Goal: Task Accomplishment & Management: Manage account settings

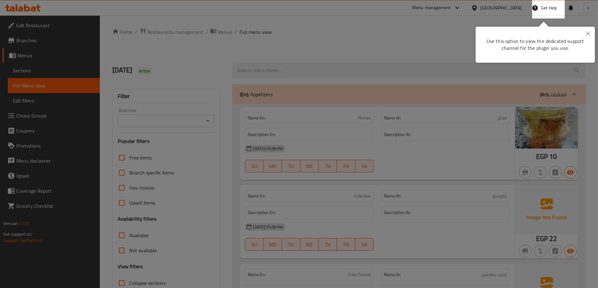
click at [588, 32] on icon "Close" at bounding box center [588, 33] width 4 height 4
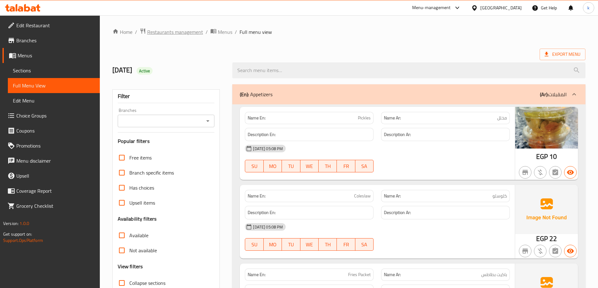
click at [185, 32] on span "Restaurants management" at bounding box center [175, 32] width 56 height 8
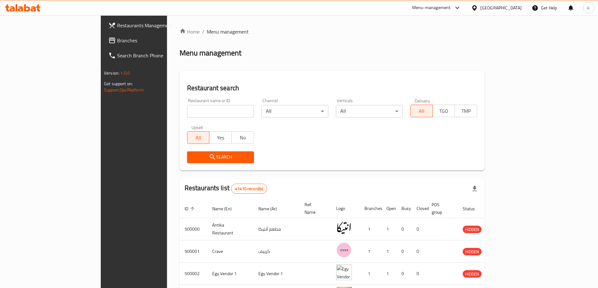
click at [520, 11] on div "Egypt" at bounding box center [500, 7] width 41 height 7
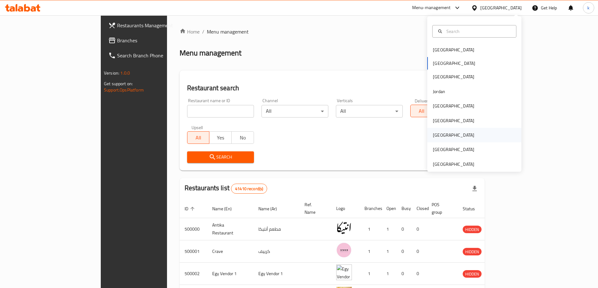
click at [454, 133] on div "[GEOGRAPHIC_DATA]" at bounding box center [474, 135] width 94 height 14
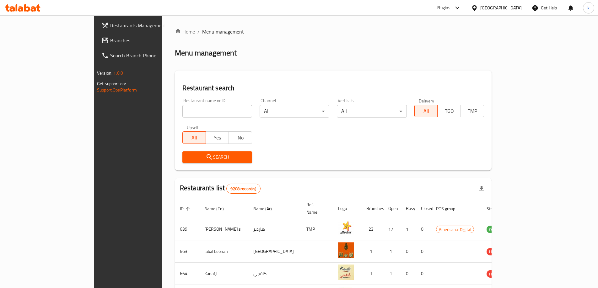
click at [110, 40] on span "Branches" at bounding box center [149, 41] width 78 height 8
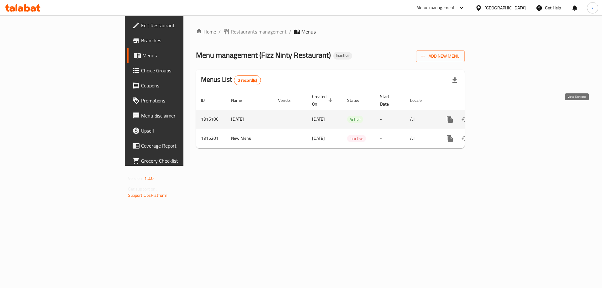
click at [499, 116] on icon "enhanced table" at bounding box center [496, 120] width 8 height 8
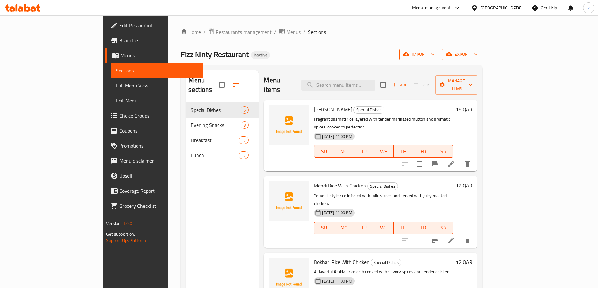
click at [434, 53] on span "import" at bounding box center [419, 55] width 30 height 8
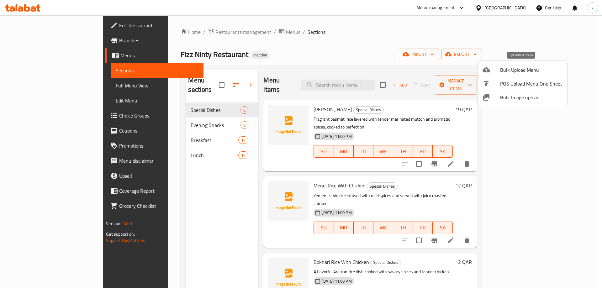
click at [526, 66] on span "Bulk Upload Menu" at bounding box center [531, 70] width 62 height 8
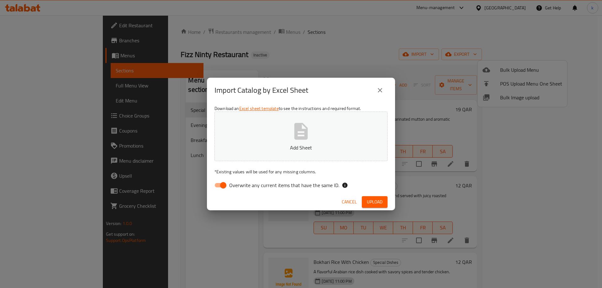
click at [227, 183] on input "Overwrite any current items that have the same ID." at bounding box center [224, 185] width 36 height 12
checkbox input "false"
click at [387, 203] on button "Upload" at bounding box center [375, 202] width 26 height 12
click at [377, 203] on span "Upload" at bounding box center [375, 202] width 16 height 8
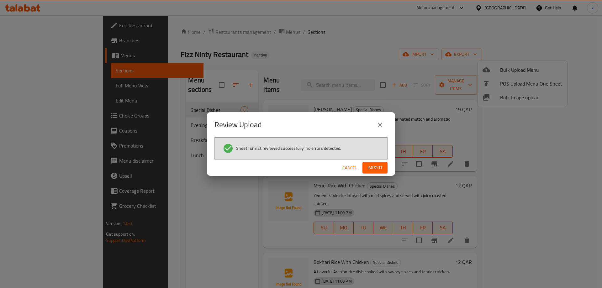
click at [377, 168] on span "Import" at bounding box center [375, 168] width 15 height 8
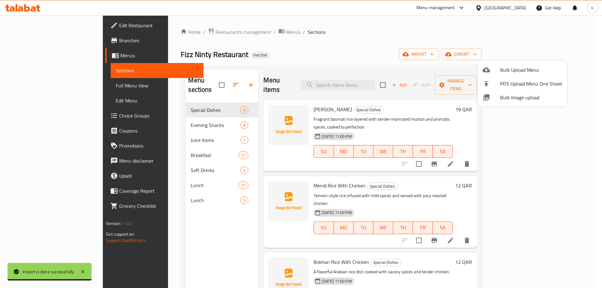
click at [194, 78] on div at bounding box center [301, 144] width 602 height 288
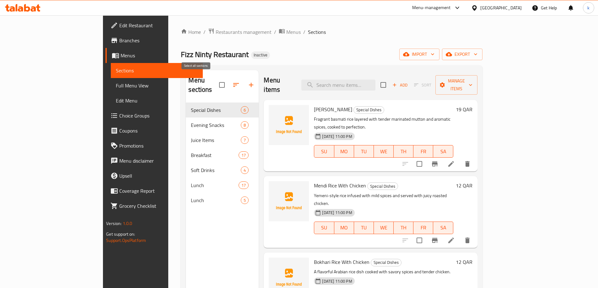
click at [215, 82] on input "checkbox" at bounding box center [221, 84] width 13 height 13
checkbox input "false"
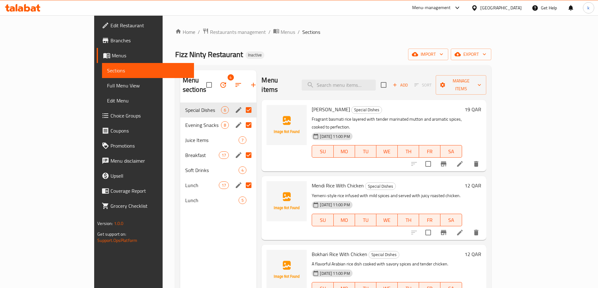
click at [231, 45] on div "Home / Restaurants management / Menus / Sections Fizz Ninty Restaurant Inactive…" at bounding box center [333, 196] width 316 height 336
click at [102, 90] on link "Full Menu View" at bounding box center [148, 85] width 92 height 15
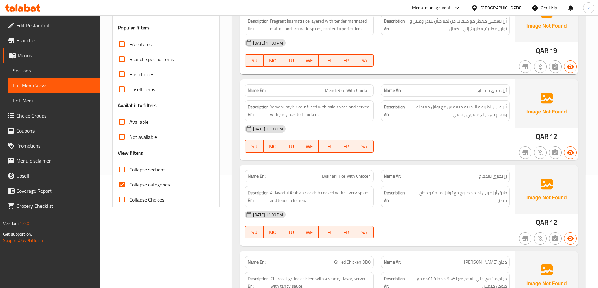
scroll to position [126, 0]
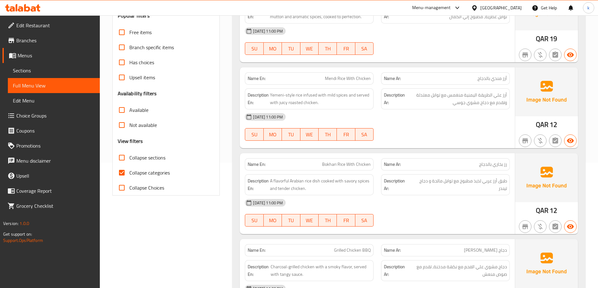
click at [147, 157] on span "Collapse sections" at bounding box center [147, 158] width 36 height 8
click at [129, 157] on input "Collapse sections" at bounding box center [121, 157] width 15 height 15
checkbox input "true"
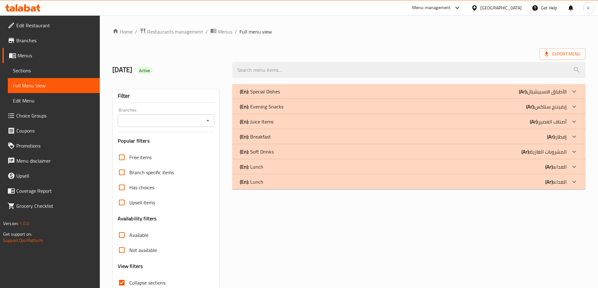
scroll to position [0, 0]
click at [281, 121] on div "(En): Juice Items (Ar): أصناف العصير" at bounding box center [403, 122] width 327 height 8
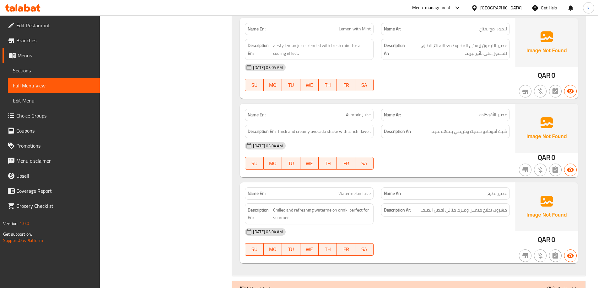
scroll to position [559, 0]
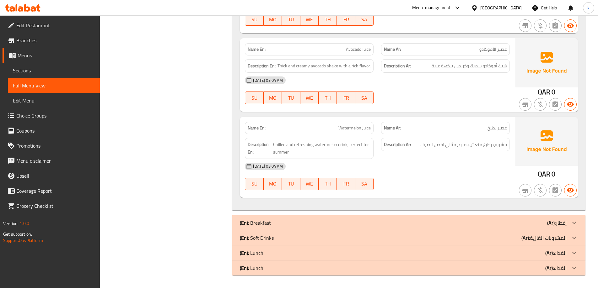
click at [285, 240] on div "(En): Soft Drinks (Ar): المشروبات الغازية" at bounding box center [403, 238] width 327 height 8
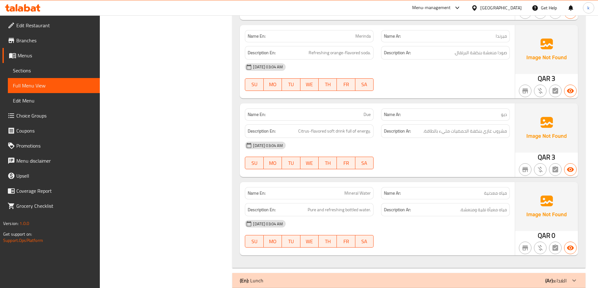
scroll to position [898, 0]
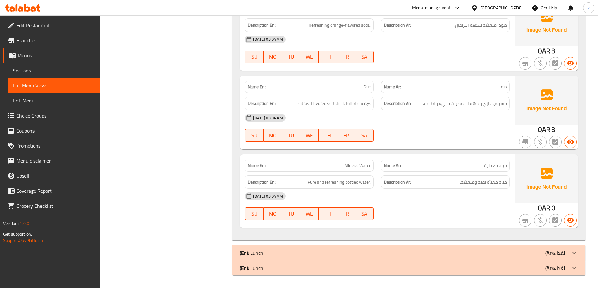
click at [306, 252] on div "(En): Lunch (Ar): الغداء" at bounding box center [403, 253] width 327 height 8
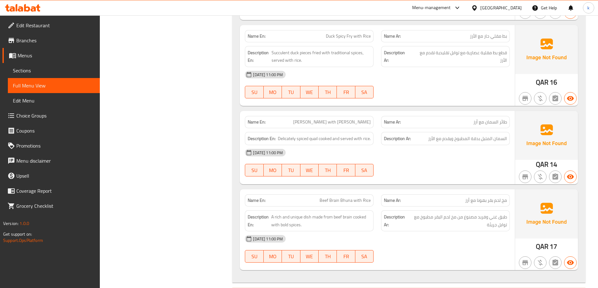
scroll to position [2336, 0]
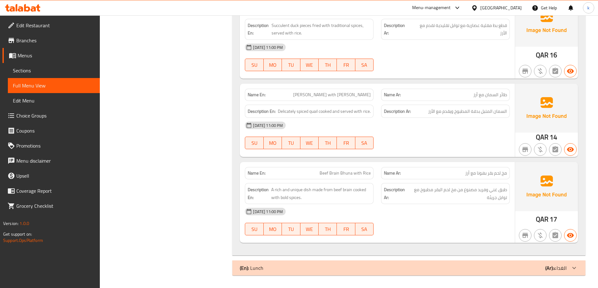
click at [287, 265] on div "(En): Lunch (Ar): الغداء" at bounding box center [403, 269] width 327 height 8
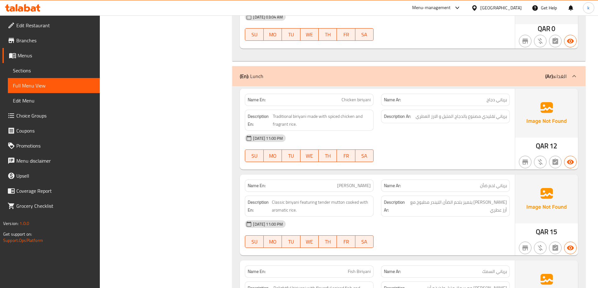
scroll to position [1047, 0]
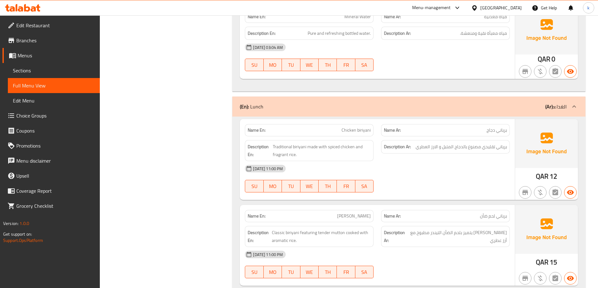
click at [298, 105] on div "(En): Lunch (Ar): الغداء" at bounding box center [403, 107] width 327 height 8
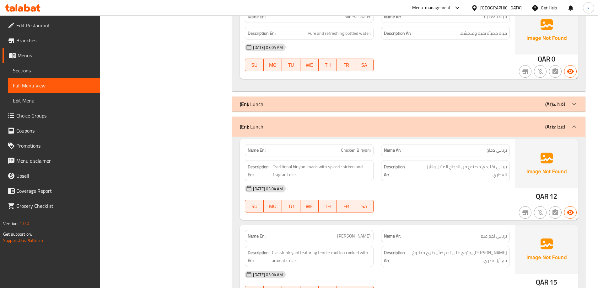
click at [357, 102] on div "(En): Lunch (Ar): الغداء" at bounding box center [403, 104] width 327 height 8
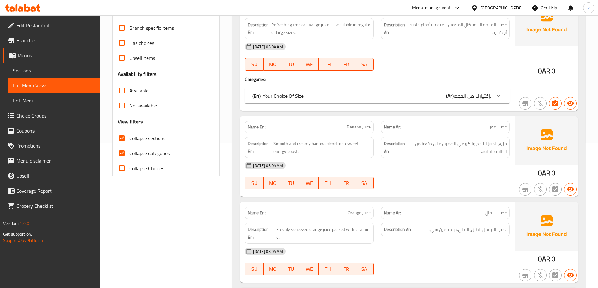
scroll to position [43, 0]
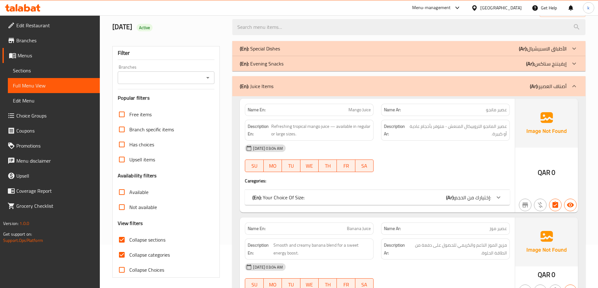
click at [318, 89] on div "(En): Juice Items (Ar): أصناف العصير" at bounding box center [403, 87] width 327 height 8
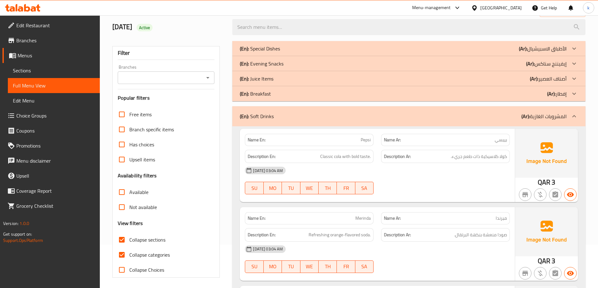
click at [22, 68] on span "Sections" at bounding box center [54, 71] width 82 height 8
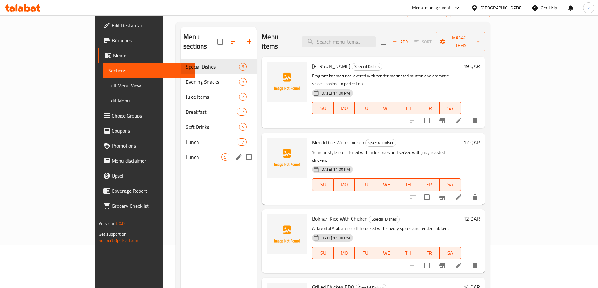
click at [242, 151] on input "Menu sections" at bounding box center [248, 157] width 13 height 13
checkbox input "true"
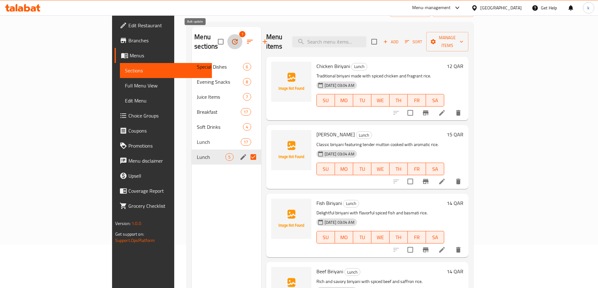
click at [231, 38] on icon "button" at bounding box center [235, 42] width 8 height 8
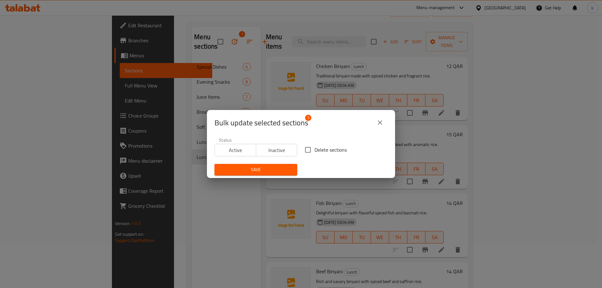
click at [324, 149] on span "Delete sections" at bounding box center [331, 150] width 32 height 8
click at [315, 149] on input "Delete sections" at bounding box center [308, 149] width 13 height 13
checkbox input "true"
click at [278, 171] on span "Save" at bounding box center [256, 170] width 73 height 8
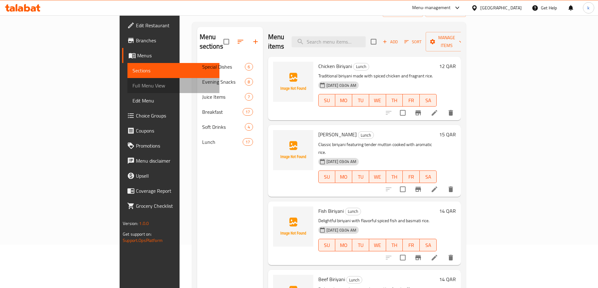
click at [132, 85] on span "Full Menu View" at bounding box center [173, 86] width 82 height 8
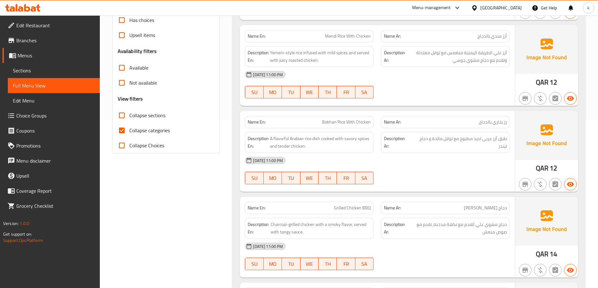
scroll to position [169, 0]
click at [160, 113] on span "Collapse sections" at bounding box center [147, 115] width 36 height 8
click at [129, 113] on input "Collapse sections" at bounding box center [121, 114] width 15 height 15
checkbox input "true"
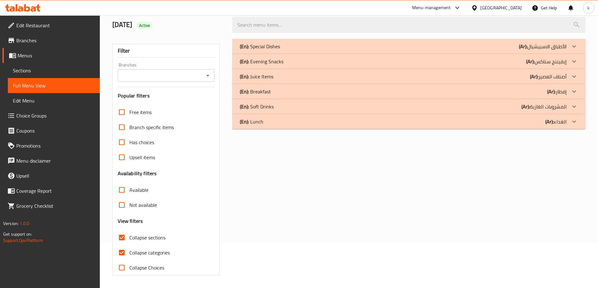
scroll to position [45, 0]
click at [284, 78] on div "(En): Juice Items (Ar): أصناف العصير" at bounding box center [403, 77] width 327 height 8
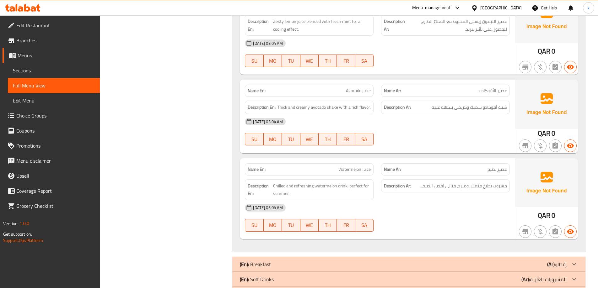
scroll to position [544, 0]
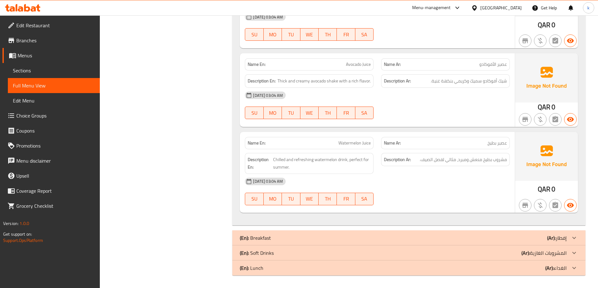
click at [299, 250] on div "(En): Soft Drinks (Ar): المشروبات الغازية" at bounding box center [403, 253] width 327 height 8
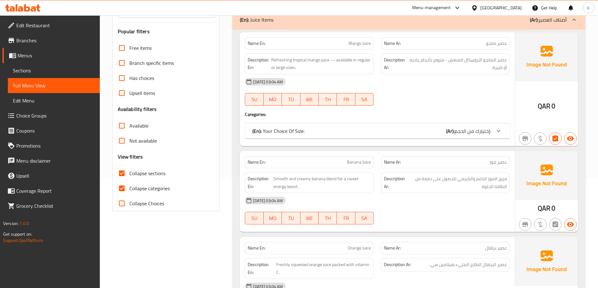
scroll to position [188, 0]
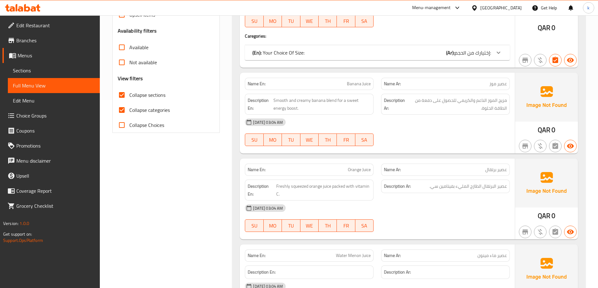
click at [150, 111] on span "Collapse categories" at bounding box center [149, 110] width 40 height 8
click at [129, 111] on input "Collapse categories" at bounding box center [121, 110] width 15 height 15
checkbox input "false"
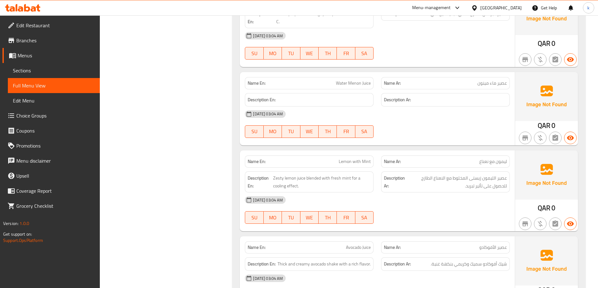
scroll to position [377, 0]
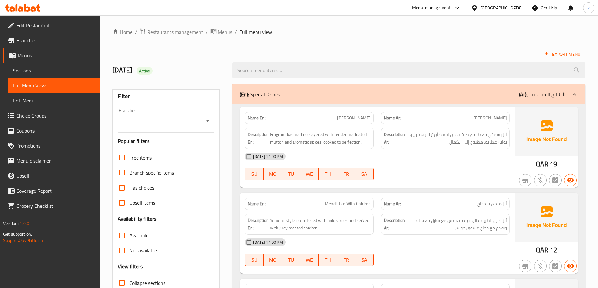
click at [62, 115] on span "Choice Groups" at bounding box center [55, 116] width 78 height 8
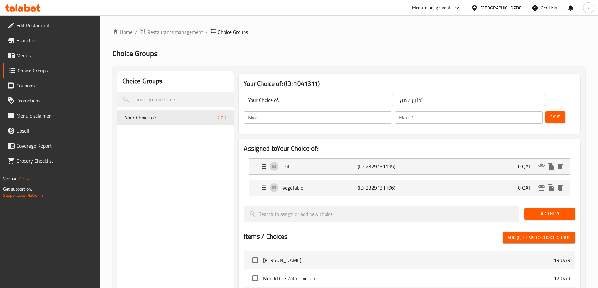
click at [227, 77] on button "button" at bounding box center [225, 81] width 15 height 15
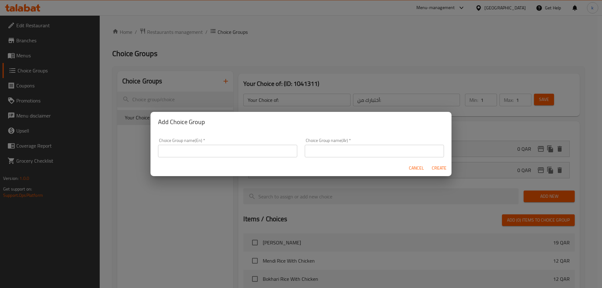
click at [235, 153] on input "text" at bounding box center [227, 151] width 139 height 13
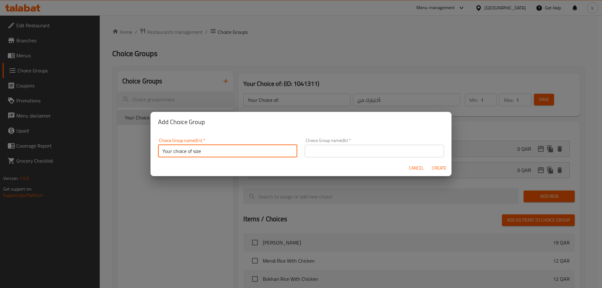
type input "Your choice of size"
click at [362, 147] on input "text" at bounding box center [374, 151] width 139 height 13
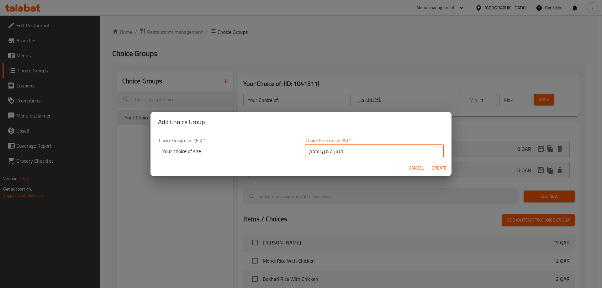
type input "اختيارك من الحجم"
click at [442, 168] on span "Create" at bounding box center [439, 168] width 15 height 8
type input "Your choice of size"
type input "اختيارك من الحجم"
type input "0"
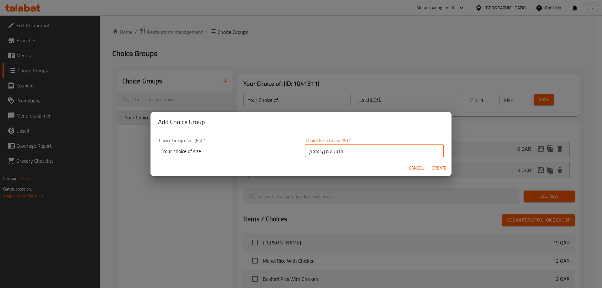
type input "0"
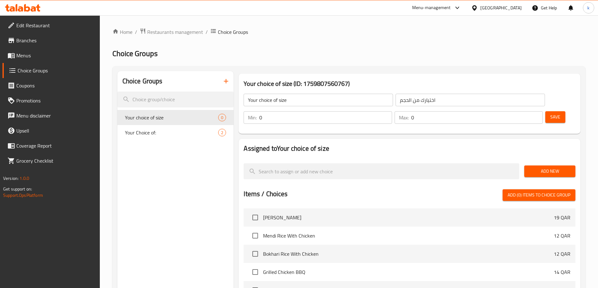
click at [392, 111] on input "0" at bounding box center [325, 117] width 132 height 13
type input "1"
click at [524, 111] on input "1" at bounding box center [476, 117] width 131 height 13
click at [554, 168] on span "Add New" at bounding box center [549, 172] width 41 height 8
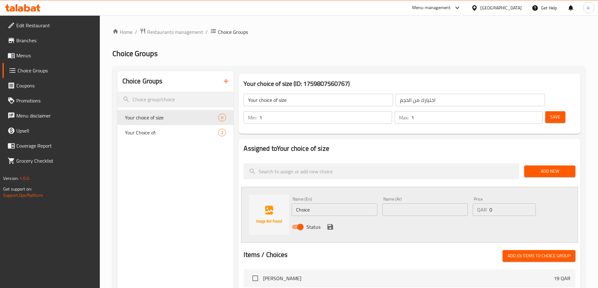
click at [335, 204] on input "Choice" at bounding box center [334, 210] width 85 height 13
click at [351, 204] on input "Choice" at bounding box center [334, 210] width 85 height 13
type input "L"
type input "E"
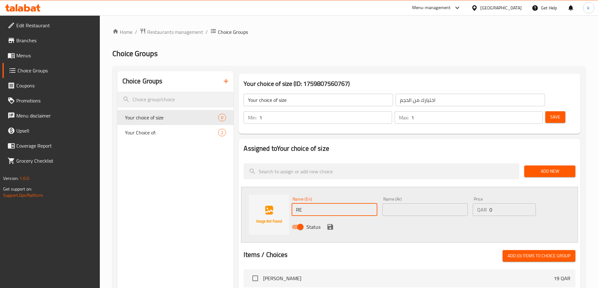
type input "R"
click at [341, 204] on input "text" at bounding box center [334, 210] width 85 height 13
paste input "regular"
type input "regular"
click at [423, 204] on input "text" at bounding box center [424, 210] width 85 height 13
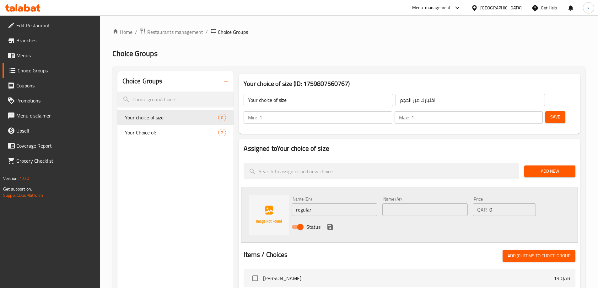
paste input "عادى"
type input "عادى"
click at [501, 204] on input "0" at bounding box center [512, 210] width 46 height 13
paste input "4"
click at [501, 204] on input "04" at bounding box center [512, 210] width 46 height 13
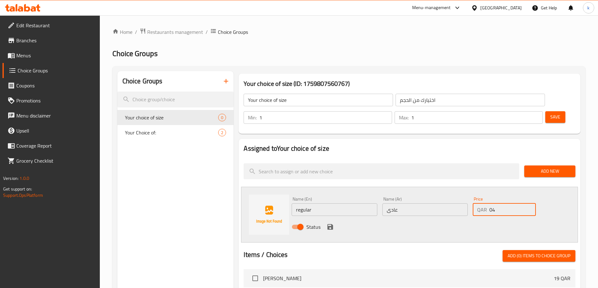
click at [501, 204] on input "04" at bounding box center [512, 210] width 46 height 13
paste input "number"
type input "4"
click at [448, 219] on div "Status" at bounding box center [425, 227] width 272 height 17
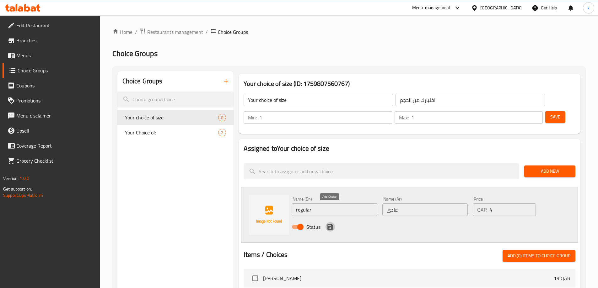
click at [332, 224] on icon "save" at bounding box center [330, 227] width 6 height 6
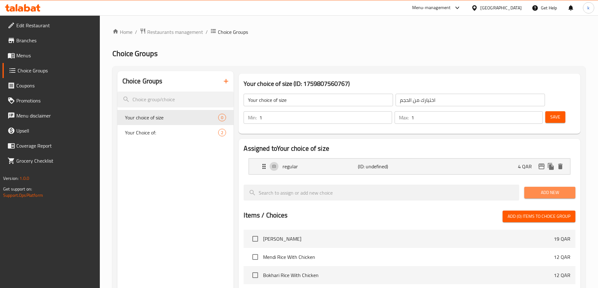
click at [547, 187] on button "Add New" at bounding box center [549, 193] width 51 height 12
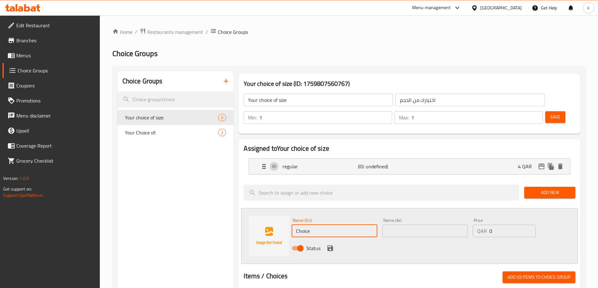
click at [310, 225] on input "Choice" at bounding box center [334, 231] width 85 height 13
paste input "large"
type input "large"
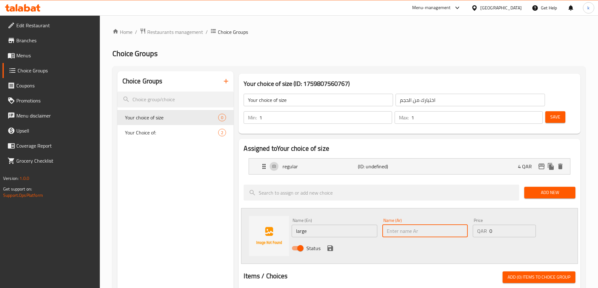
click at [411, 225] on input "text" at bounding box center [424, 231] width 85 height 13
paste input "كبير"
type input "كبير"
click at [488, 225] on div "QAR 0 Price" at bounding box center [504, 231] width 63 height 13
type input "1"
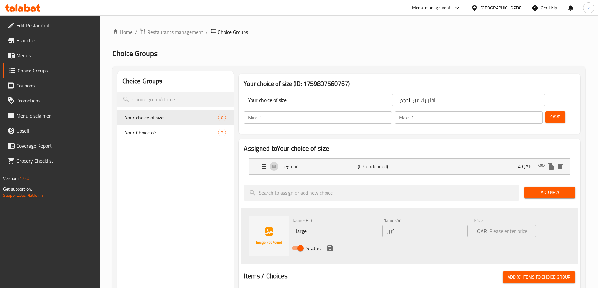
click at [484, 218] on div "Price QAR Price" at bounding box center [504, 227] width 63 height 19
click at [506, 225] on input "number" at bounding box center [512, 231] width 46 height 13
paste input "8"
type input "8"
click at [331, 245] on icon "save" at bounding box center [330, 249] width 8 height 8
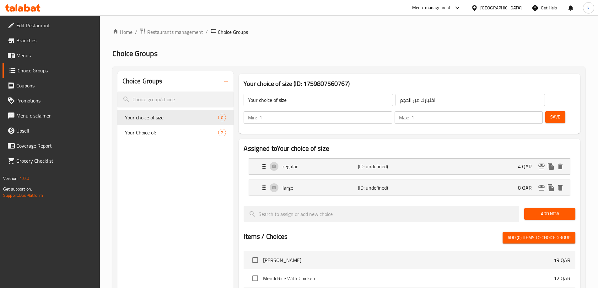
click at [550, 113] on span "Save" at bounding box center [555, 117] width 10 height 8
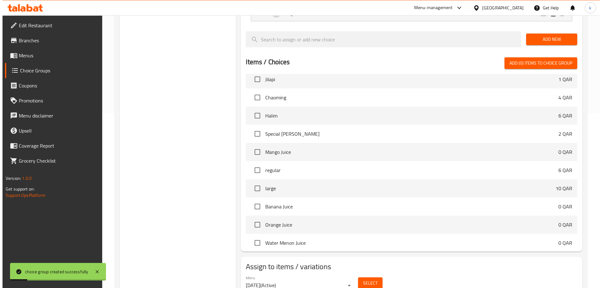
scroll to position [185, 0]
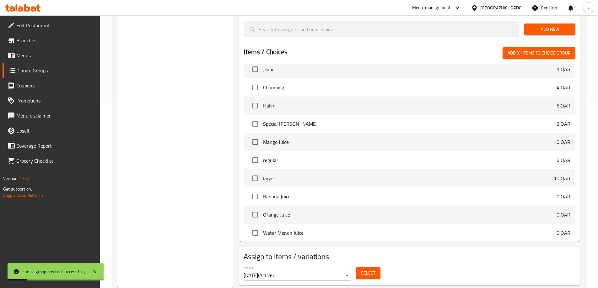
click at [379, 268] on button "Select" at bounding box center [368, 274] width 24 height 12
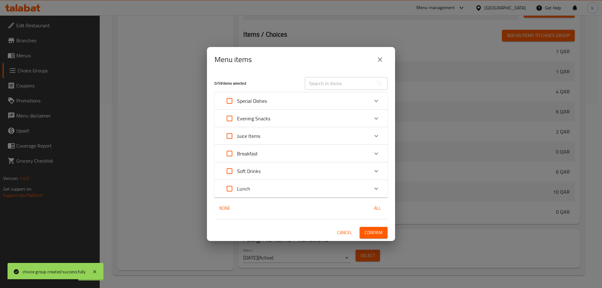
click at [279, 132] on div "Juice Items" at bounding box center [295, 136] width 147 height 15
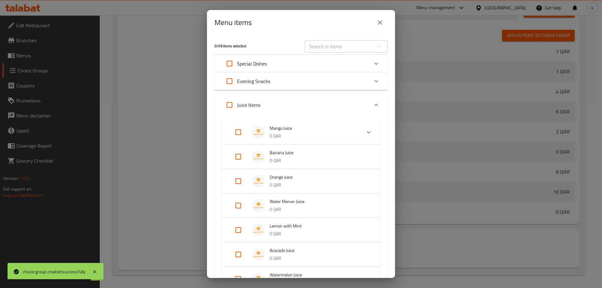
click at [312, 158] on p "0 QAR" at bounding box center [319, 161] width 98 height 8
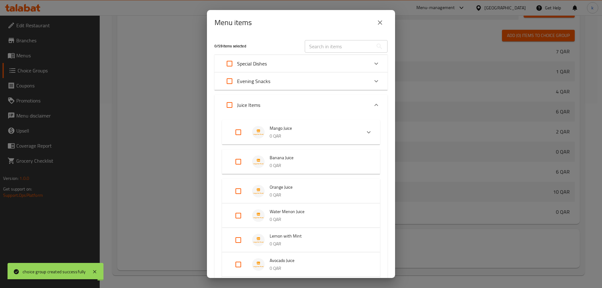
click at [238, 163] on input "Expand" at bounding box center [238, 161] width 15 height 15
checkbox input "true"
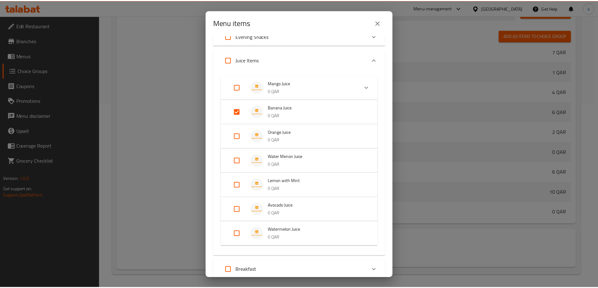
scroll to position [125, 0]
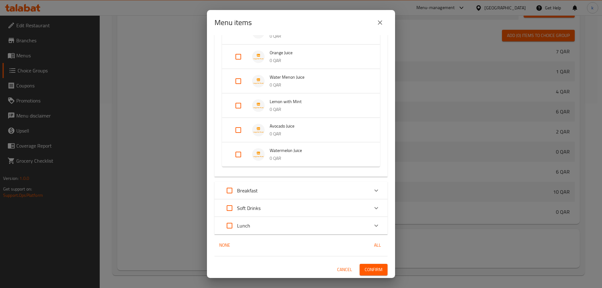
click at [375, 272] on span "Confirm" at bounding box center [374, 270] width 18 height 8
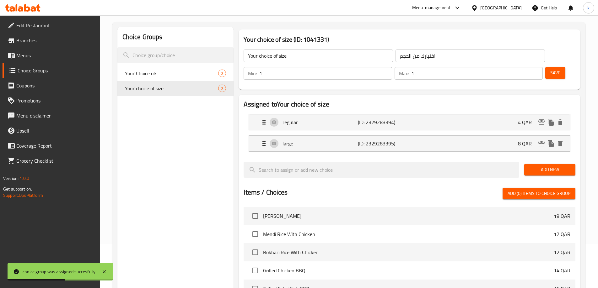
scroll to position [0, 0]
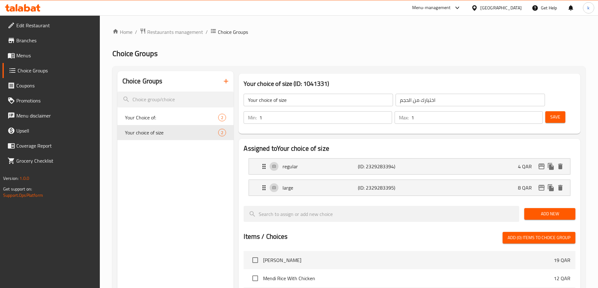
click at [227, 81] on icon "button" at bounding box center [226, 82] width 8 height 8
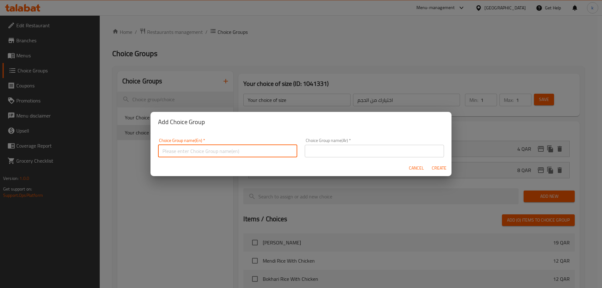
drag, startPoint x: 257, startPoint y: 151, endPoint x: 263, endPoint y: 155, distance: 7.8
click at [257, 151] on input "text" at bounding box center [227, 151] width 139 height 13
type input "Your choice of size"
click at [345, 151] on input "text" at bounding box center [374, 151] width 139 height 13
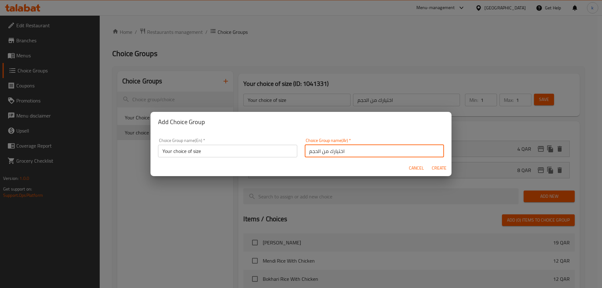
type input "اختيارك من الحجم"
click at [438, 169] on span "Create" at bounding box center [439, 168] width 15 height 8
type input "Your choice of size"
type input "اختيارك من الحجم"
type input "0"
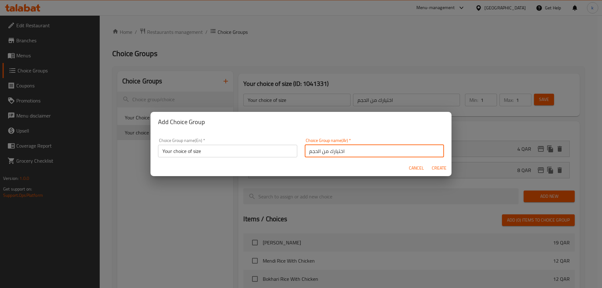
type input "0"
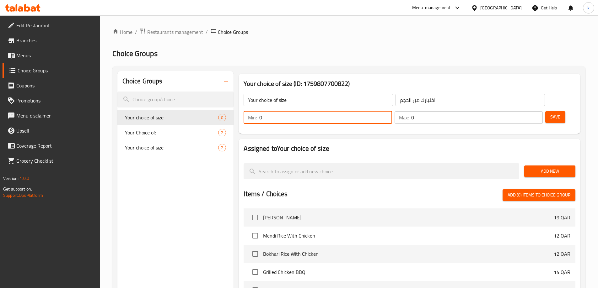
drag, startPoint x: 486, startPoint y: 100, endPoint x: 473, endPoint y: 100, distance: 13.2
click at [392, 111] on div "Min: 0 ​" at bounding box center [318, 117] width 148 height 13
type input "1"
drag, startPoint x: 521, startPoint y: 100, endPoint x: 508, endPoint y: 100, distance: 13.5
click at [508, 111] on div "Max: 0 ​" at bounding box center [468, 117] width 148 height 13
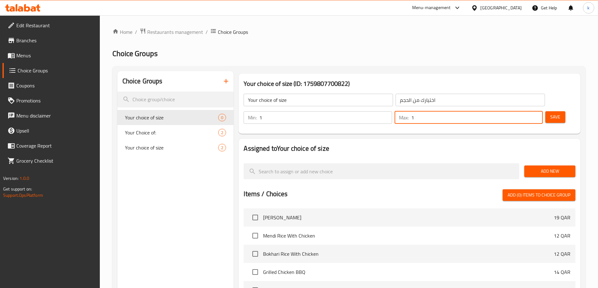
type input "1"
click at [542, 168] on span "Add New" at bounding box center [549, 172] width 41 height 8
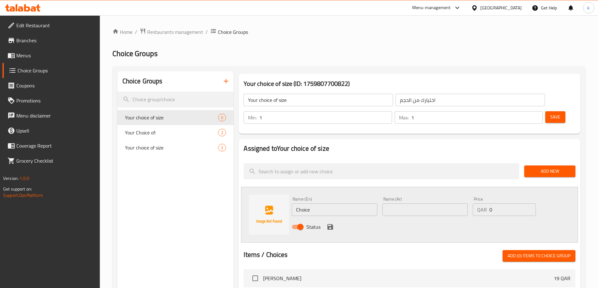
drag, startPoint x: 319, startPoint y: 195, endPoint x: 263, endPoint y: 193, distance: 56.8
click at [263, 193] on div "Name (En) Choice Name (En) Name (Ar) Name (Ar) Price QAR 0 Price Status" at bounding box center [409, 215] width 337 height 56
click at [343, 204] on input "text" at bounding box center [334, 210] width 85 height 13
paste input "regular"
type input "regular"
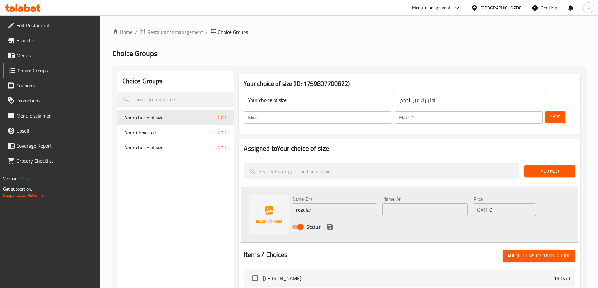
drag, startPoint x: 428, startPoint y: 192, endPoint x: 412, endPoint y: 192, distance: 16.0
click at [428, 204] on input "text" at bounding box center [424, 210] width 85 height 13
paste input "عادى"
type input "عادى"
click at [504, 204] on input "0" at bounding box center [512, 210] width 46 height 13
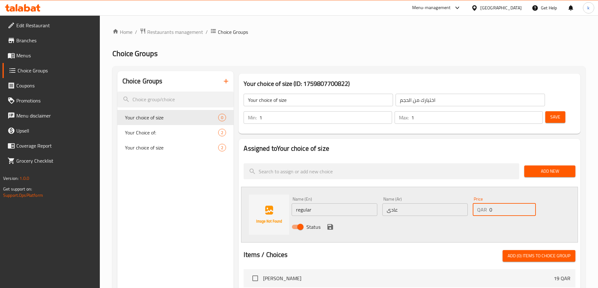
click at [504, 204] on input "0" at bounding box center [512, 210] width 46 height 13
paste input "5"
type input "5"
click at [328, 224] on icon "save" at bounding box center [330, 227] width 6 height 6
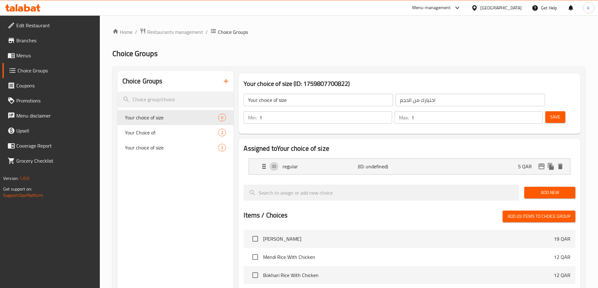
click at [551, 189] on span "Add New" at bounding box center [549, 193] width 41 height 8
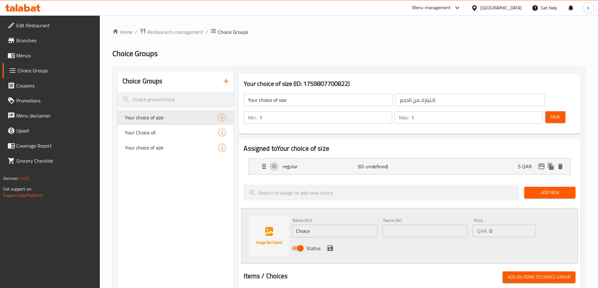
click at [349, 225] on input "Choice" at bounding box center [334, 231] width 85 height 13
paste input "large"
type input "large"
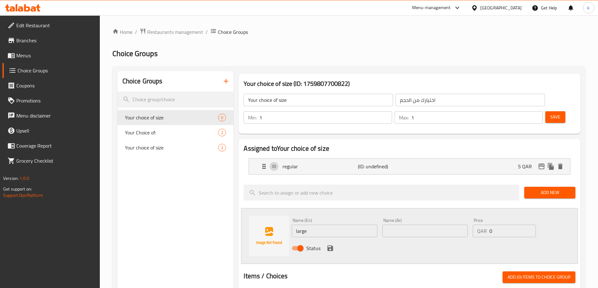
click at [423, 225] on input "text" at bounding box center [424, 231] width 85 height 13
paste input "كبير"
type input "كبير"
click at [500, 225] on input "0" at bounding box center [512, 231] width 46 height 13
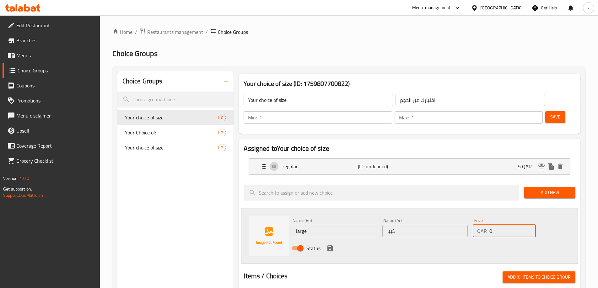
click at [500, 225] on input "0" at bounding box center [512, 231] width 46 height 13
paste input "9"
type input "9"
click at [330, 246] on icon "save" at bounding box center [330, 249] width 6 height 6
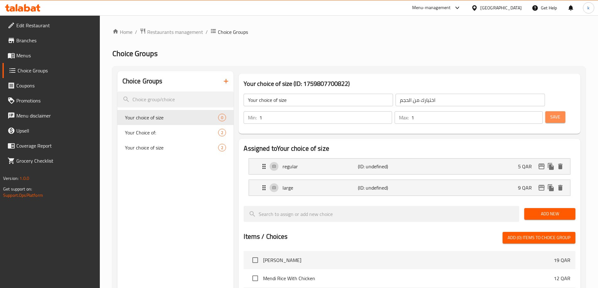
click at [550, 113] on span "Save" at bounding box center [555, 117] width 10 height 8
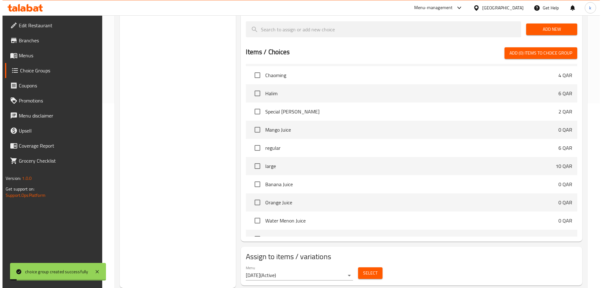
scroll to position [282, 0]
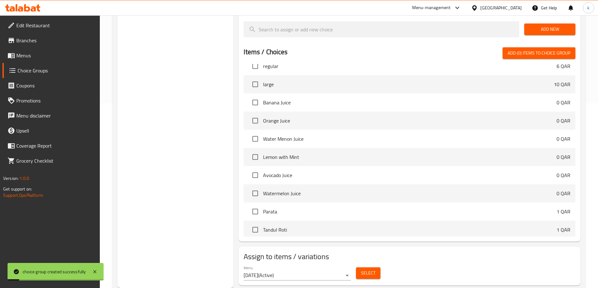
click at [362, 270] on span "Select" at bounding box center [368, 274] width 14 height 8
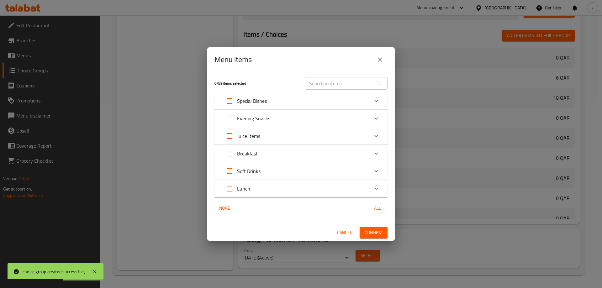
click at [264, 139] on div "Juice Items" at bounding box center [295, 136] width 147 height 15
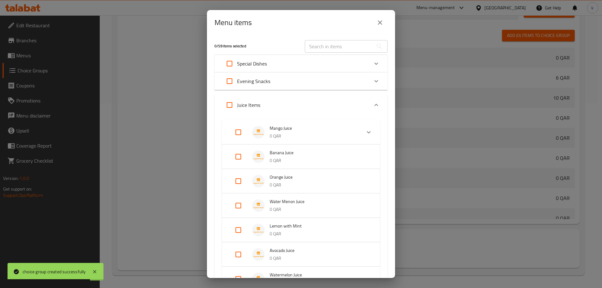
click at [235, 181] on input "Expand" at bounding box center [238, 181] width 15 height 15
checkbox input "true"
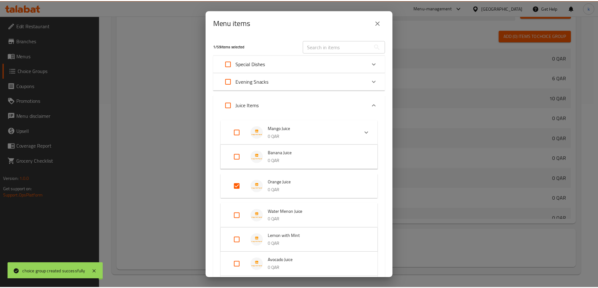
scroll to position [135, 0]
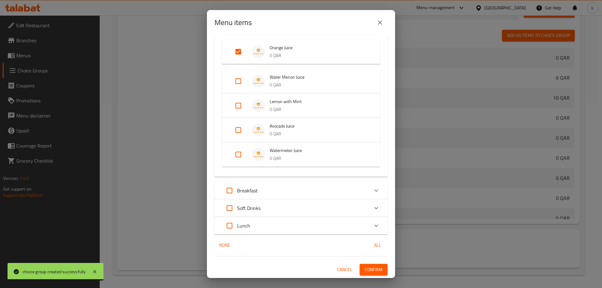
click at [371, 270] on span "Confirm" at bounding box center [374, 270] width 18 height 8
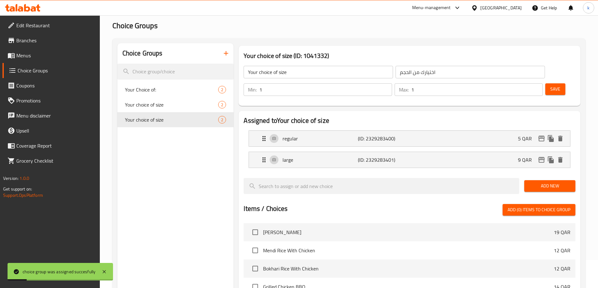
scroll to position [0, 0]
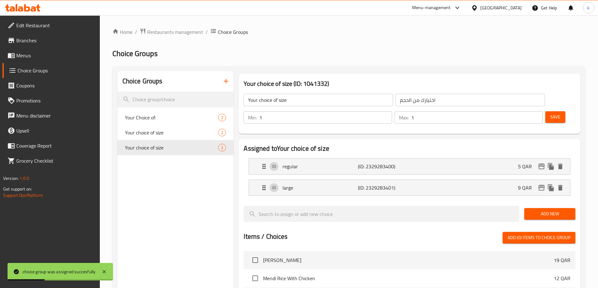
click at [223, 81] on icon "button" at bounding box center [226, 82] width 8 height 8
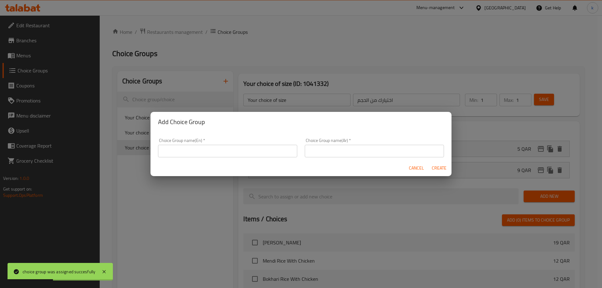
drag, startPoint x: 232, startPoint y: 147, endPoint x: 241, endPoint y: 157, distance: 13.3
click at [232, 147] on input "text" at bounding box center [227, 151] width 139 height 13
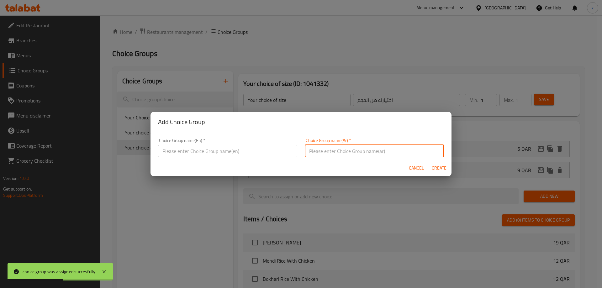
click at [352, 147] on input "text" at bounding box center [374, 151] width 139 height 13
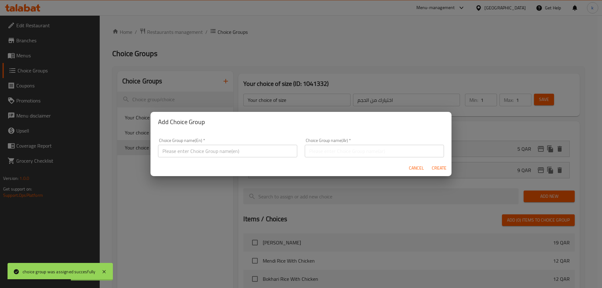
click at [225, 144] on div "Choice Group name(En)   * Choice Group name(En) *" at bounding box center [227, 147] width 139 height 19
drag, startPoint x: 227, startPoint y: 150, endPoint x: 228, endPoint y: 157, distance: 6.4
click at [227, 150] on input "text" at bounding box center [227, 151] width 139 height 13
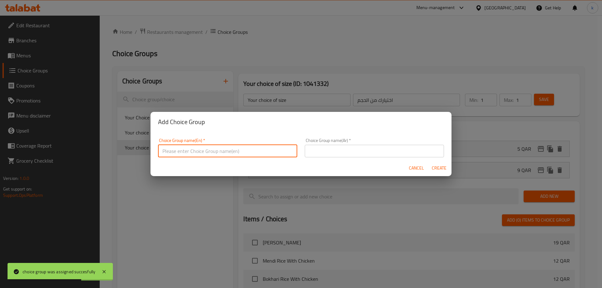
type input "Your choice of size"
click at [336, 152] on input "text" at bounding box center [374, 151] width 139 height 13
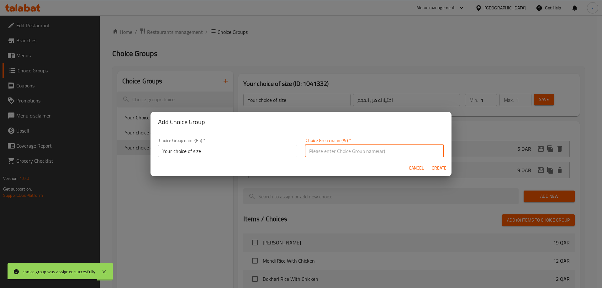
type input "اختيارك من الحجم"
click at [435, 168] on span "Create" at bounding box center [439, 168] width 15 height 8
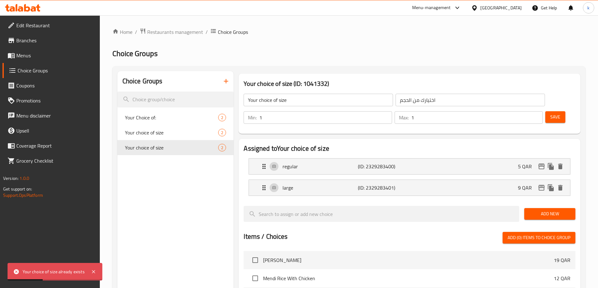
click at [222, 85] on icon "button" at bounding box center [226, 82] width 8 height 8
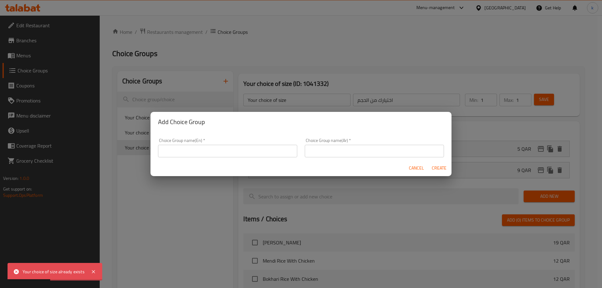
drag, startPoint x: 251, startPoint y: 151, endPoint x: 257, endPoint y: 158, distance: 8.9
click at [251, 151] on input "text" at bounding box center [227, 151] width 139 height 13
click at [348, 158] on div "Choice Group name(Ar)   * Choice Group name(Ar) *" at bounding box center [374, 148] width 147 height 27
click at [245, 157] on input "Your choice of size" at bounding box center [227, 151] width 139 height 13
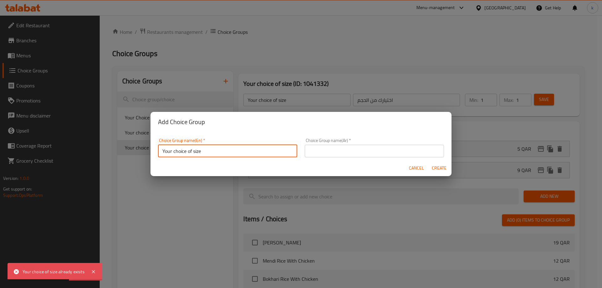
type input "Your choice of size"
click at [337, 153] on input "text" at bounding box center [374, 151] width 139 height 13
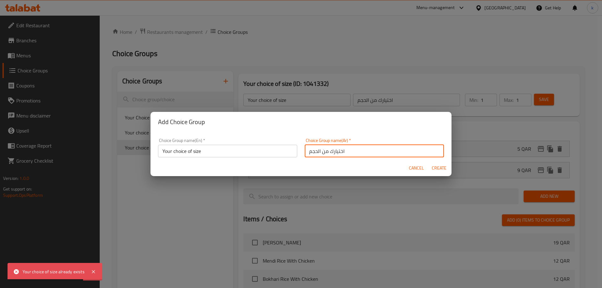
type input "اختيارك من الحجم"
click at [433, 168] on span "Create" at bounding box center [439, 168] width 15 height 8
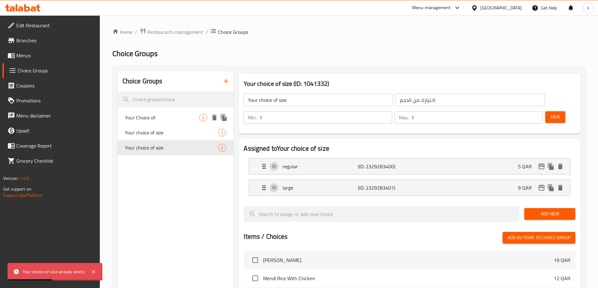
click at [167, 118] on span "Your Choice of:" at bounding box center [162, 118] width 75 height 8
type input "Your Choice of:"
type input "أختبارك من:"
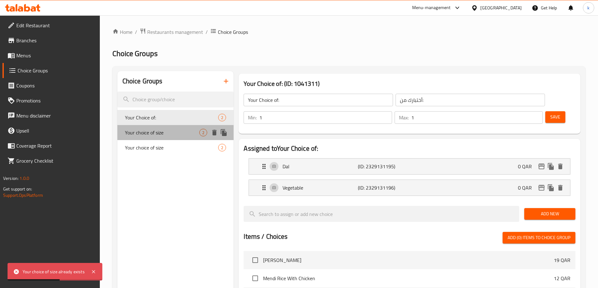
click at [179, 130] on span "Your choice of size" at bounding box center [162, 133] width 75 height 8
type input "Your choice of size"
type input "اختيارك من الحجم"
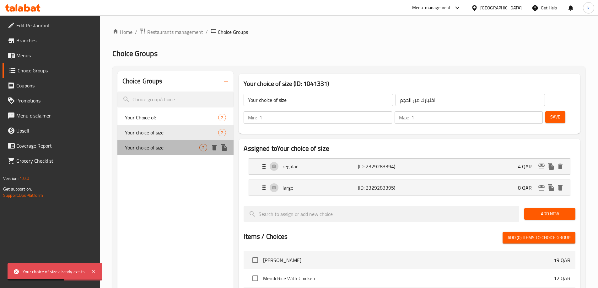
click at [179, 149] on span "Your choice of size" at bounding box center [162, 148] width 75 height 8
type input "Your choice of size"
type input "اختيارك من الحجم"
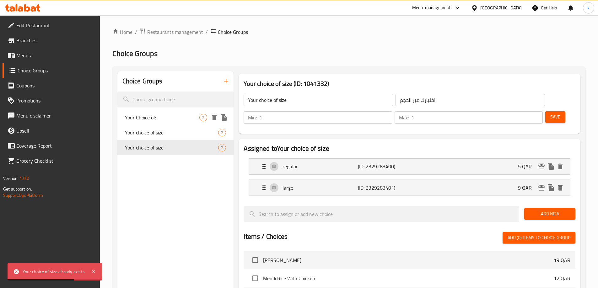
click at [181, 117] on span "Your Choice of:" at bounding box center [162, 118] width 75 height 8
type input "Your Choice of:"
type input "أختبارك من:"
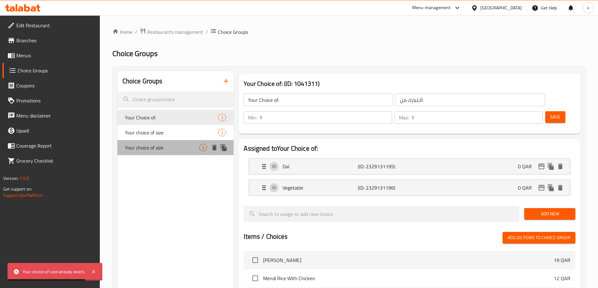
click at [178, 149] on span "Your choice of size" at bounding box center [162, 148] width 75 height 8
type input "Your choice of size"
type input "اختيارك من الحجم"
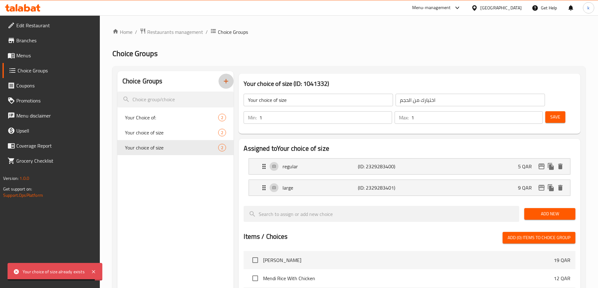
click at [227, 80] on icon "button" at bounding box center [226, 82] width 8 height 8
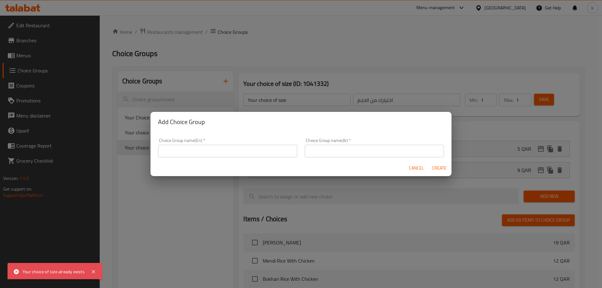
drag, startPoint x: 238, startPoint y: 153, endPoint x: 238, endPoint y: 156, distance: 3.2
click at [238, 153] on input "text" at bounding box center [227, 151] width 139 height 13
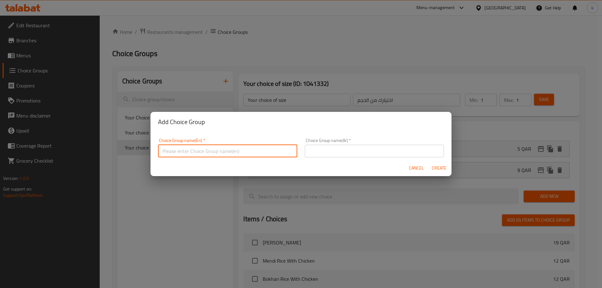
type input "Your choice of"
click at [322, 153] on input "text" at bounding box center [374, 151] width 139 height 13
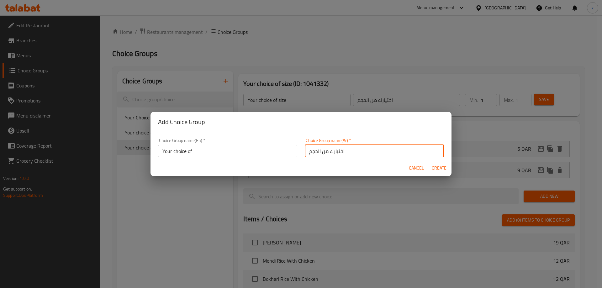
drag, startPoint x: 318, startPoint y: 151, endPoint x: 292, endPoint y: 151, distance: 26.7
click at [301, 150] on div "Choice Group name(Ar)   * اختيارك من الحجم Choice Group name(Ar) *" at bounding box center [374, 148] width 147 height 27
type input "اختيارك من"
click at [256, 153] on input "Your choice of" at bounding box center [227, 151] width 139 height 13
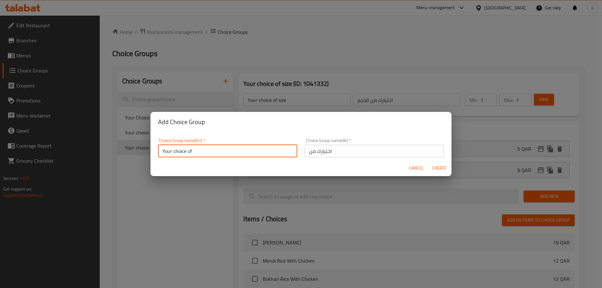
type input "Your choice of"
click at [439, 166] on span "Create" at bounding box center [439, 168] width 15 height 8
type input "Your choice of"
type input "اختيارك من"
type input "0"
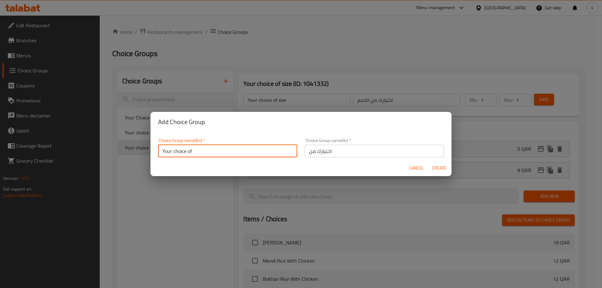
type input "0"
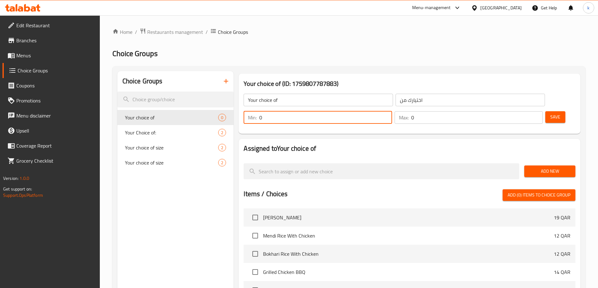
drag, startPoint x: 487, startPoint y: 100, endPoint x: 471, endPoint y: 99, distance: 15.7
click at [392, 111] on div "Min: 0 ​" at bounding box center [318, 117] width 148 height 13
type input "1"
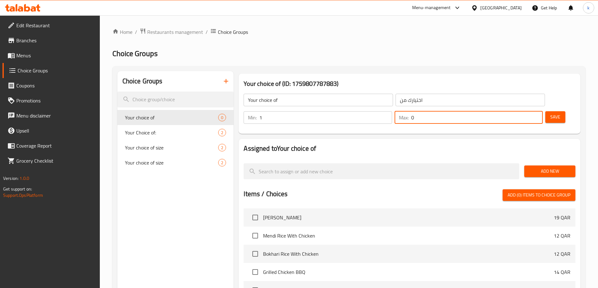
drag, startPoint x: 515, startPoint y: 100, endPoint x: 509, endPoint y: 99, distance: 6.5
click at [512, 111] on div "Max: 0 ​" at bounding box center [468, 117] width 148 height 13
type input "1"
click at [536, 168] on span "Add New" at bounding box center [549, 172] width 41 height 8
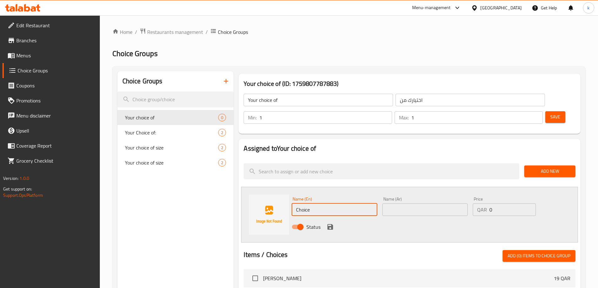
click at [339, 204] on input "Choice" at bounding box center [334, 210] width 85 height 13
paste input "regular"
type input "regular"
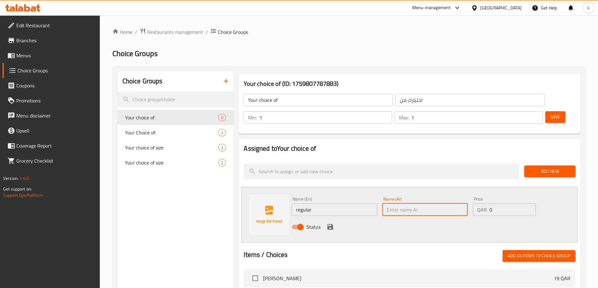
click at [437, 204] on input "text" at bounding box center [424, 210] width 85 height 13
paste input "عادى"
type input "عادى"
drag, startPoint x: 517, startPoint y: 191, endPoint x: 471, endPoint y: 189, distance: 45.9
click at [471, 195] on div "Price QAR 0 Price" at bounding box center [504, 207] width 68 height 24
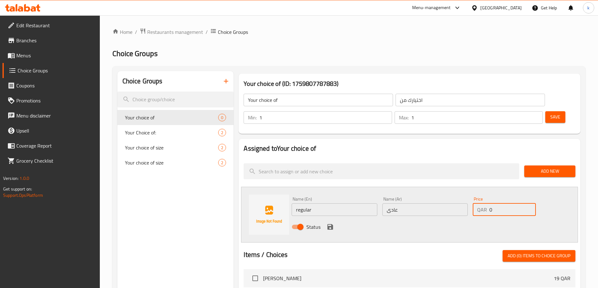
paste input "6"
type input "6"
click at [329, 224] on icon "save" at bounding box center [330, 227] width 6 height 6
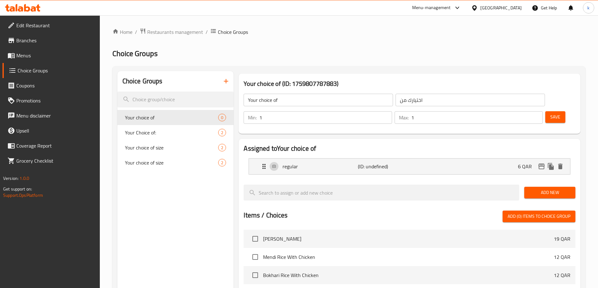
click at [552, 189] on span "Add New" at bounding box center [549, 193] width 41 height 8
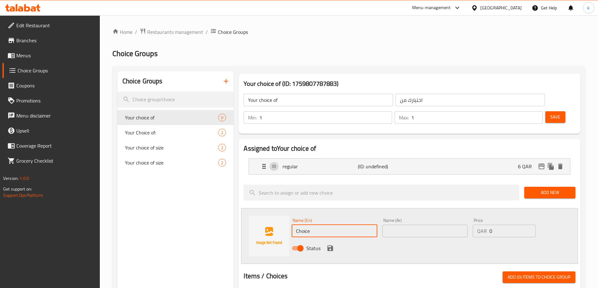
drag, startPoint x: 342, startPoint y: 213, endPoint x: 297, endPoint y: 213, distance: 45.5
click at [297, 225] on input "Choice" at bounding box center [334, 231] width 85 height 13
paste input "large"
type input "large"
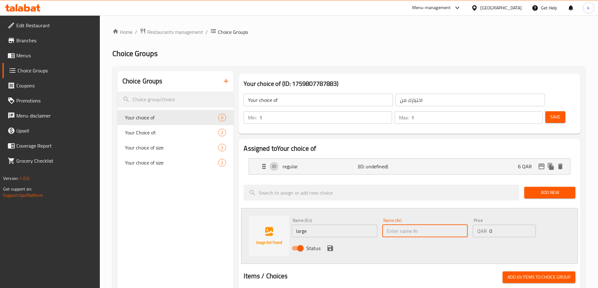
click at [416, 225] on input "text" at bounding box center [424, 231] width 85 height 13
paste input "كبير"
type input "كبير"
drag, startPoint x: 499, startPoint y: 212, endPoint x: 486, endPoint y: 213, distance: 13.2
click at [486, 225] on div "QAR 0 Price" at bounding box center [504, 231] width 63 height 13
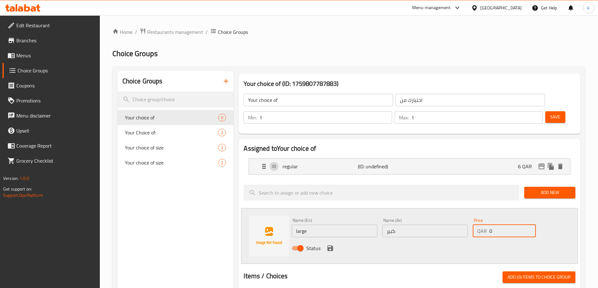
paste input "1"
type input "10"
click at [330, 246] on icon "save" at bounding box center [330, 249] width 6 height 6
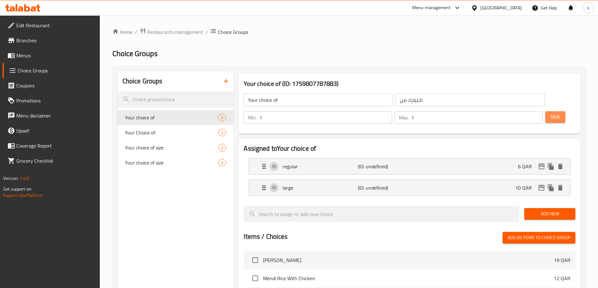
click at [550, 111] on button "Save" at bounding box center [555, 117] width 20 height 12
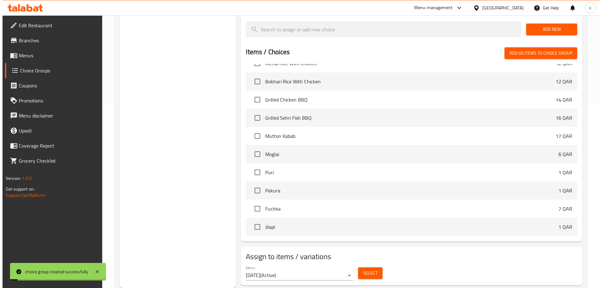
scroll to position [188, 0]
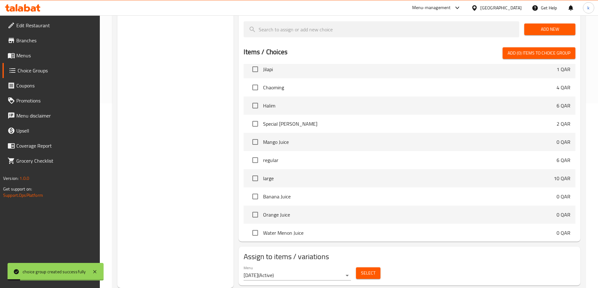
click at [368, 270] on span "Select" at bounding box center [368, 274] width 14 height 8
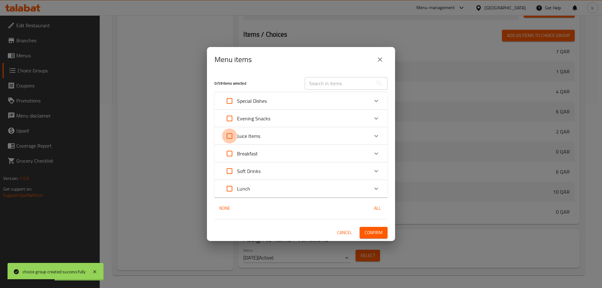
click at [230, 136] on input "Expand" at bounding box center [229, 136] width 15 height 15
checkbox input "true"
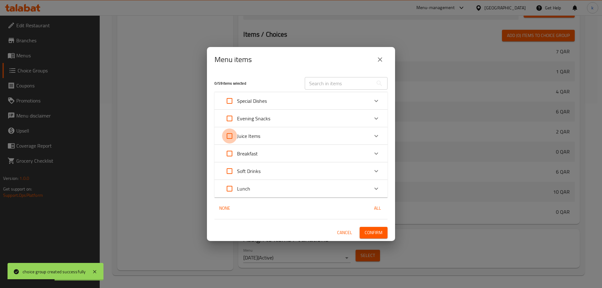
checkbox input "true"
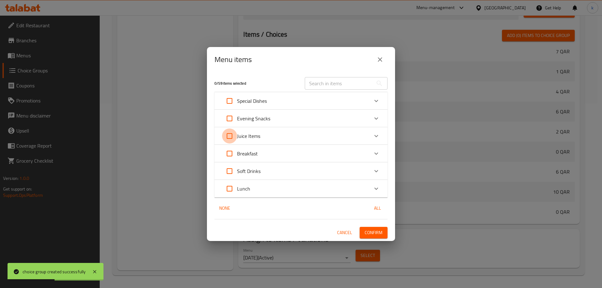
checkbox input "true"
click at [230, 136] on input "Expand" at bounding box center [229, 136] width 15 height 15
checkbox input "false"
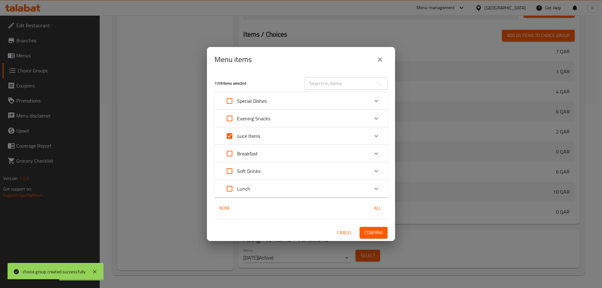
checkbox input "false"
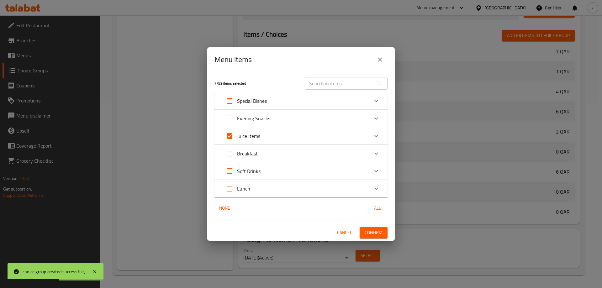
checkbox input "false"
click at [283, 135] on div "Juice Items" at bounding box center [295, 136] width 147 height 15
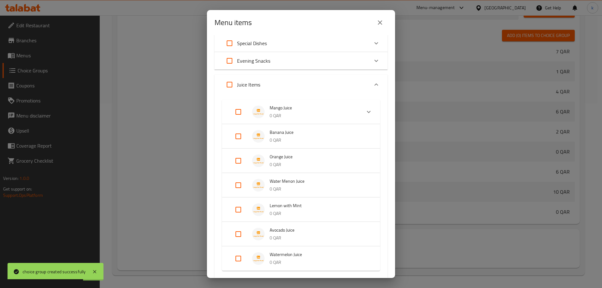
scroll to position [31, 0]
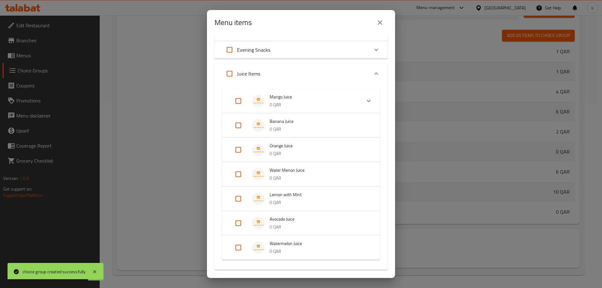
click at [240, 221] on input "Expand" at bounding box center [238, 223] width 15 height 15
checkbox input "true"
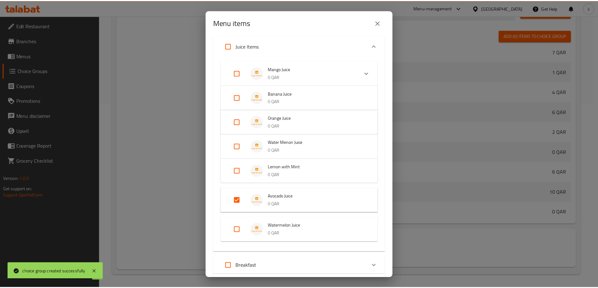
scroll to position [135, 0]
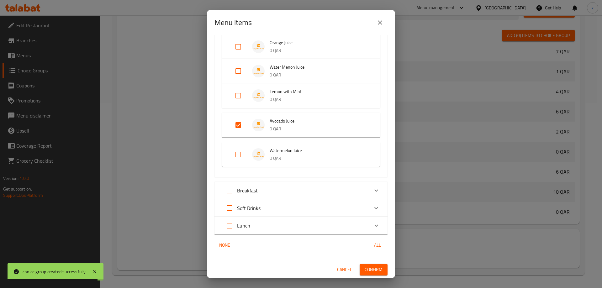
click at [378, 269] on button "Confirm" at bounding box center [374, 270] width 28 height 12
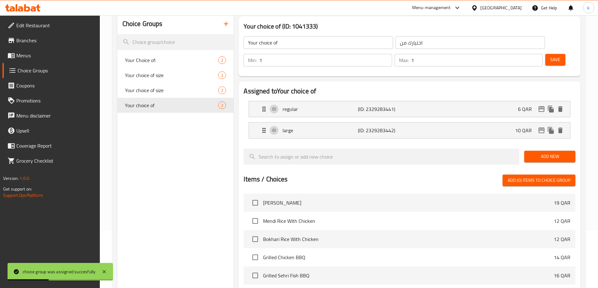
scroll to position [0, 0]
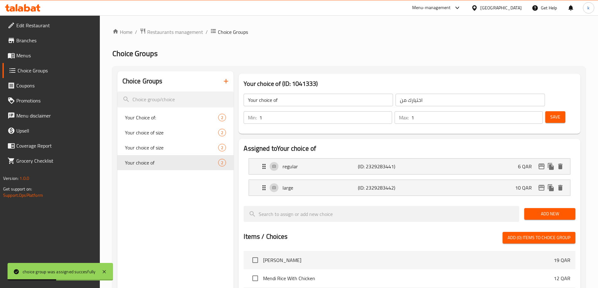
click at [230, 75] on button "button" at bounding box center [225, 81] width 15 height 15
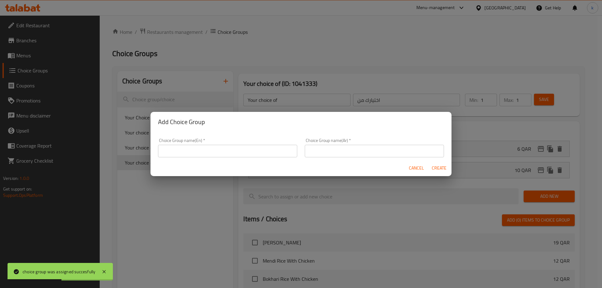
click at [248, 150] on input "text" at bounding box center [227, 151] width 139 height 13
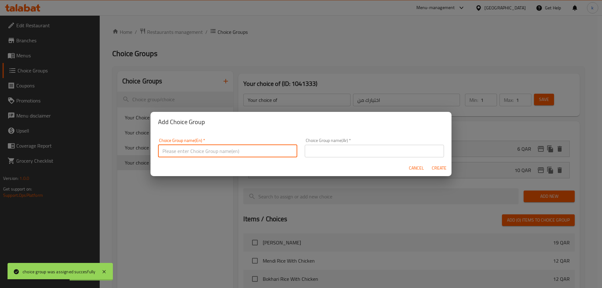
type input "Your choice of"
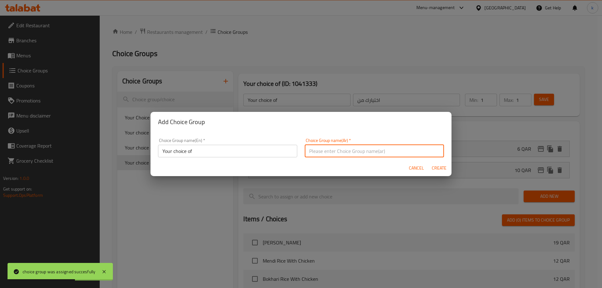
click at [351, 148] on input "text" at bounding box center [374, 151] width 139 height 13
click at [350, 155] on input "text" at bounding box center [374, 151] width 139 height 13
click at [320, 153] on input "text" at bounding box center [374, 151] width 139 height 13
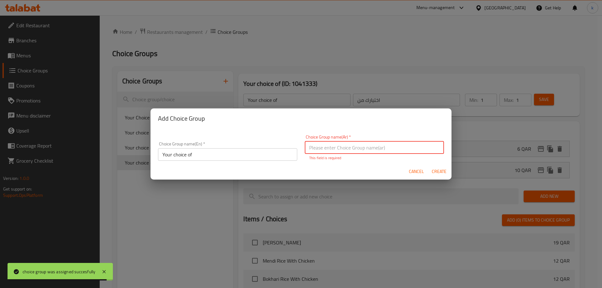
click at [327, 146] on input "text" at bounding box center [374, 148] width 139 height 13
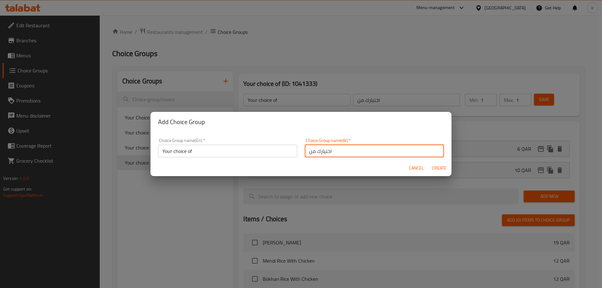
type input "اختيارك من"
click at [219, 157] on input "Your choice of" at bounding box center [227, 151] width 139 height 13
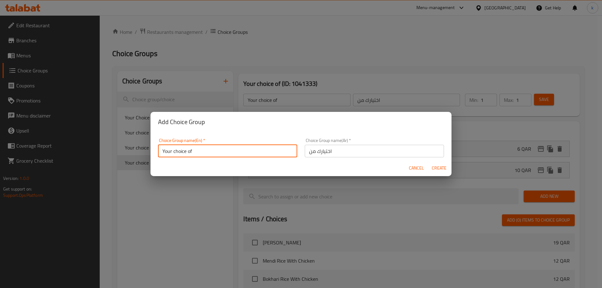
type input "Your choice of"
click at [435, 164] on span "Create" at bounding box center [439, 168] width 15 height 8
type input "Your choice of"
type input "اختيارك من"
type input "0"
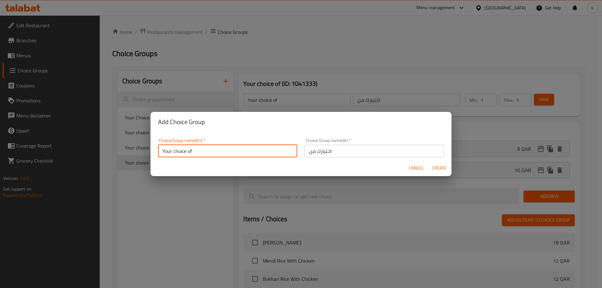
type input "0"
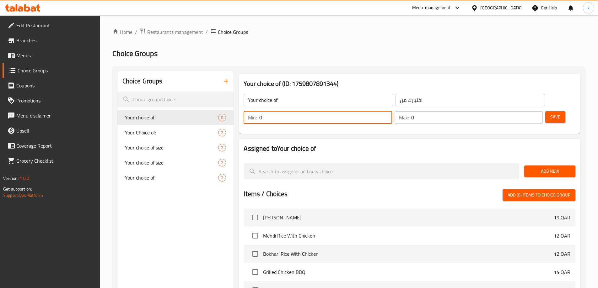
click at [393, 110] on div "Min: 0 ​" at bounding box center [317, 117] width 151 height 15
type input "1"
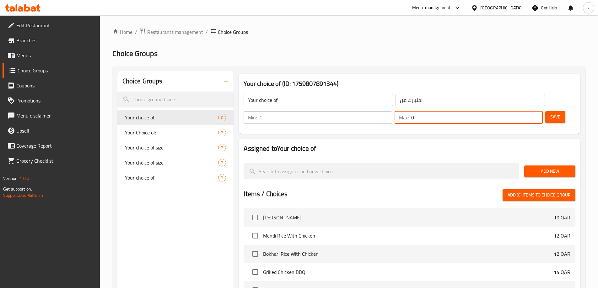
drag, startPoint x: 520, startPoint y: 99, endPoint x: 513, endPoint y: 99, distance: 6.9
click at [513, 111] on div "Max: 0 ​" at bounding box center [468, 117] width 148 height 13
type input "1"
click at [546, 168] on span "Add New" at bounding box center [549, 172] width 41 height 8
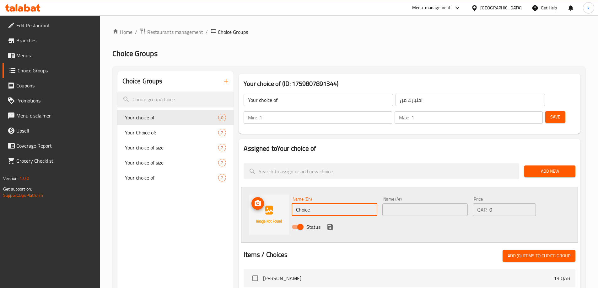
drag, startPoint x: 321, startPoint y: 187, endPoint x: 274, endPoint y: 189, distance: 46.5
click at [274, 189] on div "Name (En) Choice Name (En) Name (Ar) Name (Ar) Price QAR 0 Price Status" at bounding box center [409, 215] width 337 height 56
paste input "regular"
type input "regular"
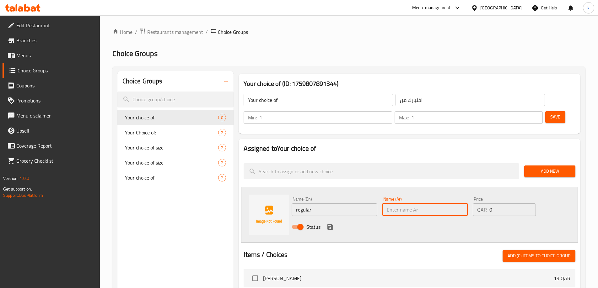
click at [449, 204] on input "text" at bounding box center [424, 210] width 85 height 13
paste input "عادى"
type input "عادى"
click at [500, 204] on input "0" at bounding box center [512, 210] width 46 height 13
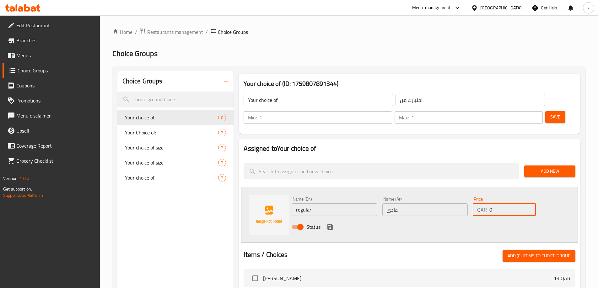
click at [500, 204] on input "0" at bounding box center [512, 210] width 46 height 13
paste input "5"
type input "5"
click at [327, 223] on icon "save" at bounding box center [330, 227] width 8 height 8
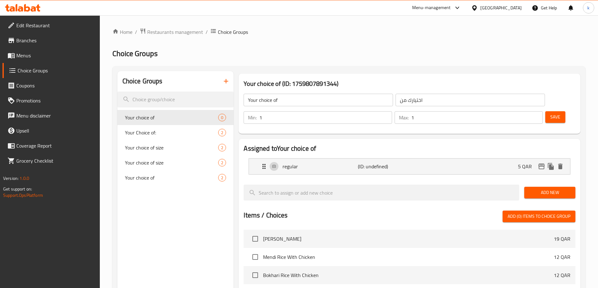
click at [572, 187] on button "Add New" at bounding box center [549, 193] width 51 height 12
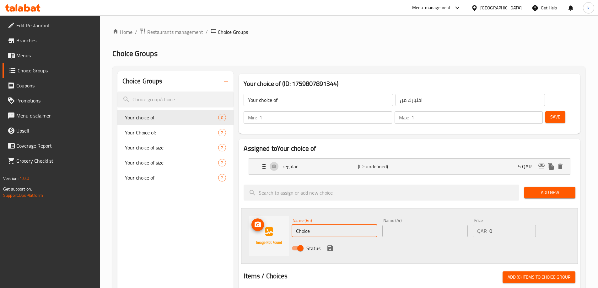
drag, startPoint x: 324, startPoint y: 215, endPoint x: 266, endPoint y: 216, distance: 57.4
click at [266, 216] on div "Name (En) Choice Name (En) Name (Ar) Name (Ar) Price QAR 0 Price Status" at bounding box center [409, 236] width 337 height 56
paste input "large"
type input "large"
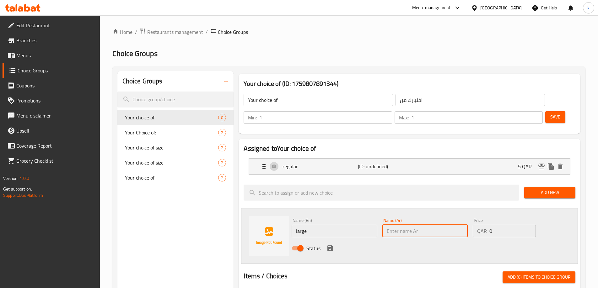
click at [403, 225] on input "text" at bounding box center [424, 231] width 85 height 13
paste input "كبير"
type input "كبير"
drag, startPoint x: 503, startPoint y: 213, endPoint x: 481, endPoint y: 213, distance: 22.3
click at [481, 225] on div "QAR 0 Price" at bounding box center [504, 231] width 63 height 13
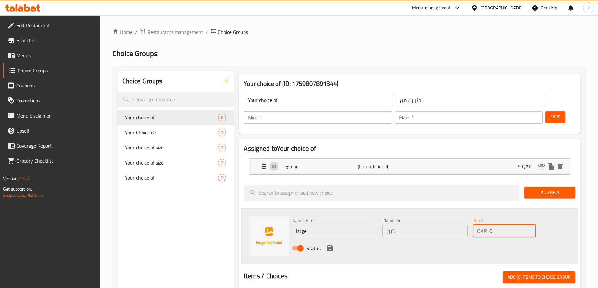
paste input "9"
type input "9"
click at [329, 245] on icon "save" at bounding box center [330, 249] width 8 height 8
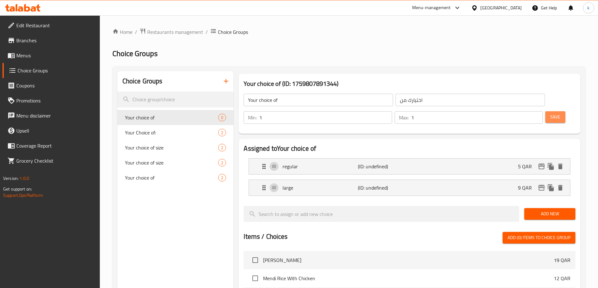
click at [550, 113] on span "Save" at bounding box center [555, 117] width 10 height 8
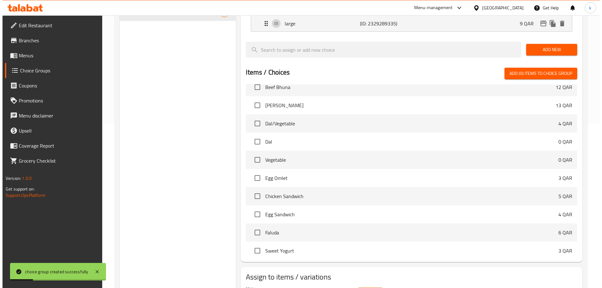
scroll to position [185, 0]
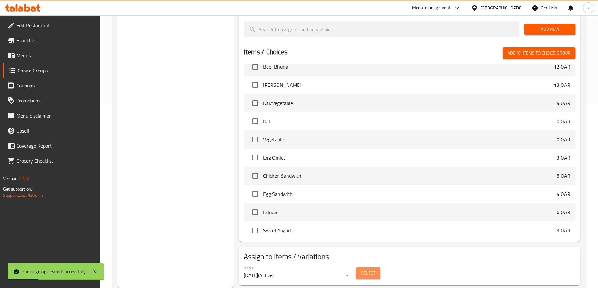
click at [370, 270] on span "Select" at bounding box center [368, 274] width 14 height 8
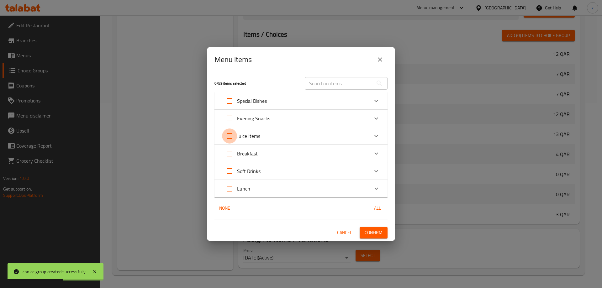
click at [230, 137] on input "Expand" at bounding box center [229, 136] width 15 height 15
checkbox input "true"
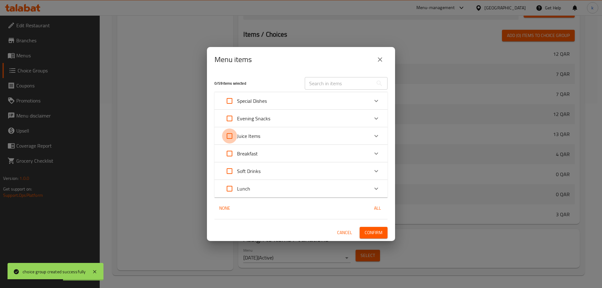
checkbox input "true"
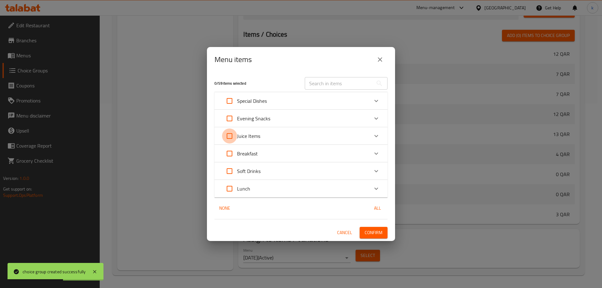
checkbox input "true"
click at [230, 136] on input "Expand" at bounding box center [229, 136] width 15 height 15
checkbox input "false"
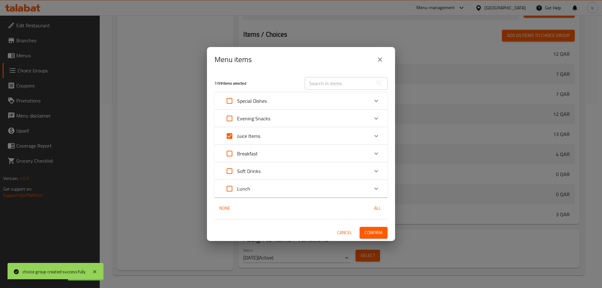
checkbox input "false"
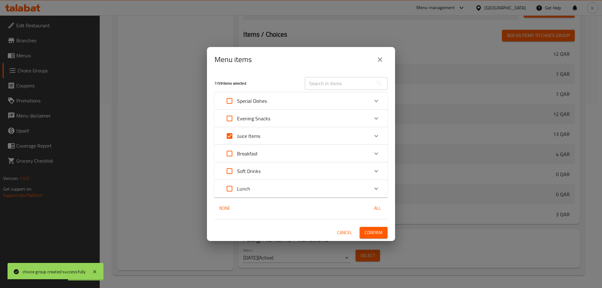
checkbox input "false"
click at [290, 136] on div "Juice Items" at bounding box center [295, 136] width 147 height 15
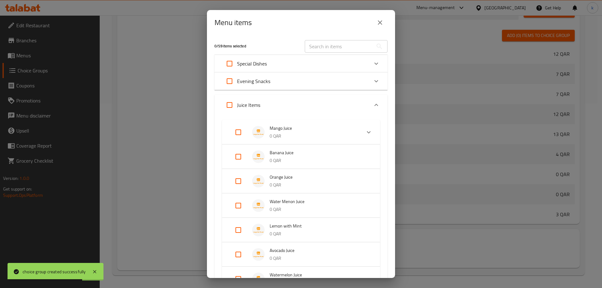
scroll to position [31, 0]
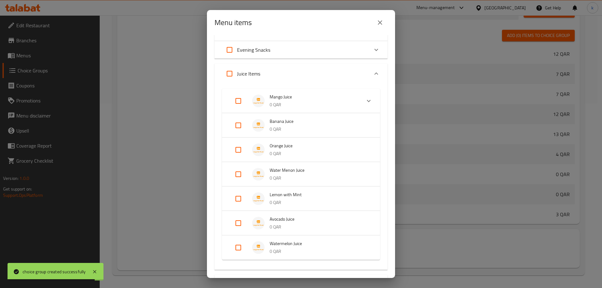
click at [241, 175] on input "Expand" at bounding box center [238, 174] width 15 height 15
checkbox input "true"
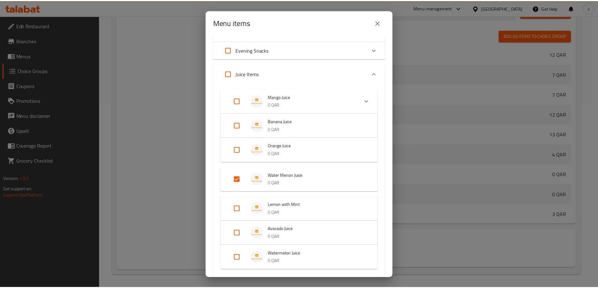
scroll to position [135, 0]
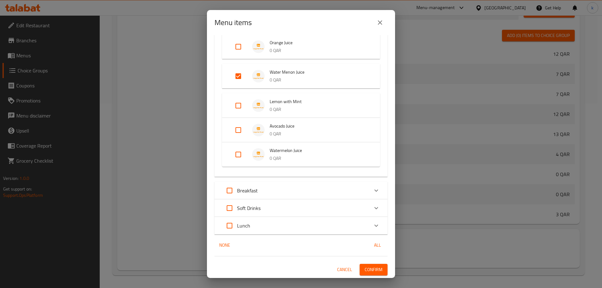
click at [366, 272] on span "Confirm" at bounding box center [374, 270] width 18 height 8
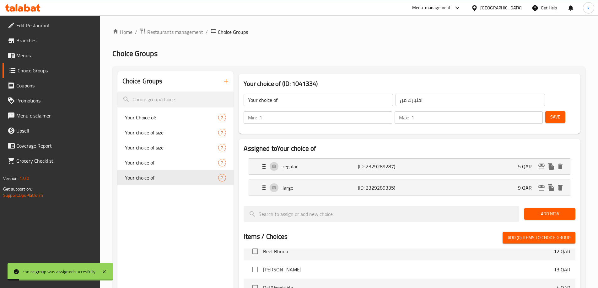
scroll to position [408, 0]
click at [222, 82] on button "button" at bounding box center [225, 81] width 15 height 15
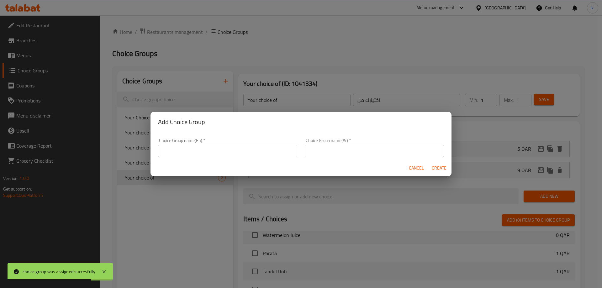
click at [262, 148] on input "text" at bounding box center [227, 151] width 139 height 13
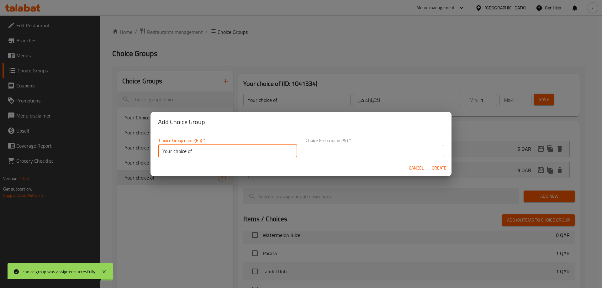
click at [351, 143] on div "Choice Group name(Ar)   * Choice Group name(Ar) *" at bounding box center [374, 147] width 139 height 19
click at [244, 149] on input "Your choice of" at bounding box center [227, 151] width 139 height 13
type input "Your choice of"
drag, startPoint x: 359, startPoint y: 153, endPoint x: 358, endPoint y: 157, distance: 4.0
click at [359, 153] on input "text" at bounding box center [374, 151] width 139 height 13
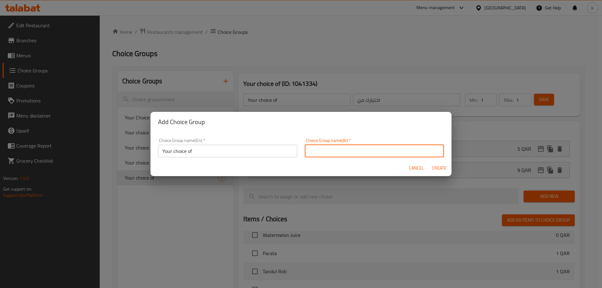
click at [383, 154] on input "text" at bounding box center [374, 151] width 139 height 13
click at [353, 149] on input "text" at bounding box center [374, 151] width 139 height 13
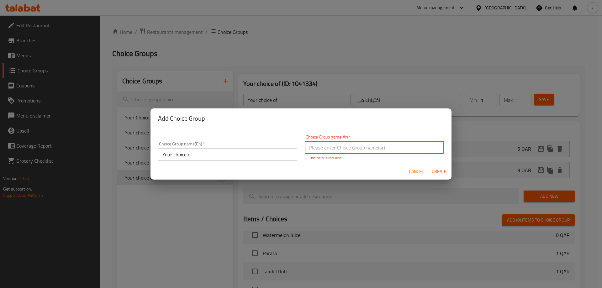
click at [331, 147] on input "text" at bounding box center [374, 148] width 139 height 13
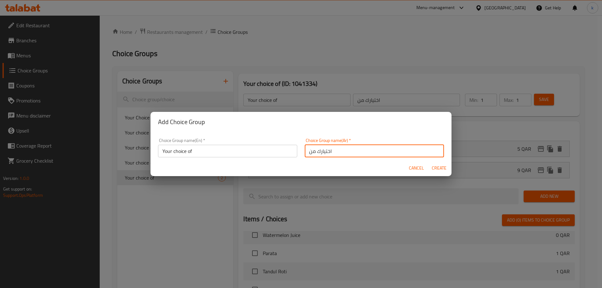
type input "اختيارك من"
click at [445, 167] on span "Create" at bounding box center [439, 168] width 15 height 8
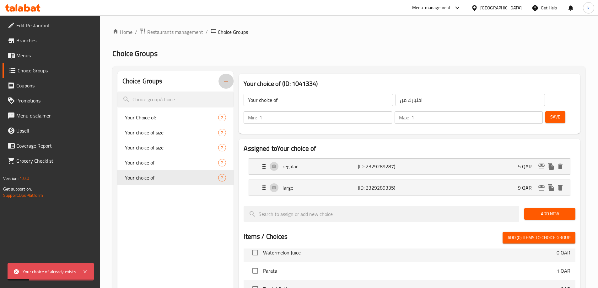
click at [226, 83] on icon "button" at bounding box center [226, 81] width 4 height 4
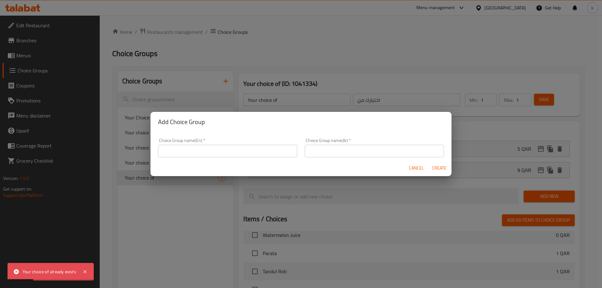
click at [231, 146] on input "text" at bounding box center [227, 151] width 139 height 13
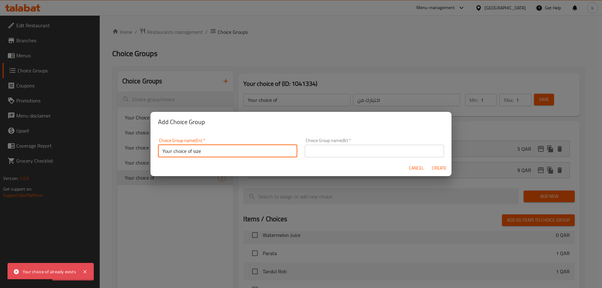
type input "Your choice of size"
click at [358, 143] on div "Choice Group name(Ar)   * Choice Group name(Ar) *" at bounding box center [374, 147] width 139 height 19
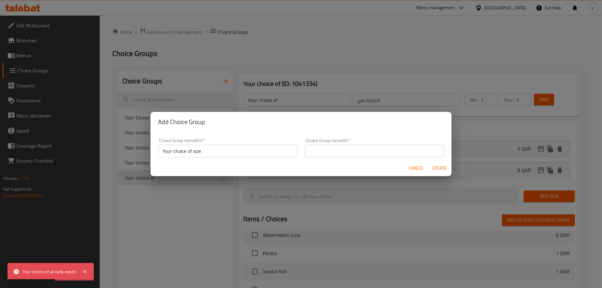
click at [352, 152] on input "text" at bounding box center [374, 151] width 139 height 13
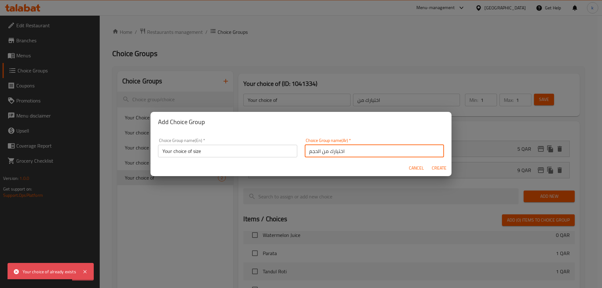
type input "اختيارك من الحجم"
click at [440, 170] on span "Create" at bounding box center [439, 168] width 15 height 8
type input "Your choice of size"
type input "اختيارك من الحجم"
type input "0"
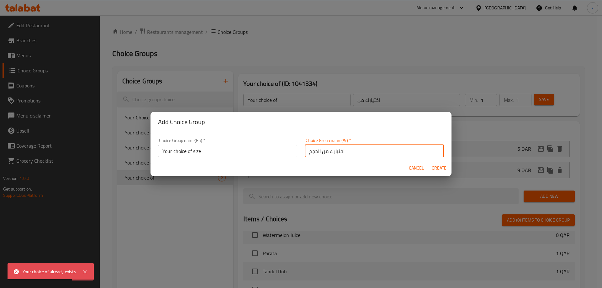
type input "0"
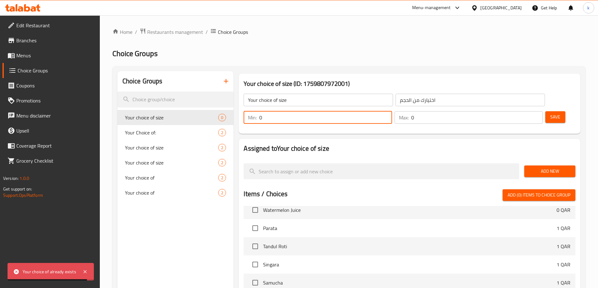
drag, startPoint x: 486, startPoint y: 98, endPoint x: 473, endPoint y: 98, distance: 13.2
click at [392, 111] on div "Min: 0 ​" at bounding box center [318, 117] width 148 height 13
type input "1"
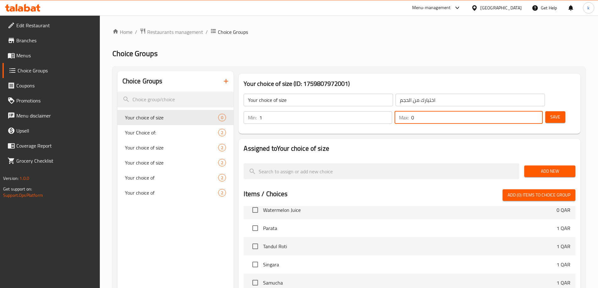
drag, startPoint x: 516, startPoint y: 99, endPoint x: 506, endPoint y: 99, distance: 9.8
click at [511, 111] on div "Max: 0 ​" at bounding box center [468, 117] width 148 height 13
type input "1"
click at [525, 166] on button "Add New" at bounding box center [549, 172] width 51 height 12
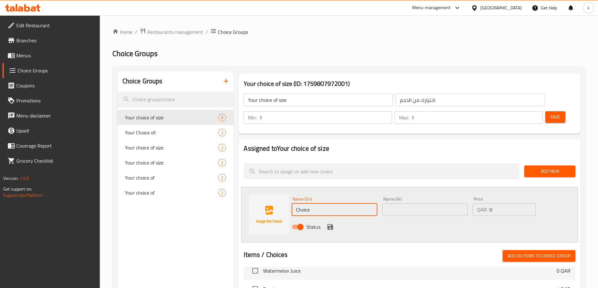
drag, startPoint x: 314, startPoint y: 191, endPoint x: 294, endPoint y: 191, distance: 20.4
click at [295, 204] on input "Choice" at bounding box center [334, 210] width 85 height 13
paste input "regular"
type input "regular"
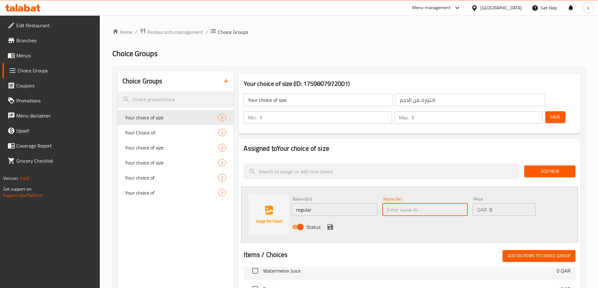
click at [407, 204] on input "text" at bounding box center [424, 210] width 85 height 13
paste input "عادى"
type input "عادى"
drag, startPoint x: 497, startPoint y: 190, endPoint x: 486, endPoint y: 192, distance: 10.9
click at [486, 204] on div "QAR 0 Price" at bounding box center [504, 210] width 63 height 13
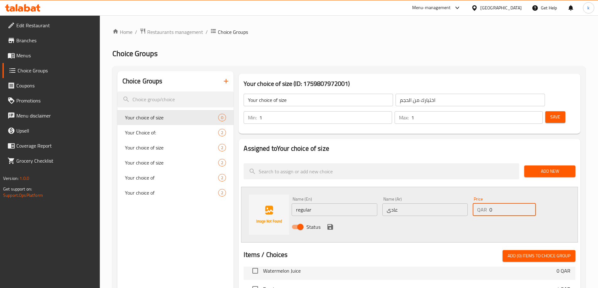
paste input "4"
type input "4"
click at [327, 224] on icon "save" at bounding box center [330, 227] width 6 height 6
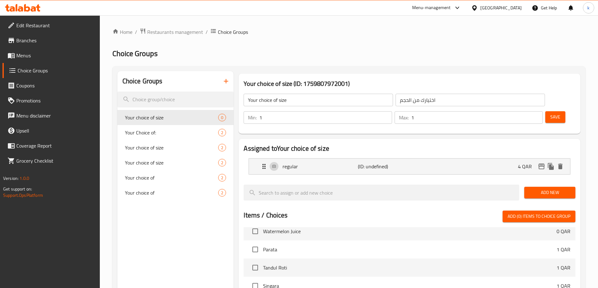
click at [541, 189] on span "Add New" at bounding box center [549, 193] width 41 height 8
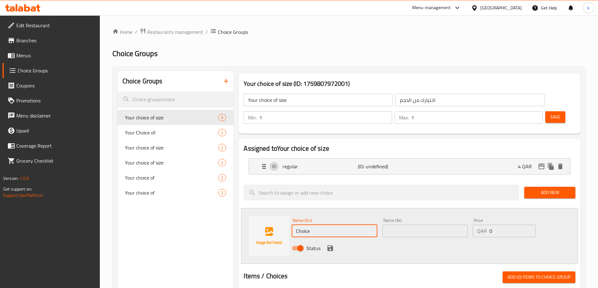
drag, startPoint x: 320, startPoint y: 220, endPoint x: 292, endPoint y: 217, distance: 28.1
click at [292, 225] on input "Choice" at bounding box center [334, 231] width 85 height 13
paste input "large"
type input "large"
click at [396, 225] on input "text" at bounding box center [424, 231] width 85 height 13
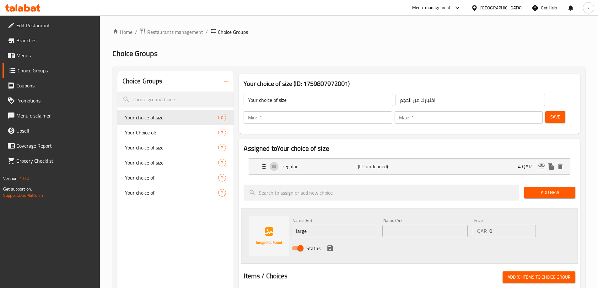
paste input "كبير"
type input "كبير"
drag, startPoint x: 504, startPoint y: 215, endPoint x: 486, endPoint y: 214, distance: 18.2
click at [486, 225] on div "QAR 0 Price" at bounding box center [504, 231] width 63 height 13
paste input "8"
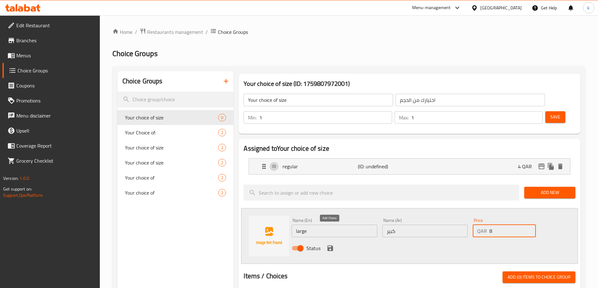
type input "8"
click at [329, 245] on icon "save" at bounding box center [330, 249] width 8 height 8
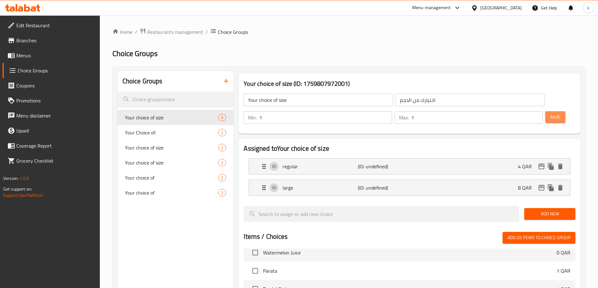
click at [550, 113] on span "Save" at bounding box center [555, 117] width 10 height 8
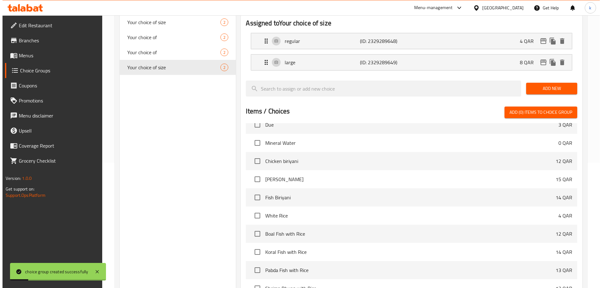
scroll to position [185, 0]
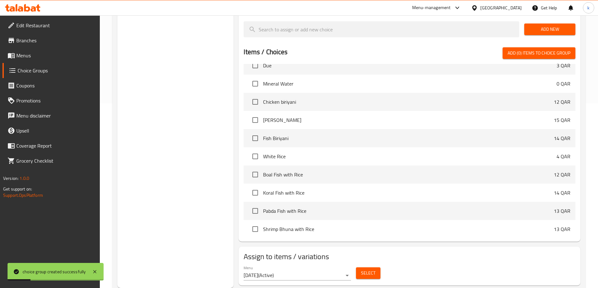
click at [367, 270] on span "Select" at bounding box center [368, 274] width 14 height 8
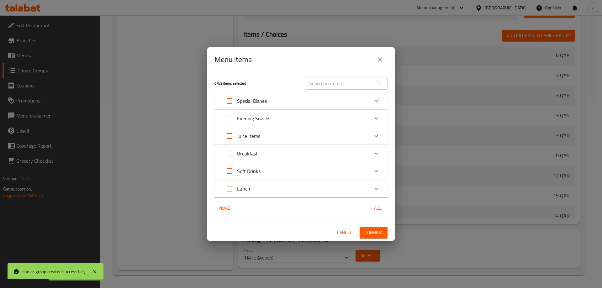
click at [268, 138] on div "Juice Items" at bounding box center [295, 136] width 147 height 15
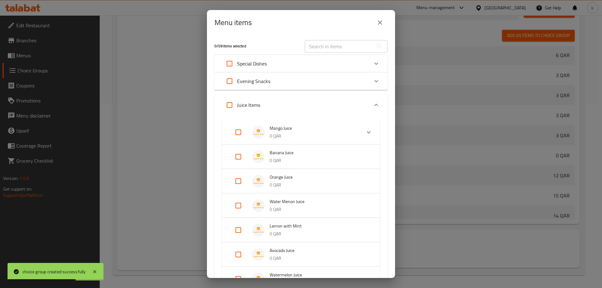
click at [236, 230] on input "Expand" at bounding box center [238, 230] width 15 height 15
checkbox input "true"
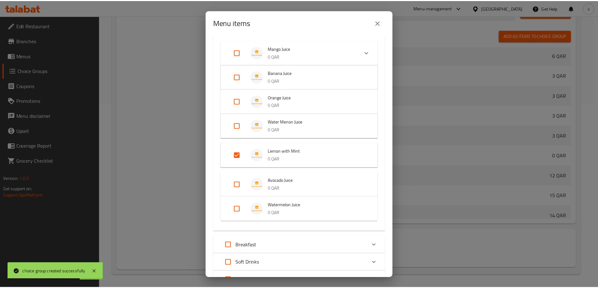
scroll to position [135, 0]
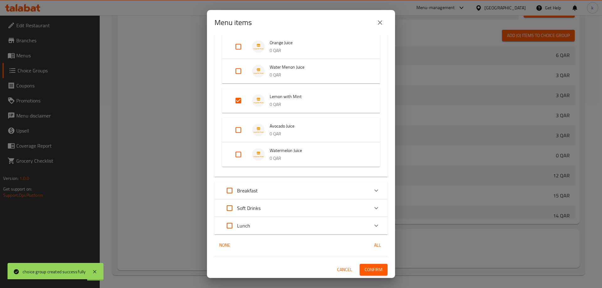
click at [371, 275] on button "Confirm" at bounding box center [374, 270] width 28 height 12
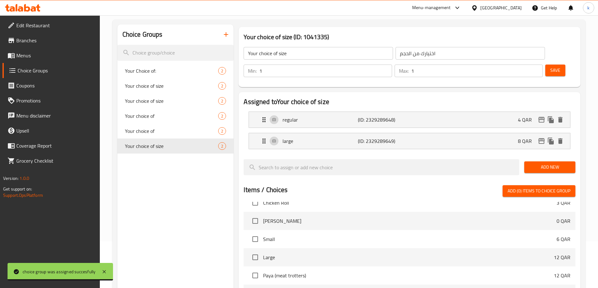
scroll to position [0, 0]
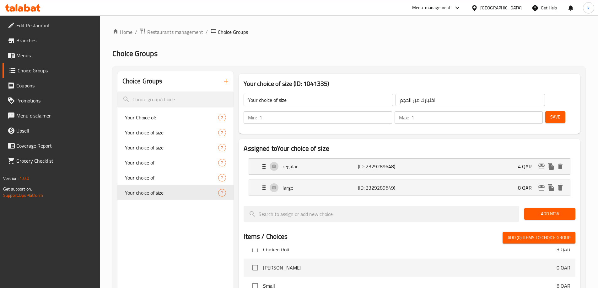
click at [225, 78] on icon "button" at bounding box center [226, 82] width 8 height 8
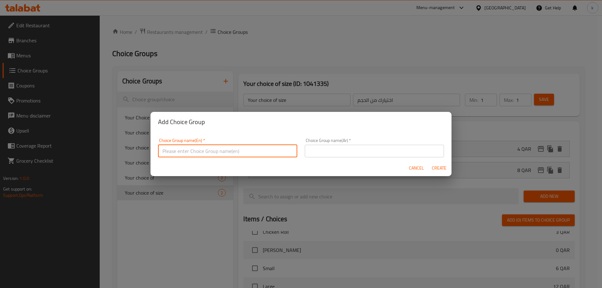
click at [203, 150] on input "text" at bounding box center [227, 151] width 139 height 13
click at [211, 146] on input "text" at bounding box center [227, 151] width 139 height 13
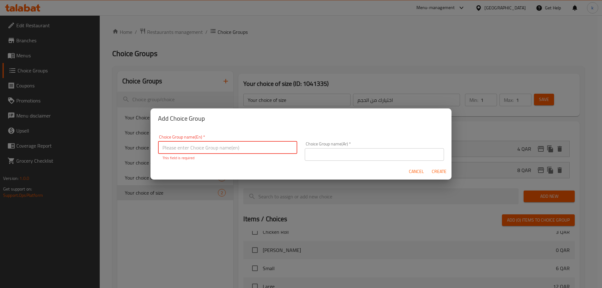
click at [213, 151] on input "text" at bounding box center [227, 148] width 139 height 13
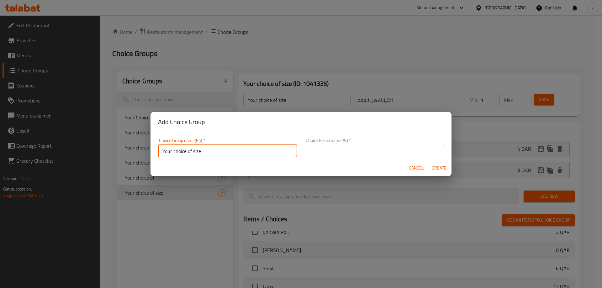
type input "Your choice of size"
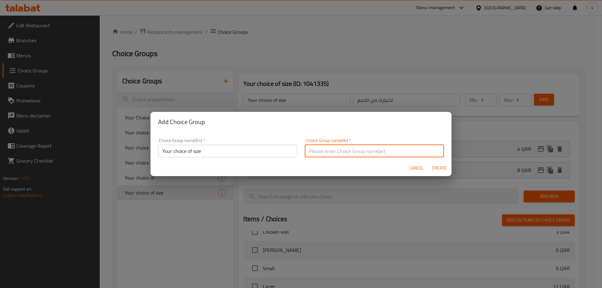
click at [378, 157] on input "text" at bounding box center [374, 151] width 139 height 13
type input "اختيارك من الحجم"
click at [441, 169] on span "Create" at bounding box center [439, 168] width 15 height 8
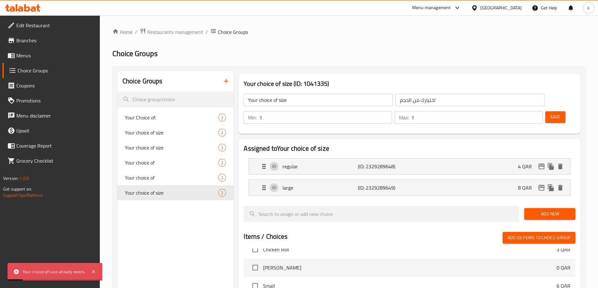
click at [227, 82] on icon "button" at bounding box center [226, 81] width 4 height 4
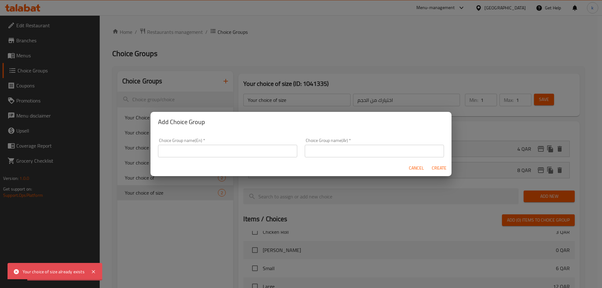
click at [211, 148] on input "text" at bounding box center [227, 151] width 139 height 13
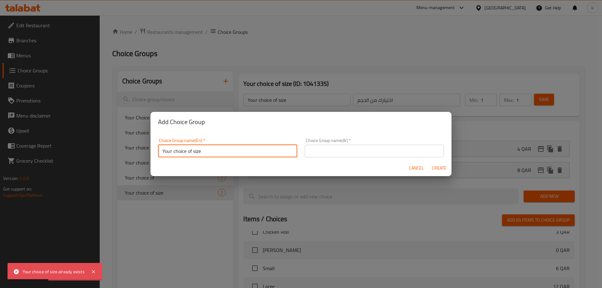
type input "Your choice of size"
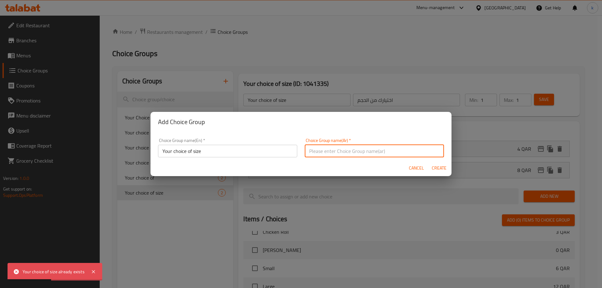
click at [389, 147] on input "text" at bounding box center [374, 151] width 139 height 13
type input "اختيارك من الحجم"
click at [448, 168] on button "Create" at bounding box center [439, 169] width 20 height 12
type input "Your choice of size"
type input "اختيارك من الحجم"
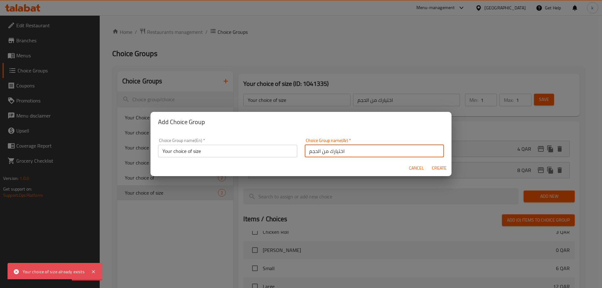
type input "0"
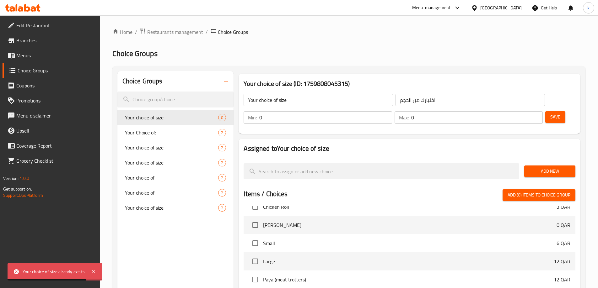
drag, startPoint x: 487, startPoint y: 96, endPoint x: 474, endPoint y: 99, distance: 13.5
click at [392, 111] on div "Min: 0 ​" at bounding box center [318, 117] width 148 height 13
type input "1"
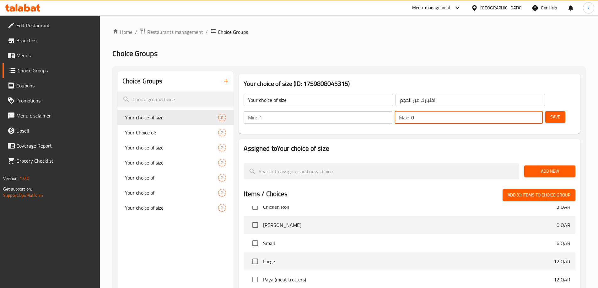
drag, startPoint x: 520, startPoint y: 100, endPoint x: 506, endPoint y: 99, distance: 14.5
click at [511, 111] on div "Max: 0 ​" at bounding box center [468, 117] width 148 height 13
type input "1"
click at [549, 168] on span "Add New" at bounding box center [549, 172] width 41 height 8
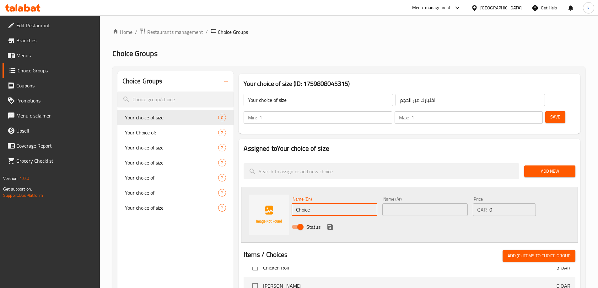
drag, startPoint x: 320, startPoint y: 193, endPoint x: 292, endPoint y: 189, distance: 28.9
click at [292, 204] on input "Choice" at bounding box center [334, 210] width 85 height 13
paste input "regular"
type input "regular"
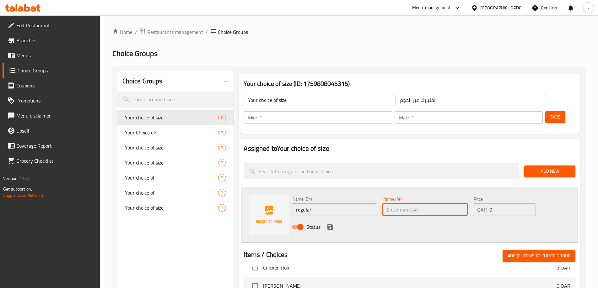
click at [436, 204] on input "text" at bounding box center [424, 210] width 85 height 13
paste input "عادى"
type input "عادى"
click at [499, 204] on input "0" at bounding box center [512, 210] width 46 height 13
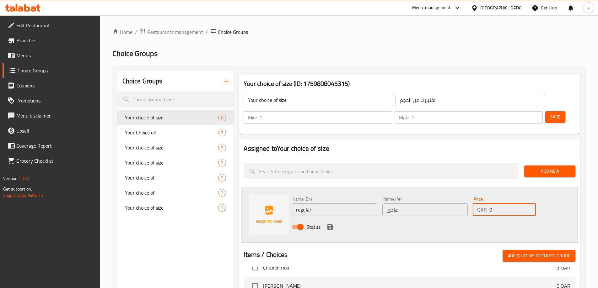
click at [499, 204] on input "0" at bounding box center [512, 210] width 46 height 13
paste input "6"
type input "6"
click at [333, 224] on icon "save" at bounding box center [330, 227] width 6 height 6
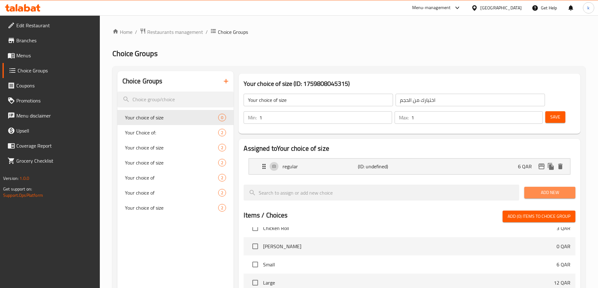
click at [560, 187] on button "Add New" at bounding box center [549, 193] width 51 height 12
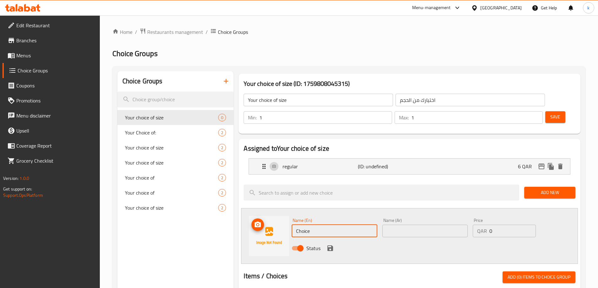
drag, startPoint x: 317, startPoint y: 212, endPoint x: 281, endPoint y: 211, distance: 35.8
click at [281, 211] on div "Name (En) Choice Name (En) Name (Ar) Name (Ar) Price QAR 0 Price Status" at bounding box center [409, 236] width 337 height 56
paste input "large"
type input "large"
click at [434, 225] on input "text" at bounding box center [424, 231] width 85 height 13
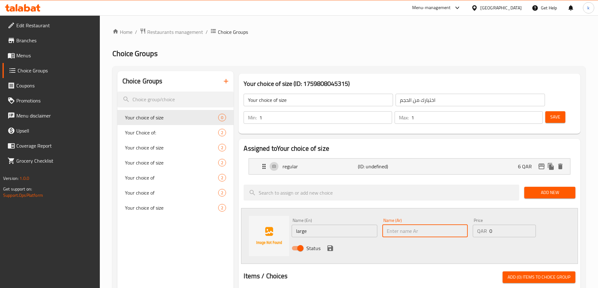
paste input "كبير"
type input "كبير"
click at [487, 225] on div "QAR 0 Price" at bounding box center [504, 231] width 63 height 13
paste input "1"
type input "10"
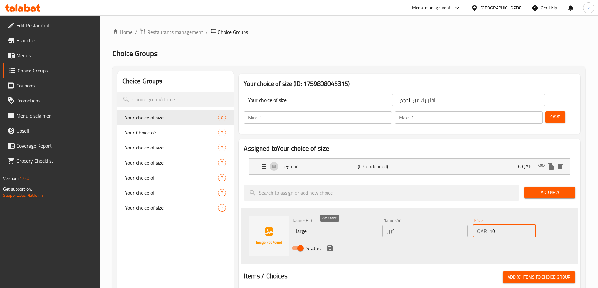
click at [329, 245] on icon "save" at bounding box center [330, 249] width 8 height 8
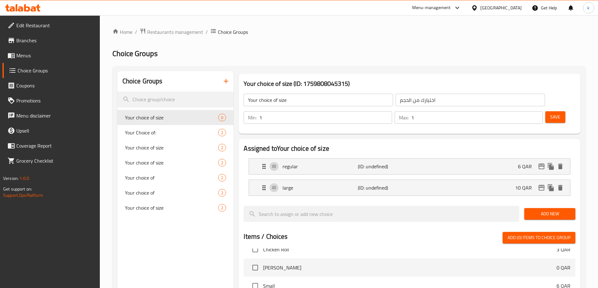
click at [550, 113] on span "Save" at bounding box center [555, 117] width 10 height 8
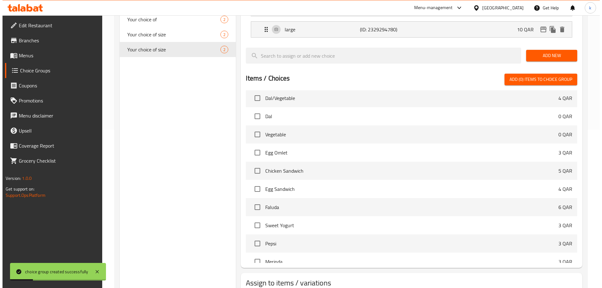
scroll to position [185, 0]
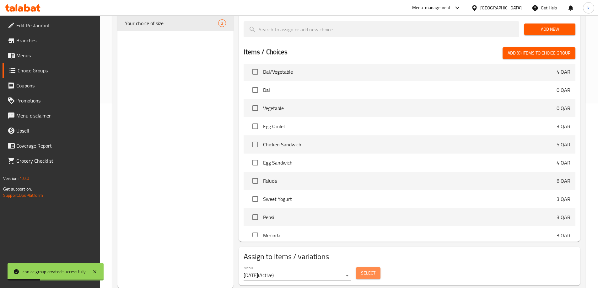
click at [374, 270] on span "Select" at bounding box center [368, 274] width 14 height 8
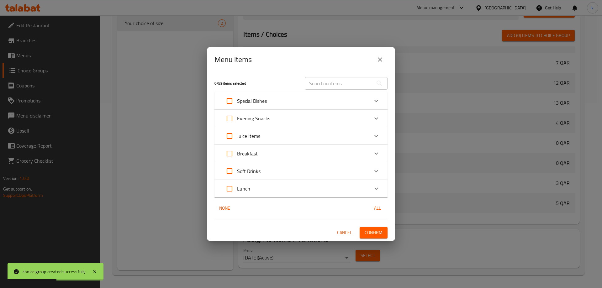
click at [288, 131] on div "Juice Items" at bounding box center [295, 136] width 147 height 15
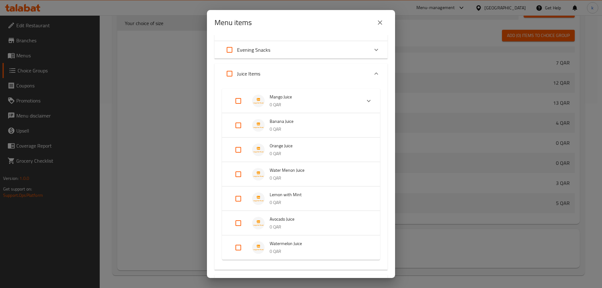
scroll to position [125, 0]
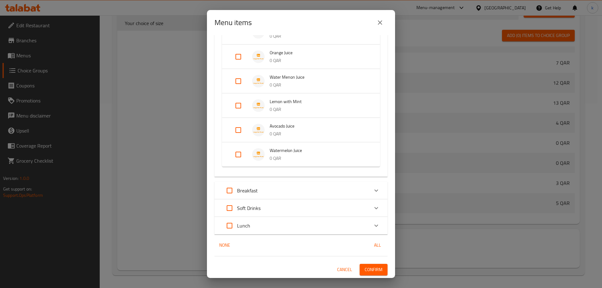
click at [290, 191] on div "Breakfast" at bounding box center [295, 190] width 147 height 15
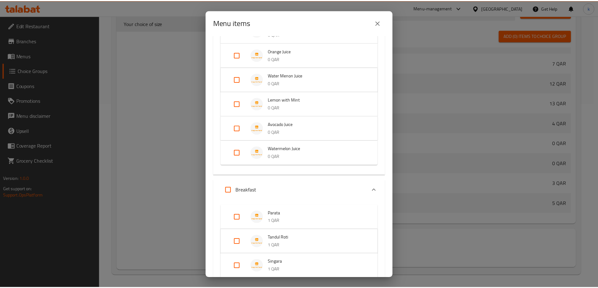
scroll to position [0, 0]
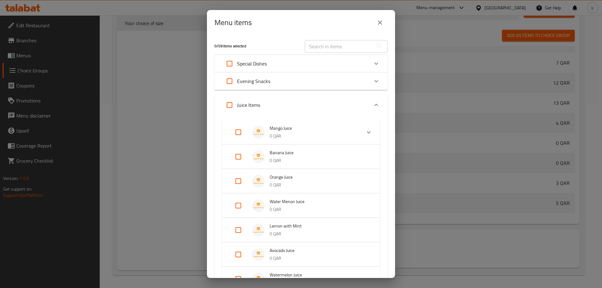
click at [341, 40] on input "text" at bounding box center [339, 46] width 68 height 13
paste input "Milk Shake"
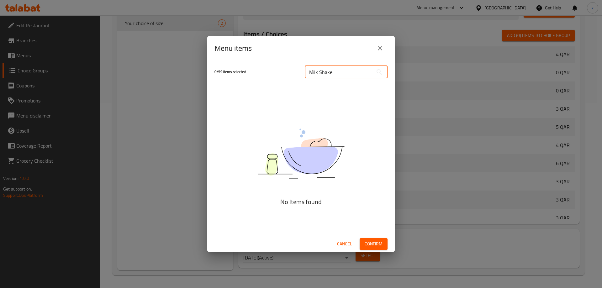
type input "Milk Shake"
click at [174, 122] on div "Menu items 0 / 59 items selected Milk Shake ​ No Items found Cancel Confirm" at bounding box center [301, 144] width 602 height 288
click at [144, 137] on div "Menu items 0 / 59 items selected Milk Shake ​ No Items found Cancel Confirm" at bounding box center [301, 144] width 602 height 288
click at [386, 50] on button "close" at bounding box center [380, 48] width 15 height 15
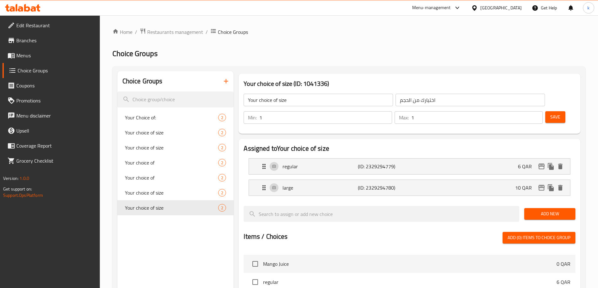
click at [224, 81] on icon "button" at bounding box center [226, 81] width 4 height 4
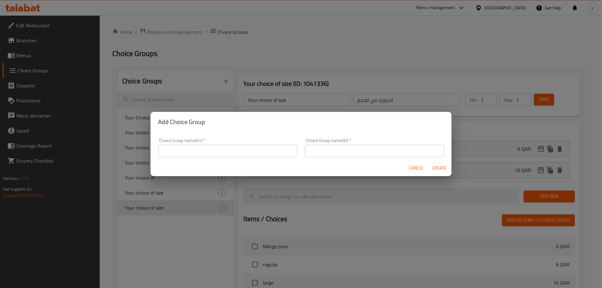
click at [252, 148] on input "text" at bounding box center [227, 151] width 139 height 13
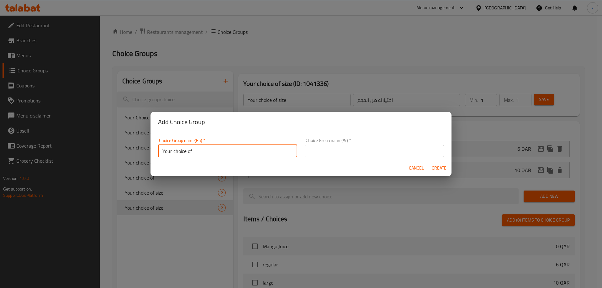
type input "Your choice of"
click at [355, 148] on input "text" at bounding box center [374, 151] width 139 height 13
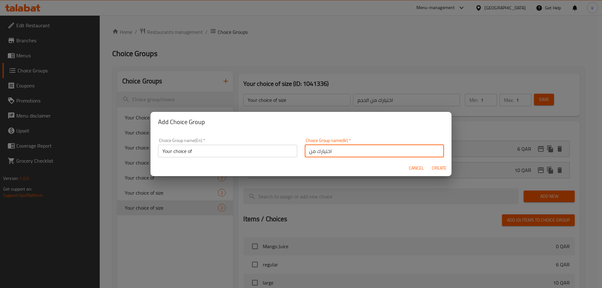
type input "اختيارك من"
click at [434, 169] on span "Create" at bounding box center [439, 168] width 15 height 8
type input "Your choice of"
type input "اختيارك من"
type input "0"
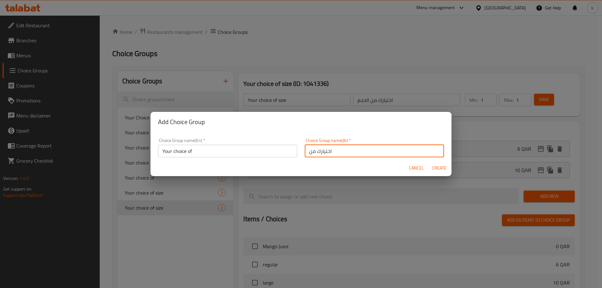
type input "0"
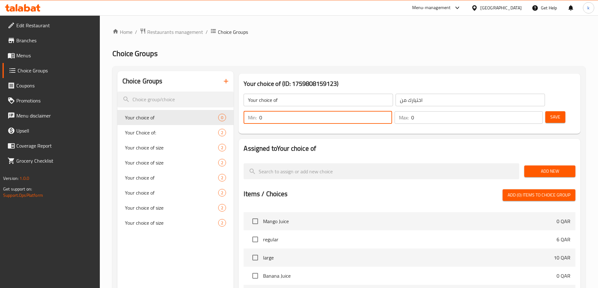
drag, startPoint x: 481, startPoint y: 99, endPoint x: 489, endPoint y: 99, distance: 8.5
click at [392, 111] on div "Min: 0 ​" at bounding box center [318, 117] width 148 height 13
type input "1"
click at [521, 111] on input "0" at bounding box center [476, 117] width 131 height 13
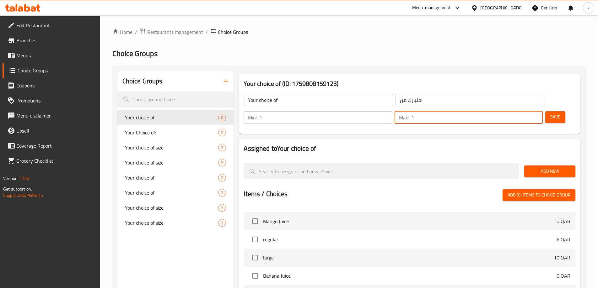
type input "1"
click at [550, 162] on div "Add New" at bounding box center [550, 171] width 56 height 21
click at [549, 168] on span "Add New" at bounding box center [549, 172] width 41 height 8
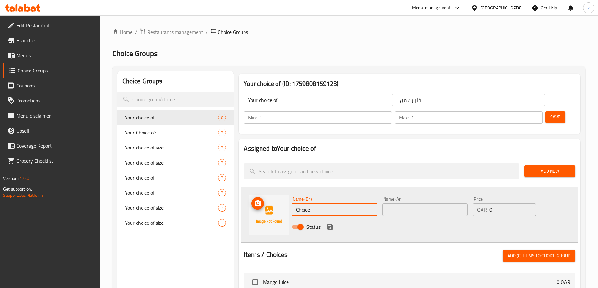
drag, startPoint x: 311, startPoint y: 191, endPoint x: 266, endPoint y: 191, distance: 44.6
click at [266, 191] on div "Name (En) Choice Name (En) Name (Ar) Name (Ar) Price QAR 0 Price Status" at bounding box center [409, 215] width 337 height 56
paste input "regular"
type input "regular"
click at [433, 204] on input "text" at bounding box center [424, 210] width 85 height 13
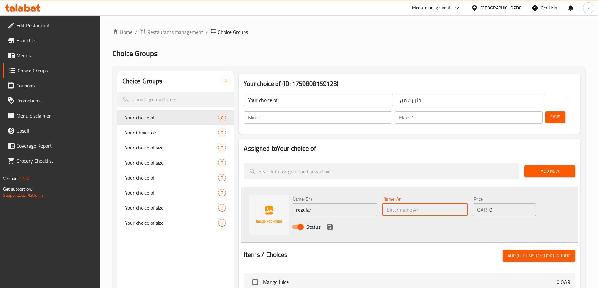
paste input "عادى"
type input "عادى"
drag, startPoint x: 497, startPoint y: 192, endPoint x: 481, endPoint y: 195, distance: 15.6
click at [481, 204] on div "QAR 0 Price" at bounding box center [504, 210] width 63 height 13
click at [496, 204] on input "number" at bounding box center [512, 210] width 46 height 13
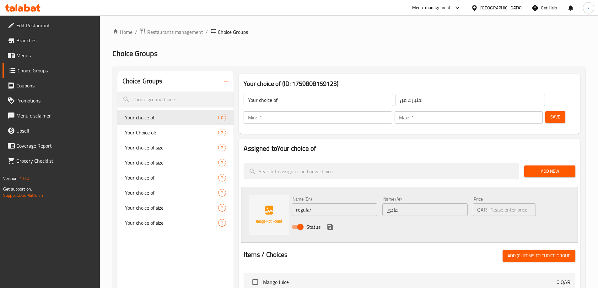
paste input "1"
type input "1"
click at [326, 222] on button "save" at bounding box center [329, 226] width 9 height 9
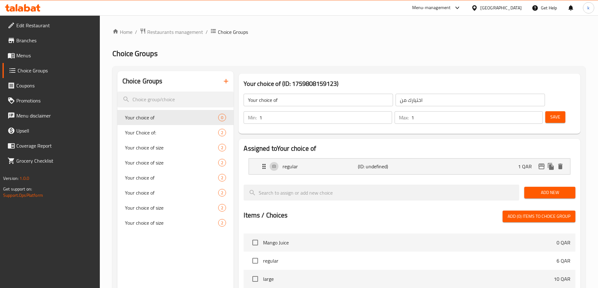
click at [563, 189] on span "Add New" at bounding box center [549, 193] width 41 height 8
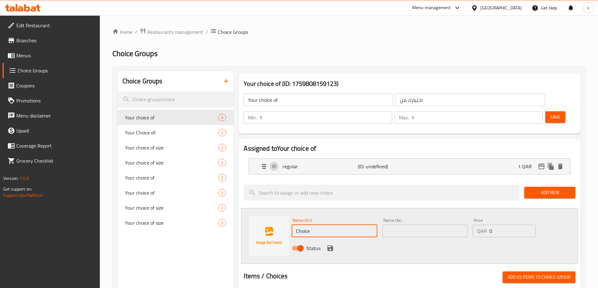
drag, startPoint x: 321, startPoint y: 215, endPoint x: 294, endPoint y: 211, distance: 27.2
click at [294, 225] on input "Choice" at bounding box center [334, 231] width 85 height 13
paste input "large"
type input "large"
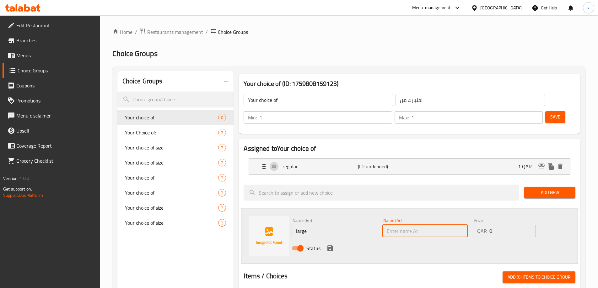
click at [434, 225] on input "text" at bounding box center [424, 231] width 85 height 13
paste input "كبير"
type input "كبير"
drag, startPoint x: 502, startPoint y: 212, endPoint x: 485, endPoint y: 212, distance: 16.3
click at [485, 225] on div "QAR 0 Price" at bounding box center [504, 231] width 63 height 13
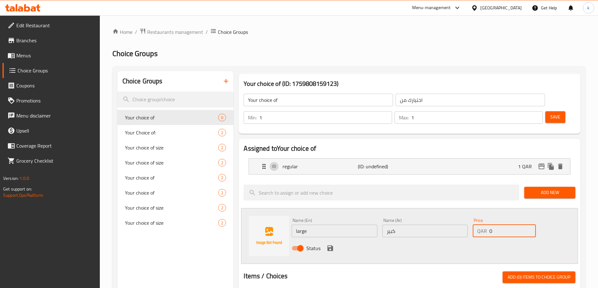
paste input "2"
type input "2"
click at [331, 246] on icon "save" at bounding box center [330, 249] width 6 height 6
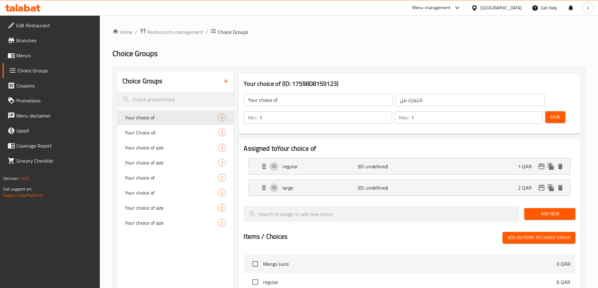
click at [550, 113] on span "Save" at bounding box center [555, 117] width 10 height 8
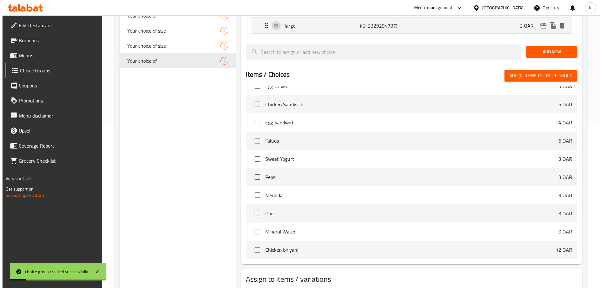
scroll to position [185, 0]
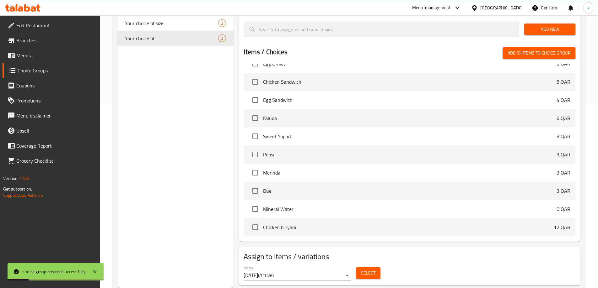
click at [383, 263] on div "Menu 6/10/2025 ( Active ) Select" at bounding box center [409, 273] width 337 height 20
click at [376, 268] on button "Select" at bounding box center [368, 274] width 24 height 12
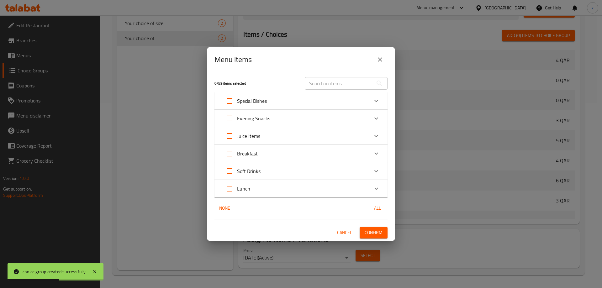
click at [270, 168] on div "Soft Drinks" at bounding box center [295, 171] width 147 height 15
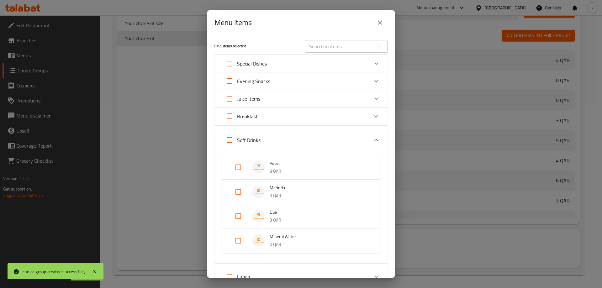
click at [241, 242] on input "Expand" at bounding box center [238, 240] width 15 height 15
checkbox input "true"
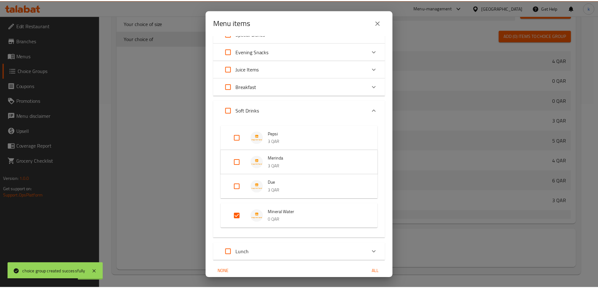
scroll to position [56, 0]
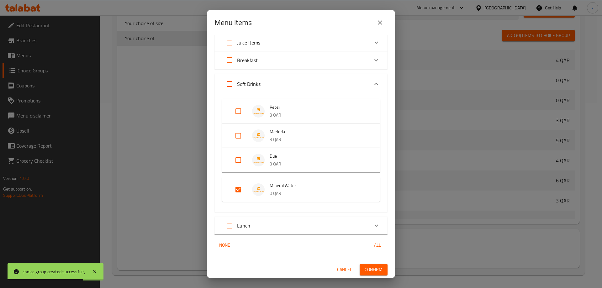
click at [369, 273] on span "Confirm" at bounding box center [374, 270] width 18 height 8
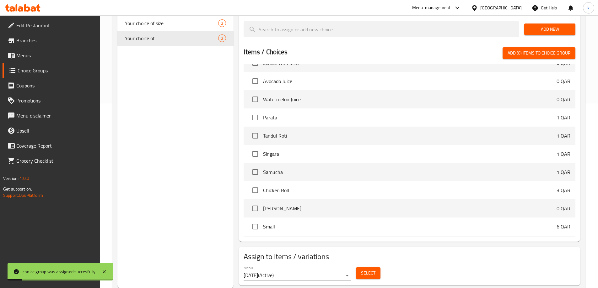
scroll to position [0, 0]
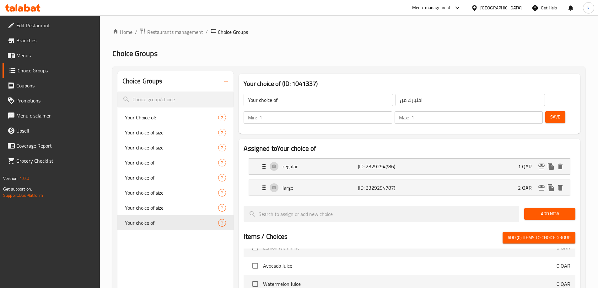
click at [61, 55] on span "Menus" at bounding box center [55, 56] width 78 height 8
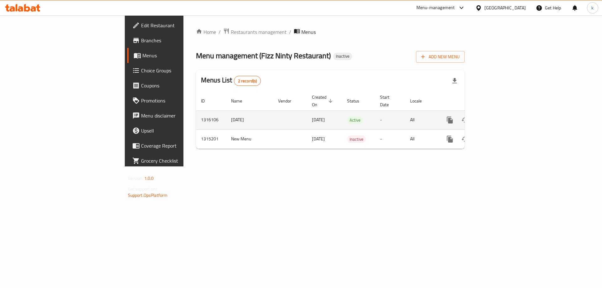
click at [503, 113] on link "enhanced table" at bounding box center [495, 120] width 15 height 15
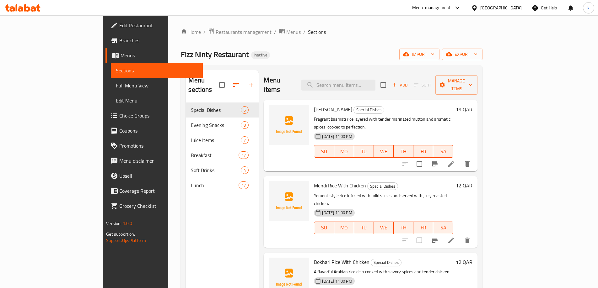
click at [116, 85] on span "Full Menu View" at bounding box center [157, 86] width 82 height 8
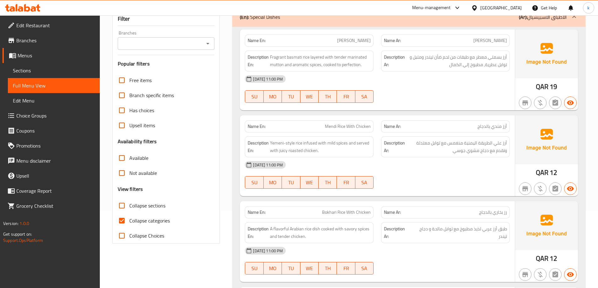
scroll to position [126, 0]
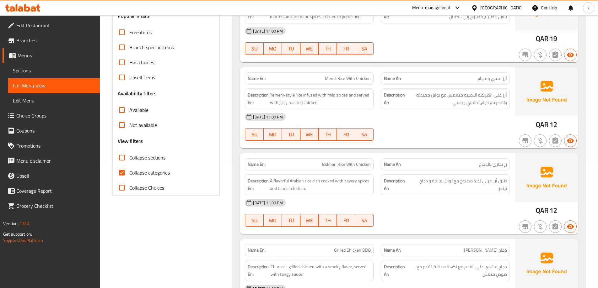
click at [152, 160] on span "Collapse sections" at bounding box center [147, 158] width 36 height 8
click at [129, 160] on input "Collapse sections" at bounding box center [121, 157] width 15 height 15
checkbox input "true"
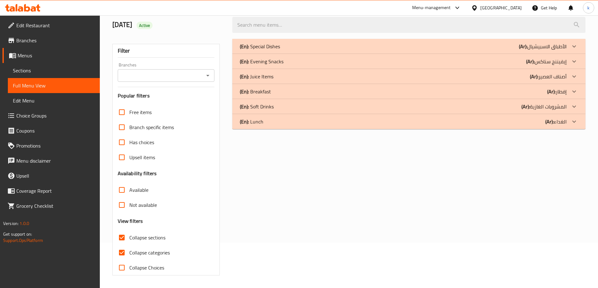
scroll to position [14, 0]
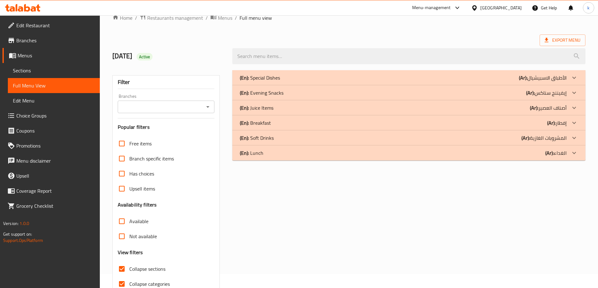
click at [304, 108] on div "(En): Juice Items (Ar): أصناف العصير" at bounding box center [403, 108] width 327 height 8
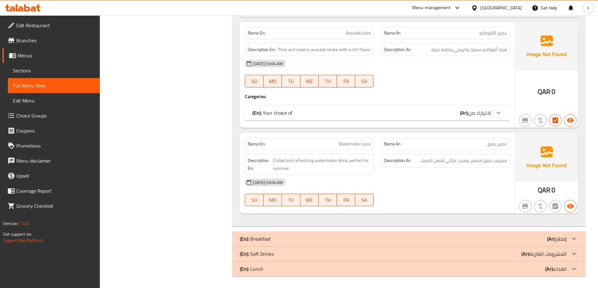
scroll to position [709, 0]
click at [284, 252] on div "(En): Soft Drinks (Ar): المشروبات الغازية" at bounding box center [403, 253] width 327 height 8
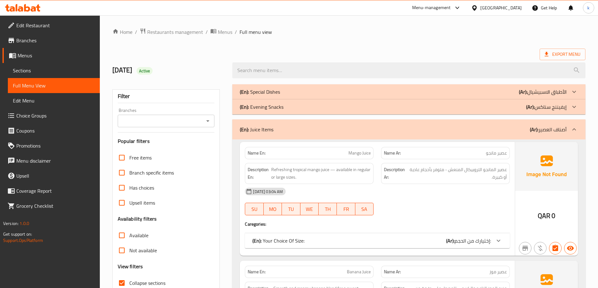
scroll to position [63, 0]
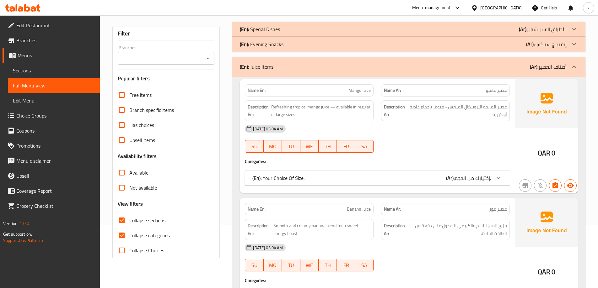
click at [157, 238] on span "Collapse categories" at bounding box center [149, 236] width 40 height 8
click at [129, 238] on input "Collapse categories" at bounding box center [121, 235] width 15 height 15
checkbox input "false"
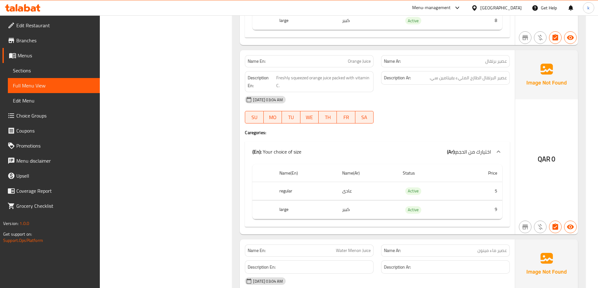
scroll to position [471, 0]
copy h6 "En: Freshly squeezed orange juice"
drag, startPoint x: 331, startPoint y: 78, endPoint x: 273, endPoint y: 76, distance: 58.1
click at [273, 76] on h6 "Description En: Freshly squeezed orange juice packed with vitamin C." at bounding box center [309, 81] width 123 height 15
click at [364, 63] on span "Orange Juice" at bounding box center [359, 61] width 23 height 7
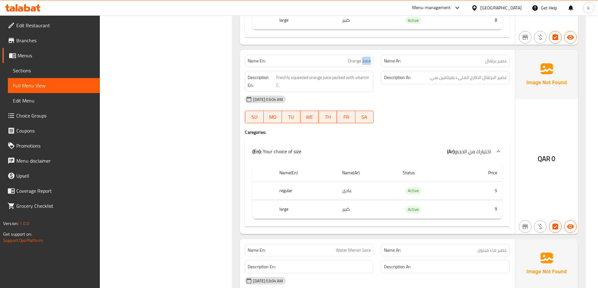
click at [364, 63] on span "Orange Juice" at bounding box center [359, 61] width 23 height 7
click at [363, 60] on span "Orange Juice" at bounding box center [359, 61] width 23 height 7
click at [362, 60] on span "Orange Juice" at bounding box center [359, 61] width 23 height 7
click at [71, 71] on span "Sections" at bounding box center [54, 71] width 82 height 8
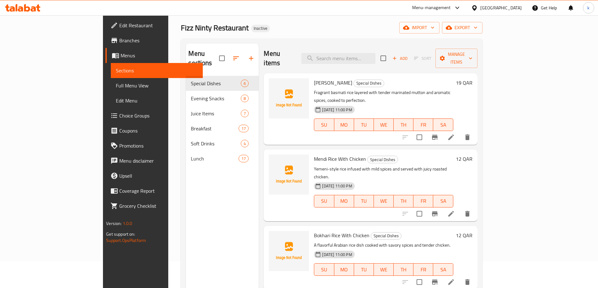
scroll to position [25, 0]
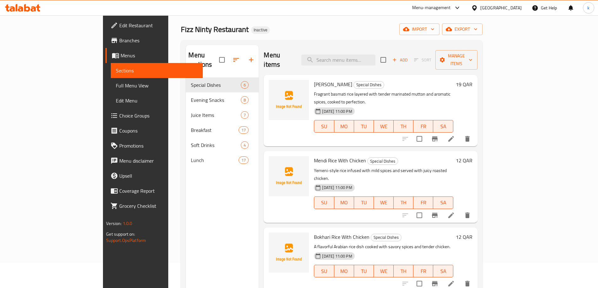
click at [259, 126] on div "Menu items Add Sort Manage items Kacchi Biriyani Special Dishes Fragrant basmat…" at bounding box center [368, 189] width 218 height 288
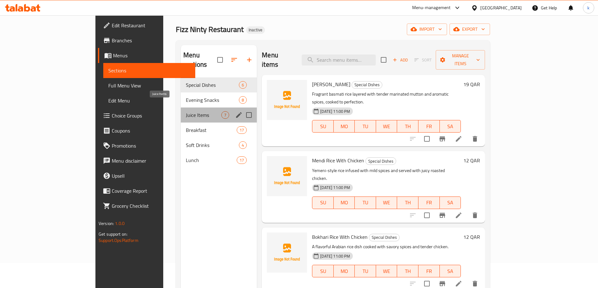
click at [186, 111] on span "Juice Items" at bounding box center [203, 115] width 35 height 8
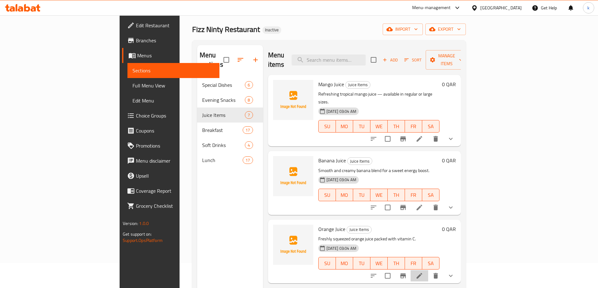
click at [428, 270] on li at bounding box center [419, 275] width 18 height 11
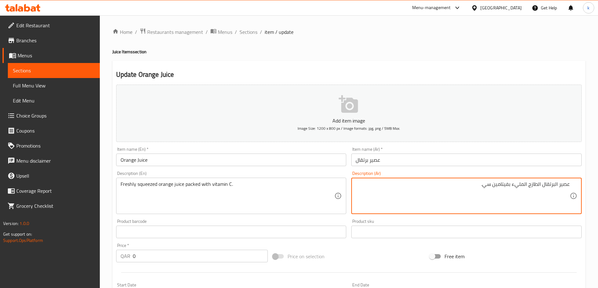
click at [528, 187] on textarea "عصير البرتقال الطازج المليء بفيتامين سي." at bounding box center [463, 196] width 214 height 30
paste textarea "Orange Juice"
paste textarea "كبس"
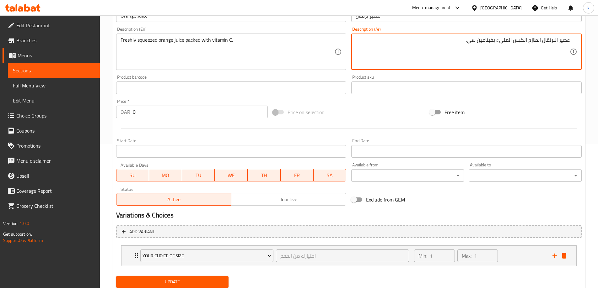
scroll to position [165, 0]
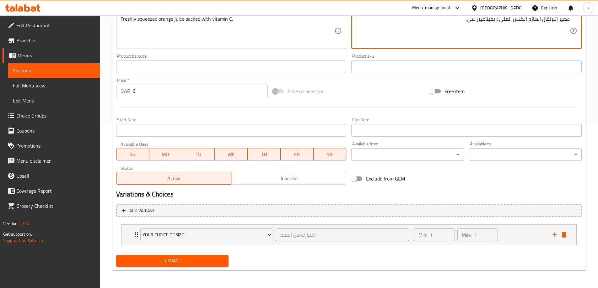
type textarea "عصير البرتقال الطازج الكبس المليء بفيتامين سي."
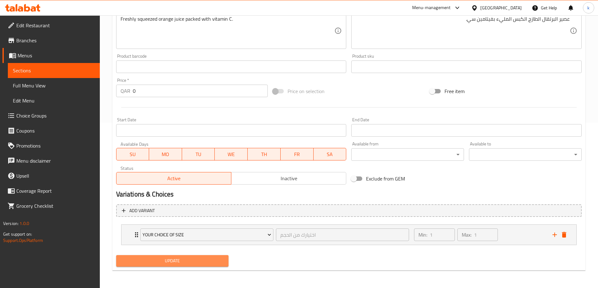
click at [195, 257] on span "Update" at bounding box center [172, 261] width 103 height 8
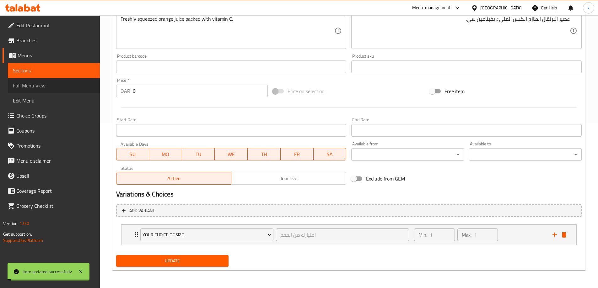
click at [58, 86] on span "Full Menu View" at bounding box center [54, 86] width 82 height 8
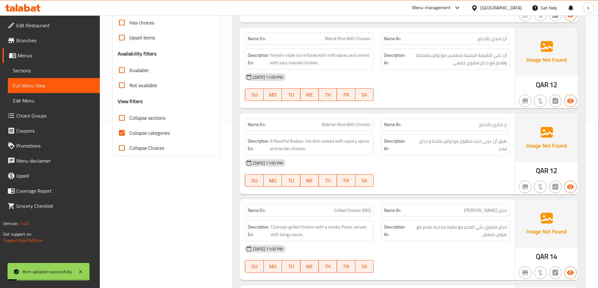
click at [151, 134] on span "Collapse categories" at bounding box center [149, 133] width 40 height 8
click at [129, 134] on input "Collapse categories" at bounding box center [121, 133] width 15 height 15
checkbox input "false"
click at [135, 116] on span "Collapse sections" at bounding box center [147, 118] width 36 height 8
click at [129, 116] on input "Collapse sections" at bounding box center [121, 117] width 15 height 15
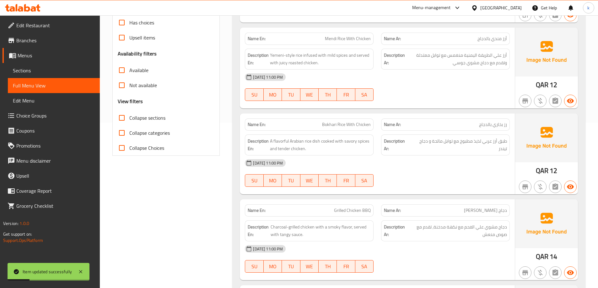
checkbox input "true"
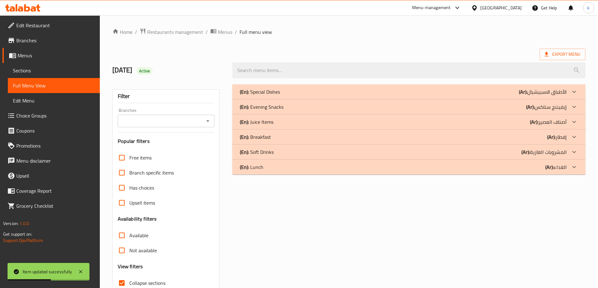
click at [524, 122] on div "(En): Juice Items (Ar): أصناف العصير" at bounding box center [403, 122] width 327 height 8
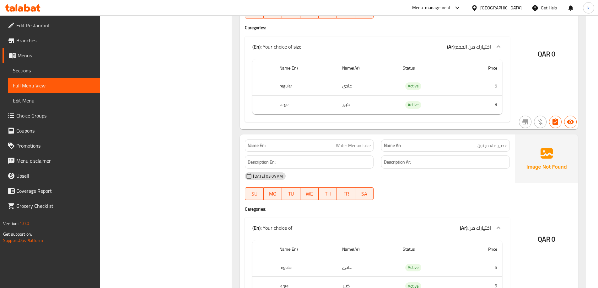
scroll to position [576, 0]
click at [408, 217] on div "Name En: Water Menon Juice Name Ar: عصير ماء مينون Description En: Description …" at bounding box center [377, 222] width 275 height 177
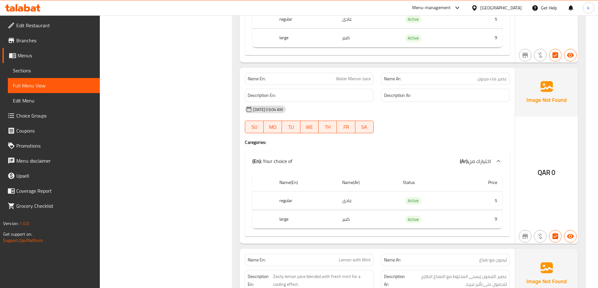
scroll to position [628, 0]
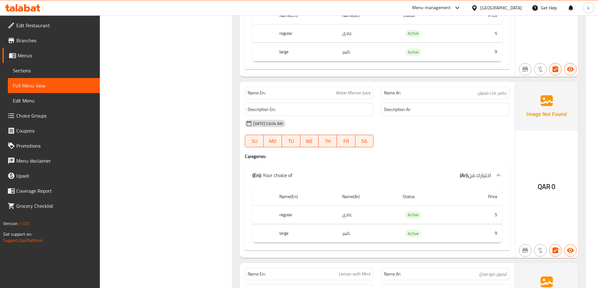
click at [349, 94] on span "Water Menon Juice" at bounding box center [353, 93] width 35 height 7
click at [357, 90] on span "Water Menon Juice" at bounding box center [353, 93] width 35 height 7
click at [356, 93] on span "Water Menon Juice" at bounding box center [353, 93] width 35 height 7
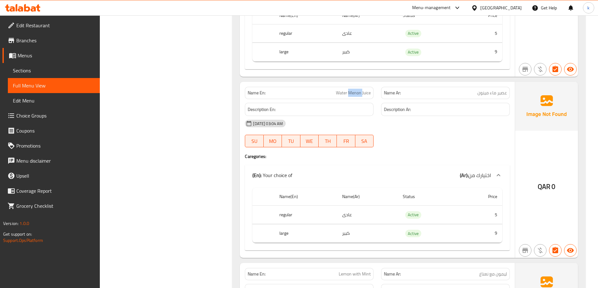
click at [356, 93] on span "Water Menon Juice" at bounding box center [353, 93] width 35 height 7
click at [356, 94] on span "Water Menon Juice" at bounding box center [353, 93] width 35 height 7
copy span "Water Menon Juice"
click at [45, 72] on span "Sections" at bounding box center [54, 71] width 82 height 8
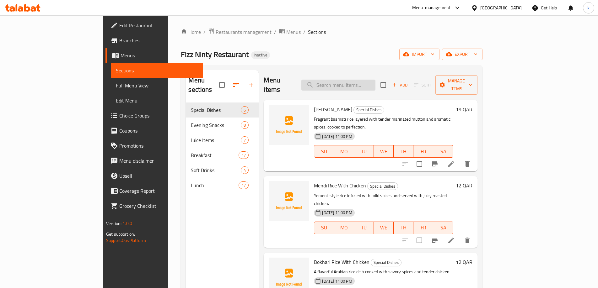
click at [368, 80] on input "search" at bounding box center [338, 85] width 74 height 11
paste input "Water Menon Juice"
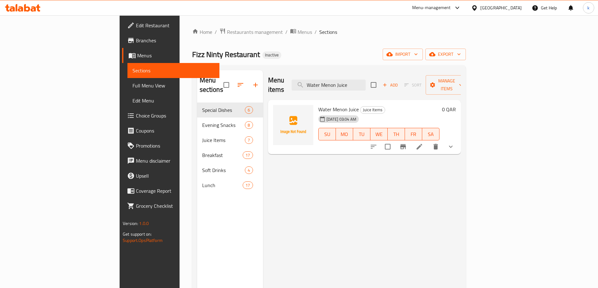
type input "Water Menon Juice"
click at [423, 143] on icon at bounding box center [419, 147] width 8 height 8
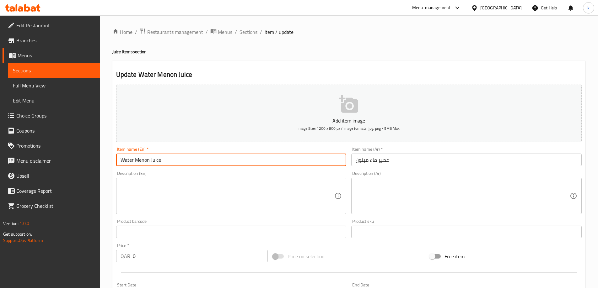
drag, startPoint x: 148, startPoint y: 161, endPoint x: 118, endPoint y: 155, distance: 31.0
click at [118, 155] on input "Water Menon Juice" at bounding box center [231, 160] width 230 height 13
paste input "Juice"
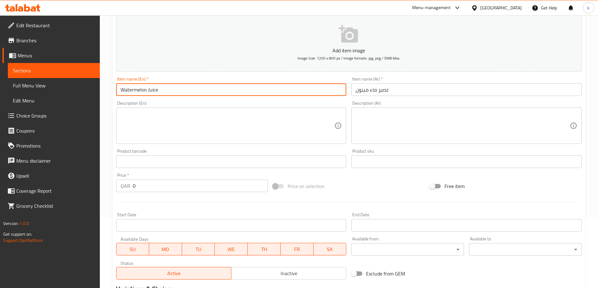
scroll to position [94, 0]
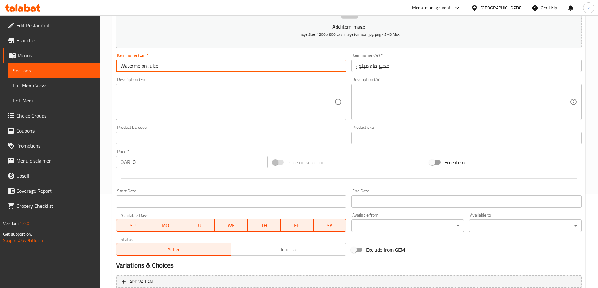
type input "Watermelon Juice"
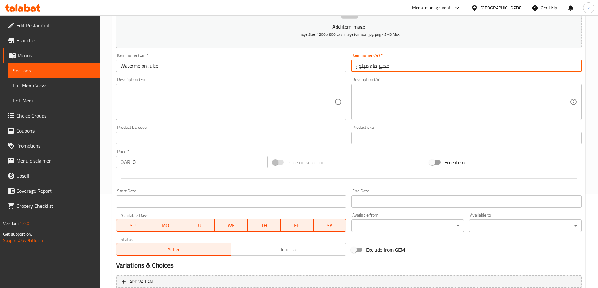
drag, startPoint x: 377, startPoint y: 65, endPoint x: 344, endPoint y: 68, distance: 32.8
click at [344, 68] on div "Add item image Image Size: 1200 x 800 px / Image formats: jpg, png / 5MB Max. I…" at bounding box center [349, 123] width 470 height 270
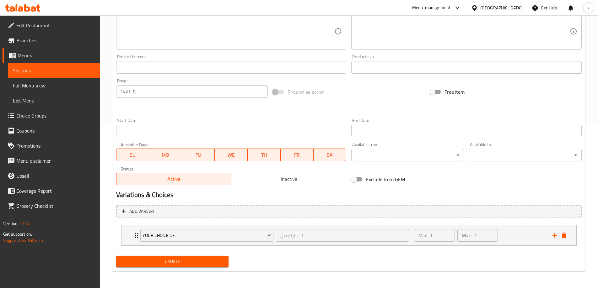
scroll to position [165, 0]
type input "عصير بطيخ"
click at [189, 258] on span "Update" at bounding box center [172, 261] width 103 height 8
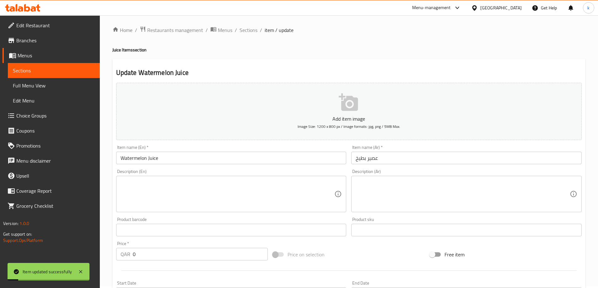
scroll to position [0, 0]
click at [151, 161] on input "Watermelon Juice" at bounding box center [231, 160] width 230 height 13
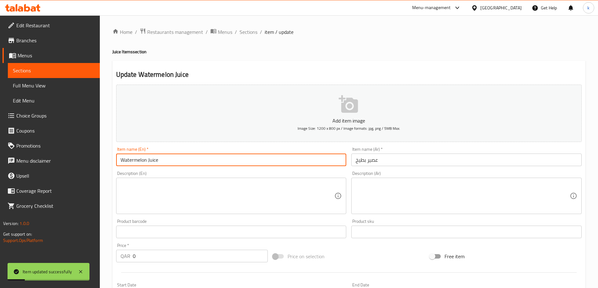
click at [151, 161] on input "Watermelon Juice" at bounding box center [231, 160] width 230 height 13
click at [75, 85] on span "Full Menu View" at bounding box center [54, 86] width 82 height 8
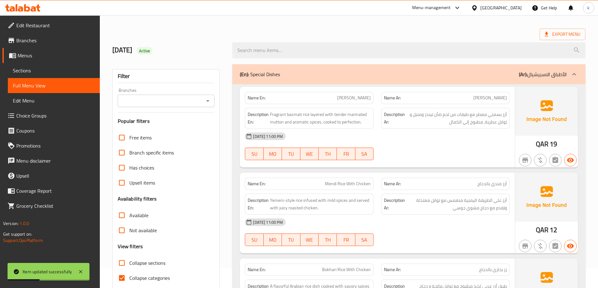
scroll to position [31, 0]
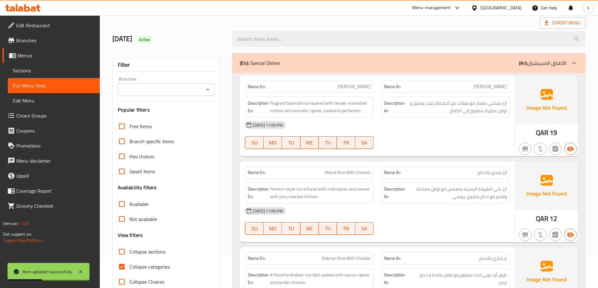
click at [128, 247] on input "Collapse sections" at bounding box center [121, 251] width 15 height 15
checkbox input "true"
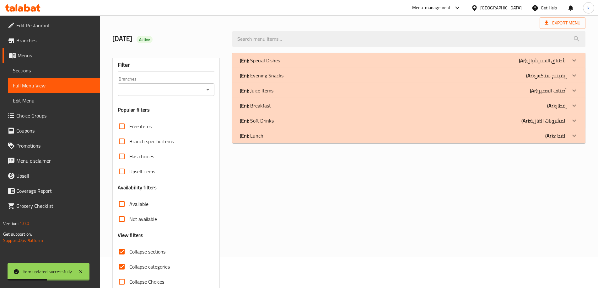
click at [131, 265] on span "Collapse categories" at bounding box center [149, 267] width 40 height 8
click at [129, 265] on input "Collapse categories" at bounding box center [121, 267] width 15 height 15
checkbox input "false"
click at [543, 93] on p "(Ar): أصناف العصير" at bounding box center [548, 91] width 37 height 8
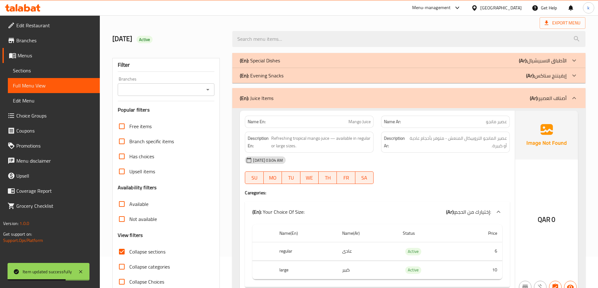
scroll to position [577, 0]
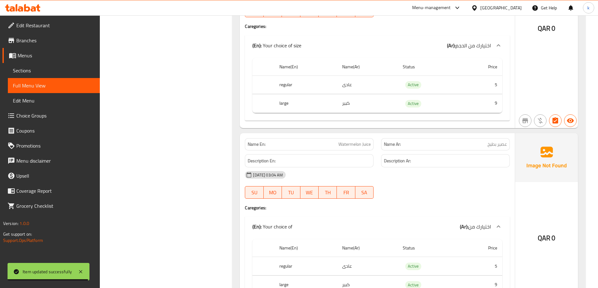
click at [417, 171] on div "[DATE] 03:04 AM" at bounding box center [377, 175] width 272 height 15
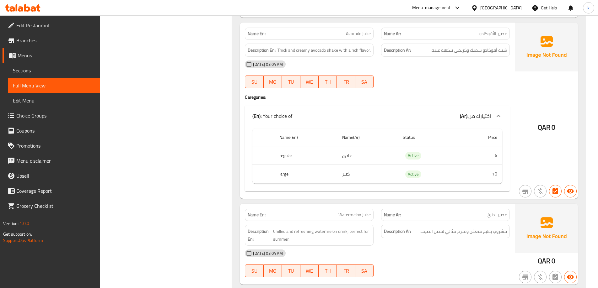
scroll to position [1130, 0]
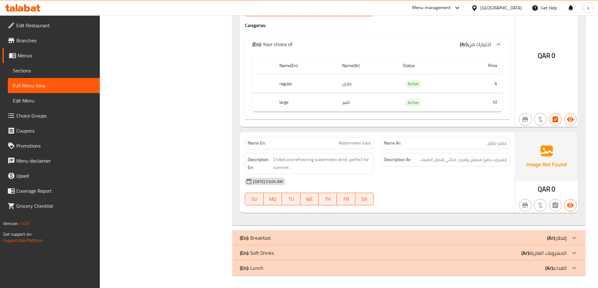
click at [349, 143] on span "Watermelon Juice" at bounding box center [354, 143] width 32 height 7
copy span "Watermelon Juice"
click at [30, 67] on span "Sections" at bounding box center [54, 71] width 82 height 8
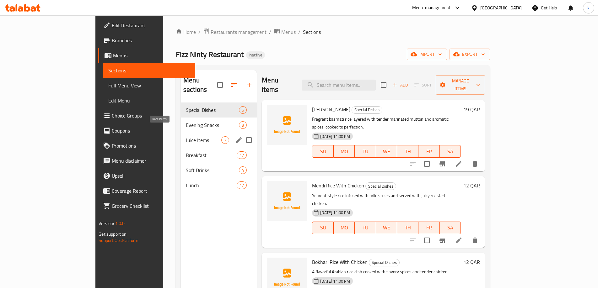
click at [186, 136] on span "Juice Items" at bounding box center [203, 140] width 35 height 8
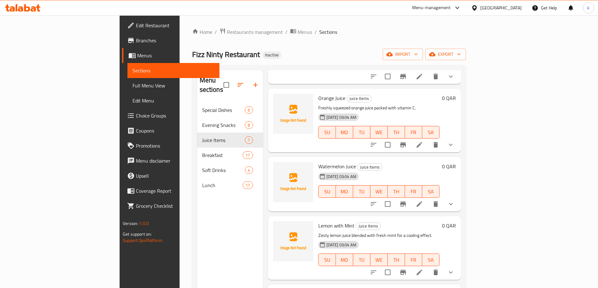
scroll to position [157, 0]
click at [454, 200] on icon "show more" at bounding box center [451, 204] width 8 height 8
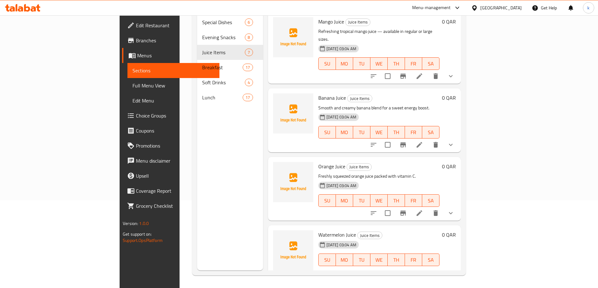
scroll to position [0, 0]
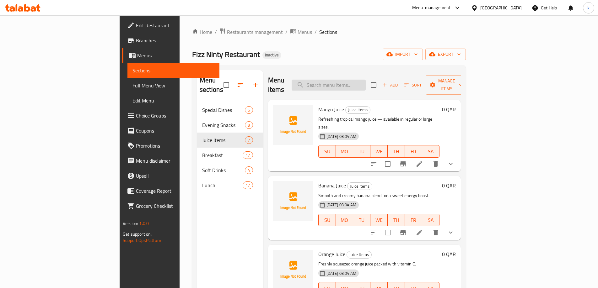
click at [366, 80] on input "search" at bounding box center [329, 85] width 74 height 11
paste input "Watermelon Juice"
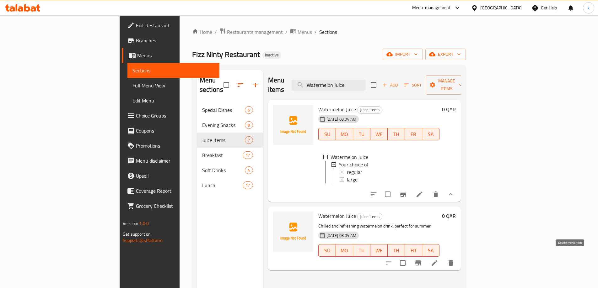
type input "Watermelon Juice"
click at [454, 260] on icon "delete" at bounding box center [451, 264] width 8 height 8
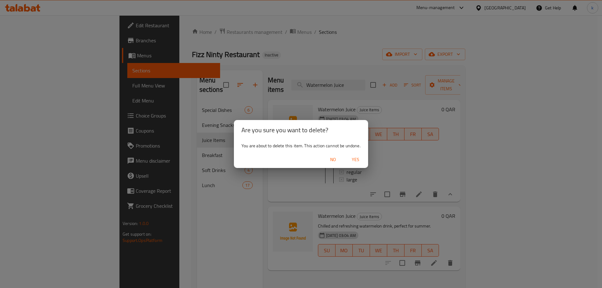
click at [354, 160] on span "Yes" at bounding box center [355, 160] width 15 height 8
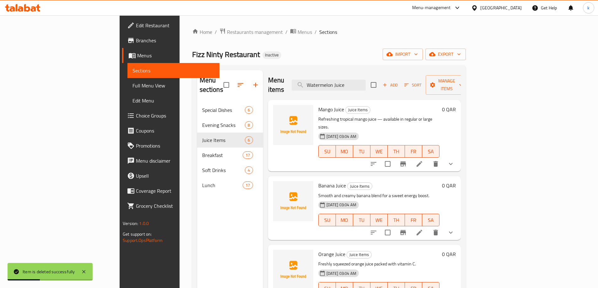
click at [132, 88] on span "Full Menu View" at bounding box center [173, 86] width 82 height 8
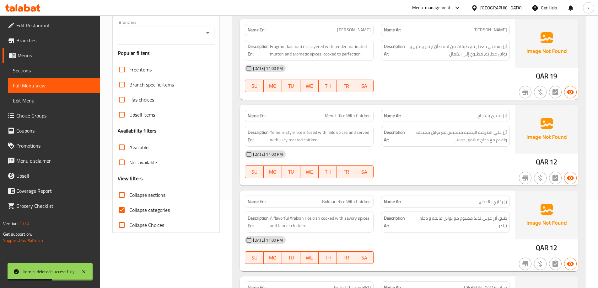
scroll to position [94, 0]
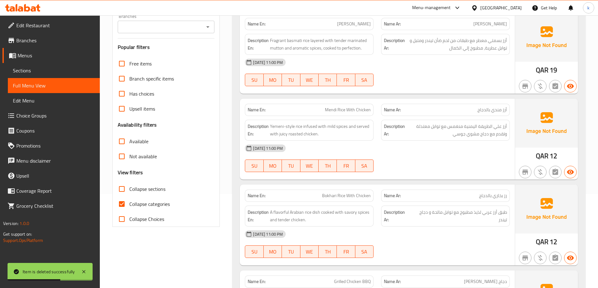
click at [133, 189] on span "Collapse sections" at bounding box center [147, 189] width 36 height 8
click at [129, 189] on input "Collapse sections" at bounding box center [121, 189] width 15 height 15
checkbox input "true"
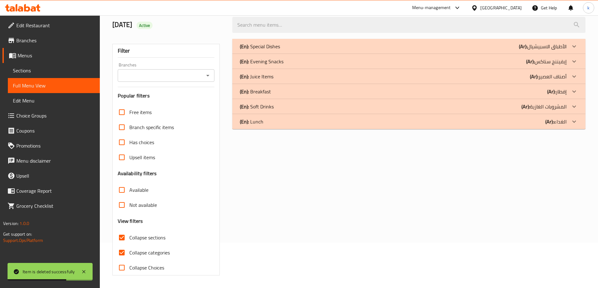
scroll to position [45, 0]
click at [131, 251] on span "Collapse categories" at bounding box center [149, 253] width 40 height 8
click at [129, 251] on input "Collapse categories" at bounding box center [121, 252] width 15 height 15
checkbox input "false"
click at [558, 78] on p "(Ar): أصناف العصير" at bounding box center [548, 77] width 37 height 8
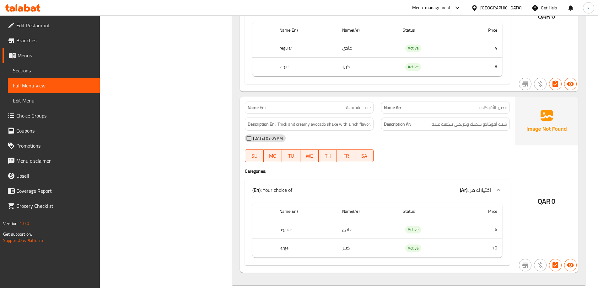
scroll to position [1044, 0]
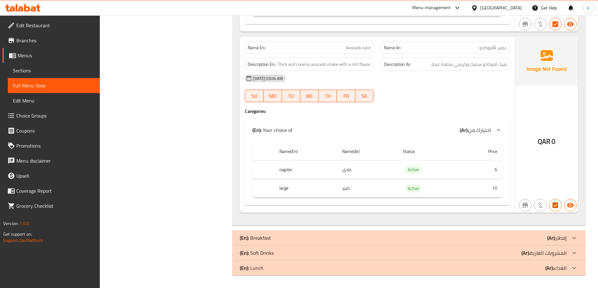
click at [288, 249] on div "(En): Soft Drinks (Ar): المشروبات الغازية" at bounding box center [408, 253] width 353 height 15
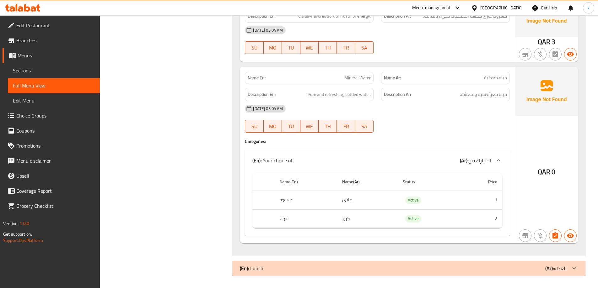
scroll to position [1487, 0]
click at [44, 72] on span "Sections" at bounding box center [54, 71] width 82 height 8
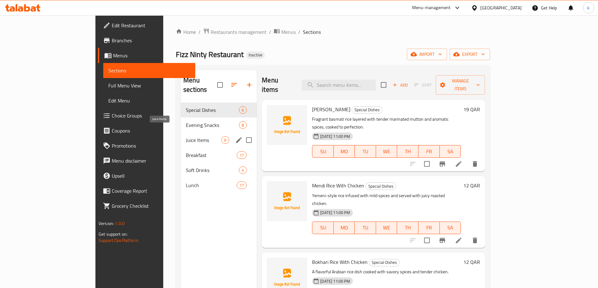
click at [186, 136] on span "Juice Items" at bounding box center [203, 140] width 35 height 8
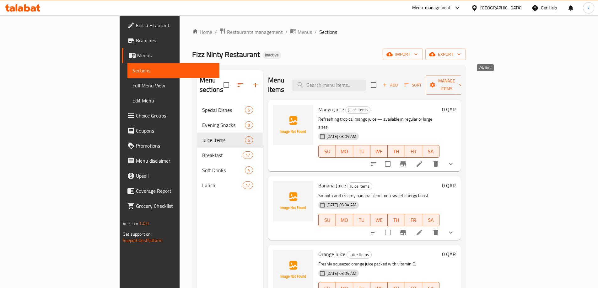
click at [399, 82] on span "Add" at bounding box center [390, 85] width 17 height 7
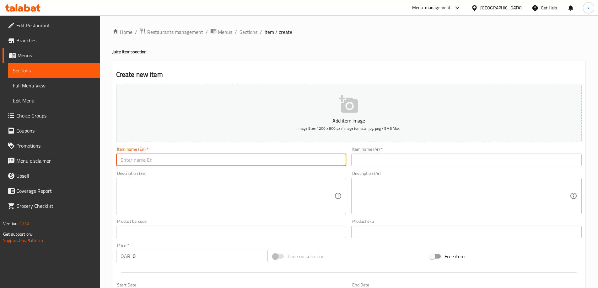
click at [159, 160] on input "text" at bounding box center [231, 160] width 230 height 13
paste input "Milk Shake"
type input "Milk Shake"
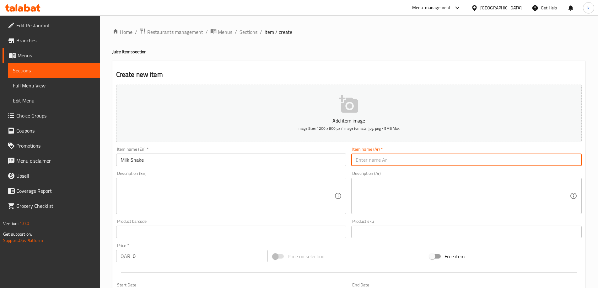
click at [392, 155] on input "text" at bounding box center [466, 160] width 230 height 13
type input "ميلك شيك"
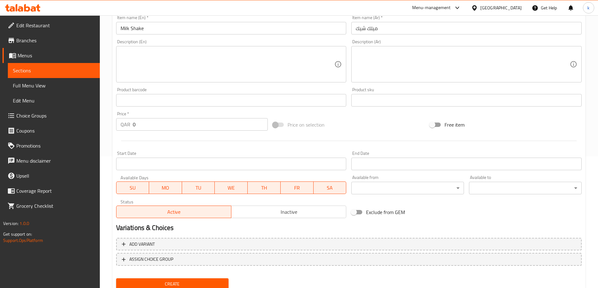
scroll to position [155, 0]
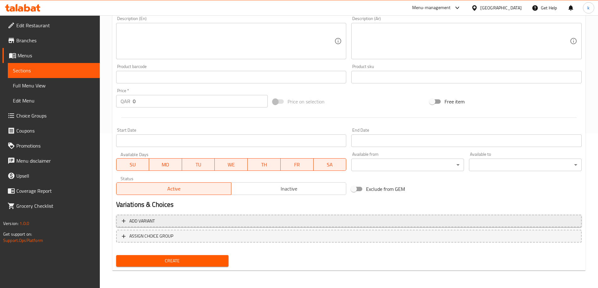
click at [211, 219] on span "Add variant" at bounding box center [349, 221] width 454 height 8
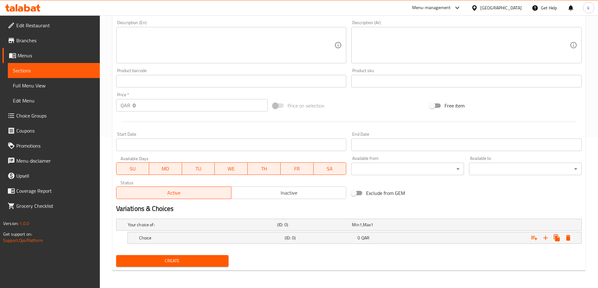
scroll to position [151, 0]
click at [547, 240] on icon "Expand" at bounding box center [546, 238] width 8 height 8
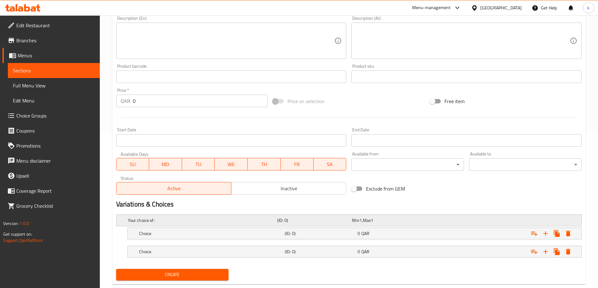
scroll to position [169, 0]
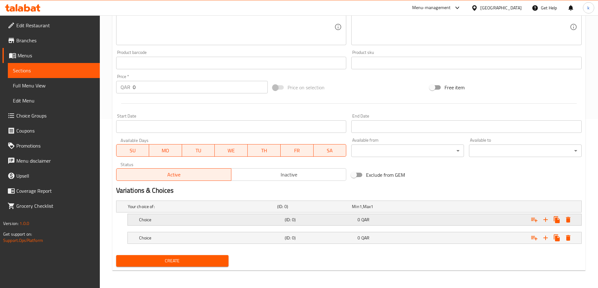
click at [321, 217] on h5 "(ID: 0)" at bounding box center [320, 220] width 70 height 6
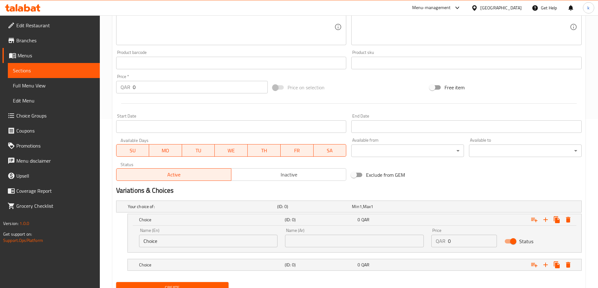
click at [181, 243] on input "Choice" at bounding box center [208, 241] width 139 height 13
click at [373, 261] on div "0 QAR" at bounding box center [392, 265] width 73 height 9
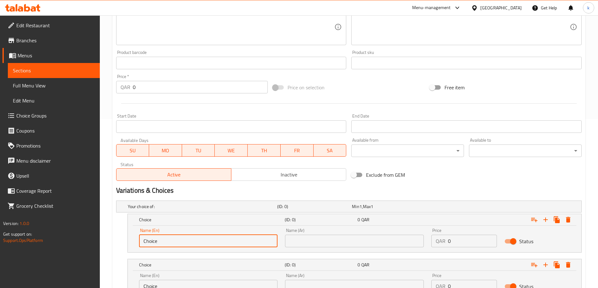
click at [95, 239] on div "Edit Restaurant Branches Menus Sections Full Menu View Edit Menu Choice Groups …" at bounding box center [299, 94] width 598 height 496
paste input "regular"
type input "regular"
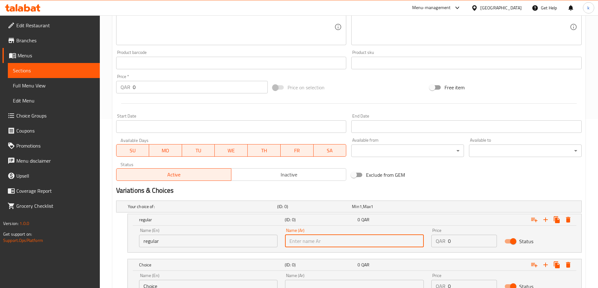
click at [372, 241] on input "text" at bounding box center [354, 241] width 139 height 13
paste input "عادى"
type input "عادى"
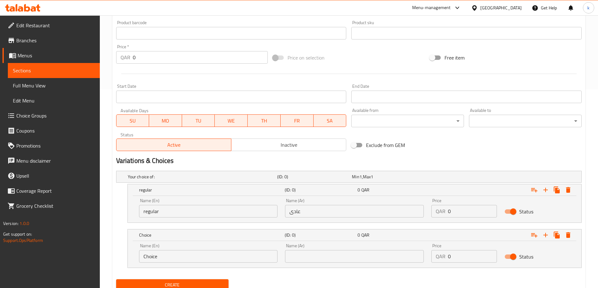
scroll to position [223, 0]
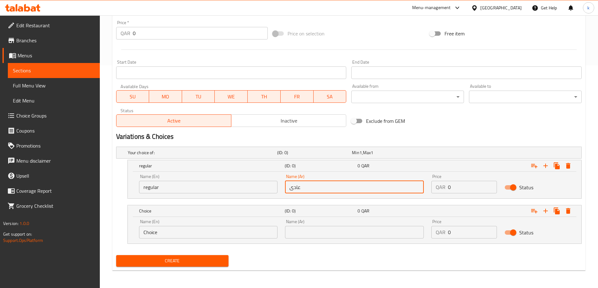
drag, startPoint x: 190, startPoint y: 231, endPoint x: 127, endPoint y: 234, distance: 62.8
click at [127, 234] on div "Choice (ID: 0) 0 QAR Name (En) Choice Name (En) Name (Ar) Name (Ar) Price QAR 0…" at bounding box center [348, 224] width 465 height 39
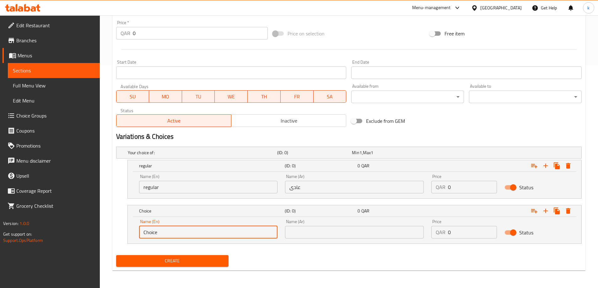
paste input "large"
type input "large"
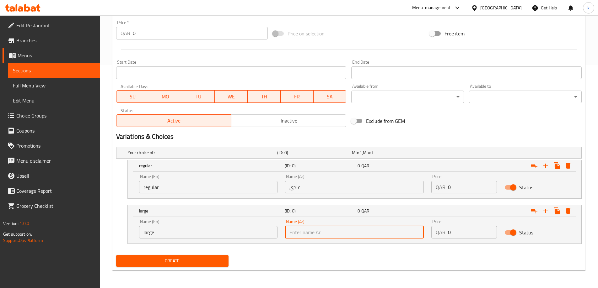
click at [368, 234] on input "text" at bounding box center [354, 232] width 139 height 13
paste input "كبير"
type input "كبير"
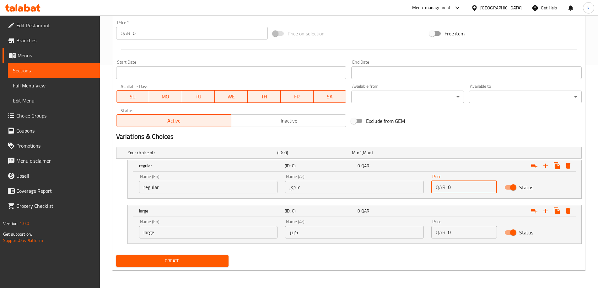
drag, startPoint x: 456, startPoint y: 186, endPoint x: 437, endPoint y: 188, distance: 19.6
click at [437, 188] on div "QAR 0 Price" at bounding box center [464, 187] width 66 height 13
paste input "6"
type input "6"
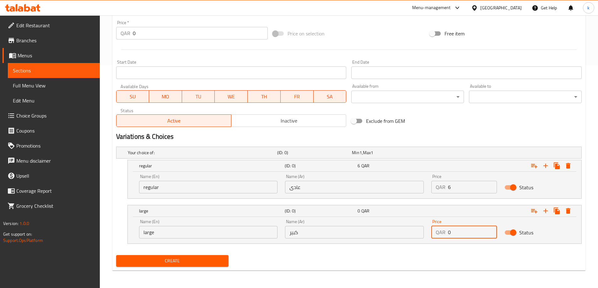
drag, startPoint x: 458, startPoint y: 234, endPoint x: 443, endPoint y: 234, distance: 15.4
click at [443, 234] on div "QAR 0 Price" at bounding box center [464, 232] width 66 height 13
paste input "1"
type input "10"
click at [183, 263] on span "Create" at bounding box center [172, 261] width 103 height 8
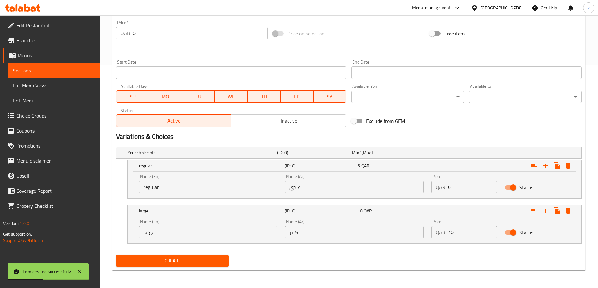
click at [69, 89] on link "Full Menu View" at bounding box center [54, 85] width 92 height 15
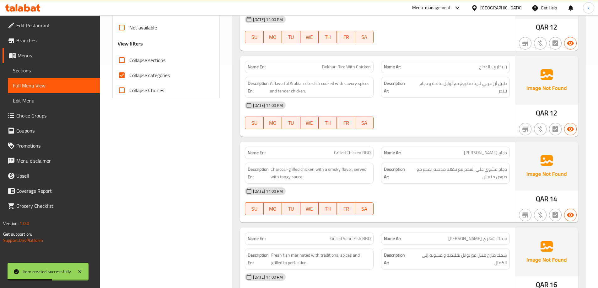
click at [135, 73] on span "Collapse categories" at bounding box center [149, 76] width 40 height 8
click at [129, 73] on input "Collapse categories" at bounding box center [121, 75] width 15 height 15
checkbox input "false"
click at [145, 58] on span "Collapse sections" at bounding box center [147, 60] width 36 height 8
click at [129, 58] on input "Collapse sections" at bounding box center [121, 60] width 15 height 15
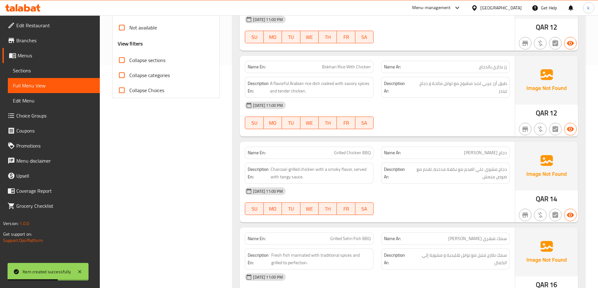
checkbox input "true"
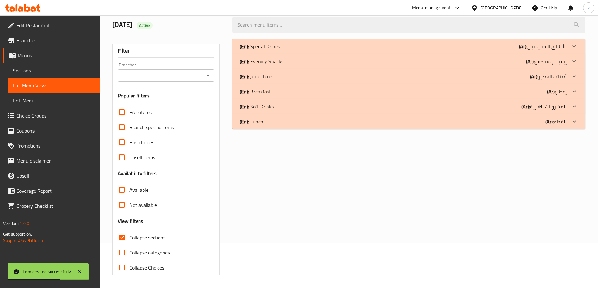
scroll to position [45, 0]
click at [282, 79] on div "(En): Juice Items (Ar): أصناف العصير" at bounding box center [403, 77] width 327 height 8
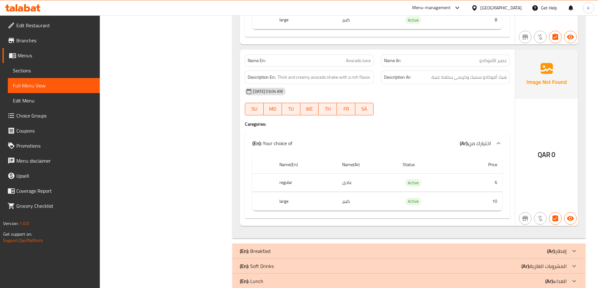
scroll to position [1226, 0]
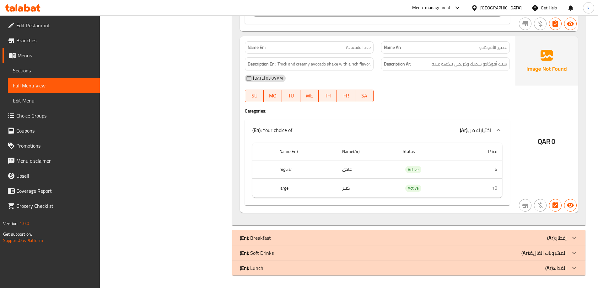
click at [294, 250] on div "(En): Soft Drinks (Ar): المشروبات الغازية" at bounding box center [403, 253] width 327 height 8
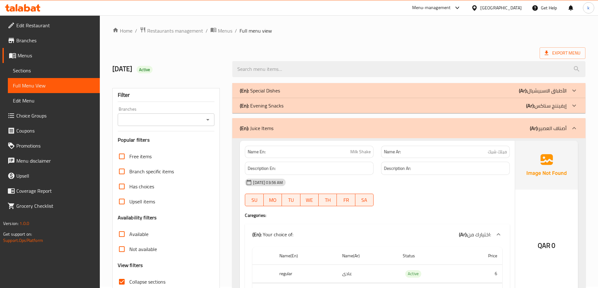
scroll to position [0, 0]
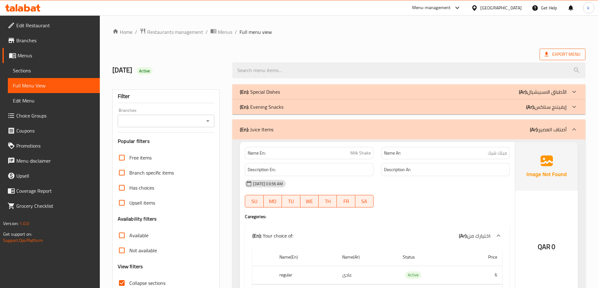
click at [565, 52] on span "Export Menu" at bounding box center [562, 55] width 36 height 8
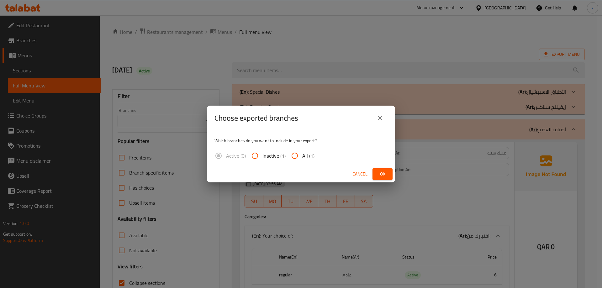
click at [294, 158] on input "All (1)" at bounding box center [294, 155] width 15 height 15
radio input "true"
click at [384, 177] on span "Ok" at bounding box center [383, 174] width 10 height 8
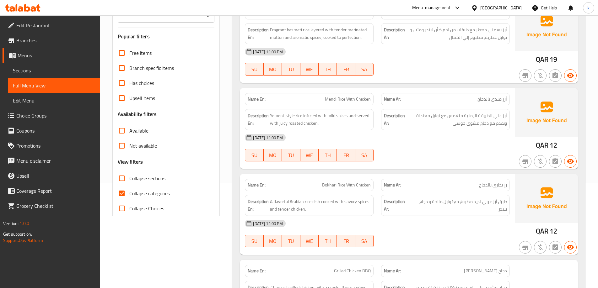
scroll to position [126, 0]
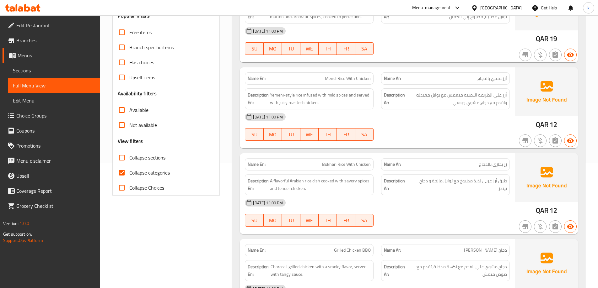
click at [157, 155] on span "Collapse sections" at bounding box center [147, 158] width 36 height 8
click at [129, 155] on input "Collapse sections" at bounding box center [121, 157] width 15 height 15
checkbox input "true"
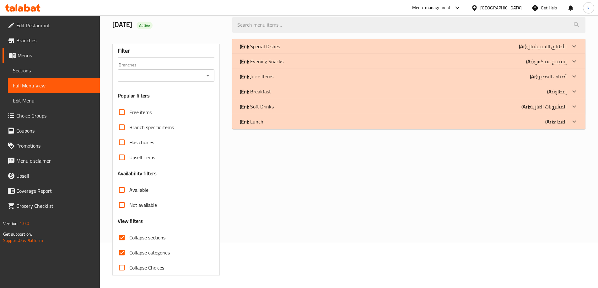
scroll to position [45, 0]
click at [283, 77] on div "(En): Juice Items (Ar): أصناف العصير" at bounding box center [403, 77] width 327 height 8
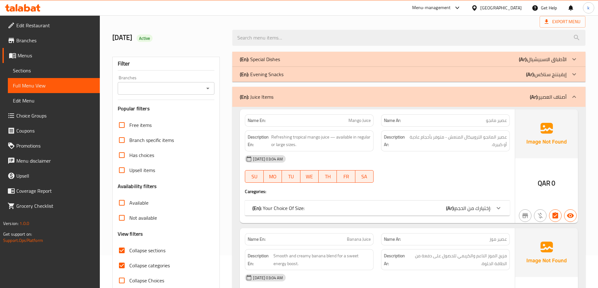
scroll to position [0, 0]
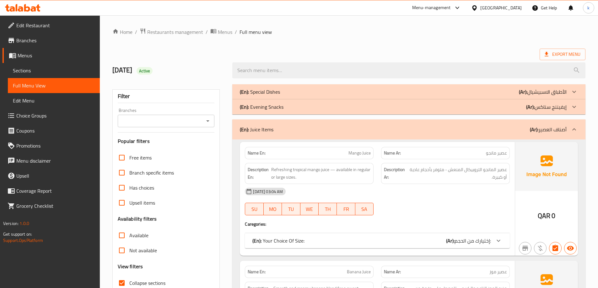
click at [37, 72] on span "Sections" at bounding box center [54, 71] width 82 height 8
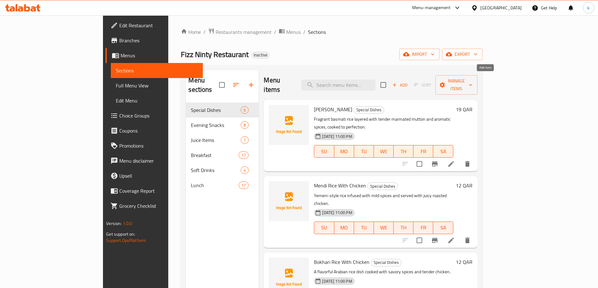
click at [408, 82] on span "Add" at bounding box center [399, 85] width 17 height 7
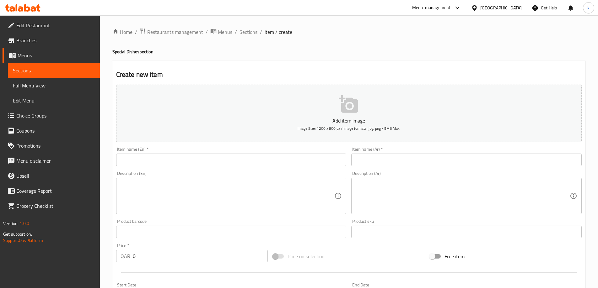
click at [47, 76] on link "Sections" at bounding box center [54, 70] width 92 height 15
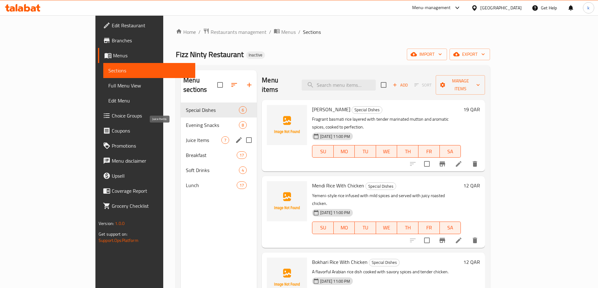
click at [186, 136] on span "Juice Items" at bounding box center [203, 140] width 35 height 8
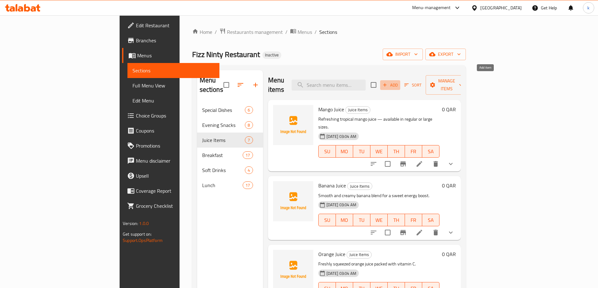
click at [399, 82] on span "Add" at bounding box center [390, 85] width 17 height 7
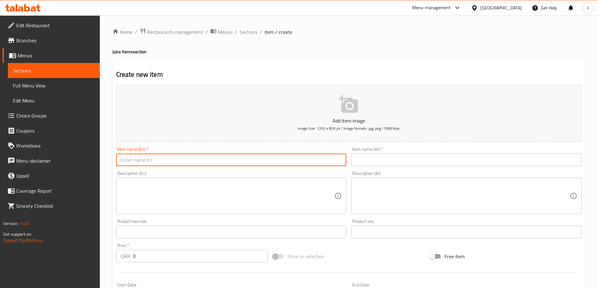
click at [185, 160] on input "text" at bounding box center [231, 160] width 230 height 13
paste input "Milk Shake"
type input "Milk Shake"
click at [192, 178] on div "Description (En)" at bounding box center [231, 196] width 230 height 36
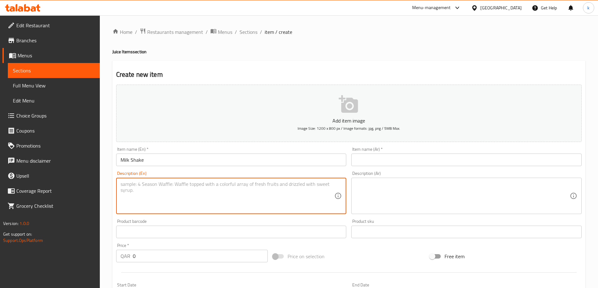
paste textarea "Classic creamy milkshake available in various flavors."
type textarea "Classic creamy milkshake available in various flavors."
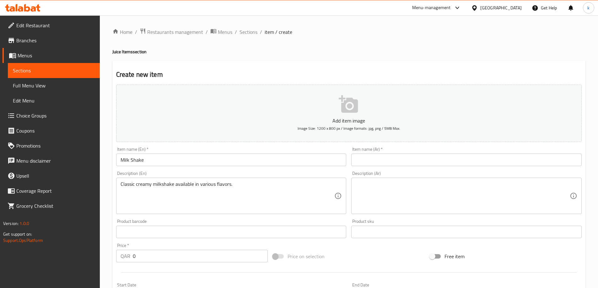
click at [411, 159] on input "text" at bounding box center [466, 160] width 230 height 13
paste input "| ميلك شيك | 6 / 10 ر.ق |"
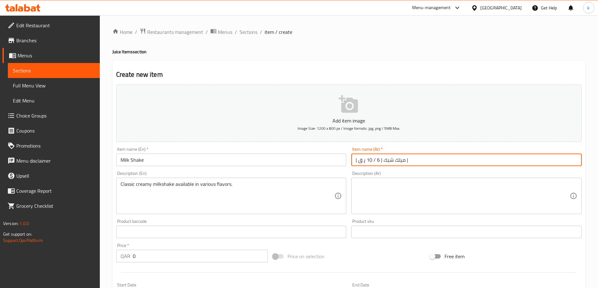
drag, startPoint x: 383, startPoint y: 161, endPoint x: 345, endPoint y: 156, distance: 37.6
click at [345, 156] on div "Add item image Image Size: 1200 x 800 px / Image formats: jpg, png / 5MB Max. I…" at bounding box center [349, 217] width 470 height 270
click at [346, 156] on input "Milk Shake" at bounding box center [231, 160] width 230 height 13
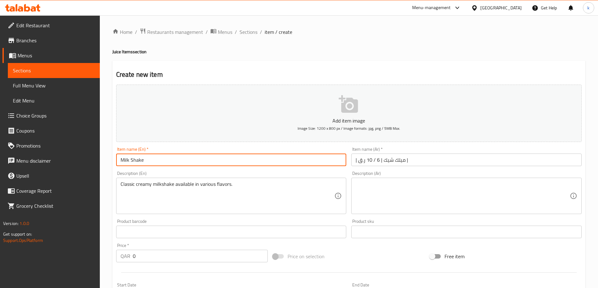
click at [382, 160] on input "| ميلك شيك | 6 / 10 ر.ق |" at bounding box center [466, 160] width 230 height 13
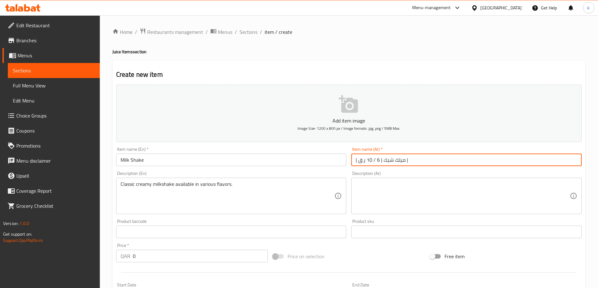
click at [382, 160] on input "| ميلك شيك | 6 / 10 ر.ق |" at bounding box center [466, 160] width 230 height 13
drag, startPoint x: 404, startPoint y: 161, endPoint x: 407, endPoint y: 161, distance: 3.5
click at [407, 161] on input "| ميلك شيك | 6 / 10 ر.ق |" at bounding box center [466, 160] width 230 height 13
drag, startPoint x: 382, startPoint y: 160, endPoint x: 357, endPoint y: 158, distance: 24.9
click at [357, 158] on input "| ميلك شيك | 6 / 10 ر.ق" at bounding box center [466, 160] width 230 height 13
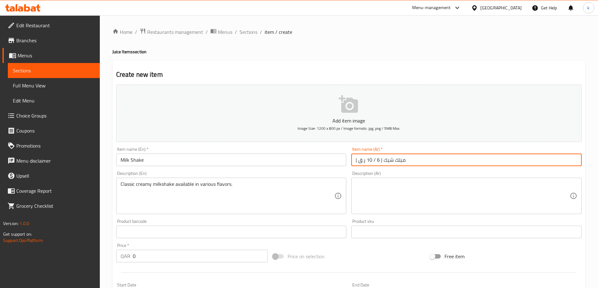
click at [379, 161] on input "| ميلك شيك | 6 / 10 ر.ق" at bounding box center [466, 160] width 230 height 13
click at [379, 160] on input "| ميلك شيك | 6 / 10 ر.ق" at bounding box center [466, 160] width 230 height 13
drag, startPoint x: 376, startPoint y: 160, endPoint x: 362, endPoint y: 159, distance: 14.2
click at [362, 159] on input "| ميلك شيك / 10 ر.ق" at bounding box center [466, 160] width 230 height 13
drag, startPoint x: 362, startPoint y: 159, endPoint x: 358, endPoint y: 159, distance: 3.8
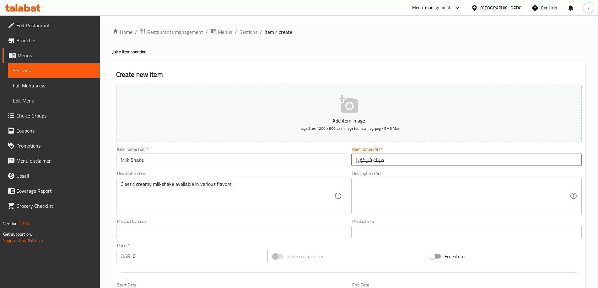
click at [358, 159] on input "| ميلك شيكق" at bounding box center [466, 160] width 230 height 13
click at [355, 159] on input "| ميلك شيك" at bounding box center [466, 160] width 230 height 13
click at [356, 159] on input "ميلك شيك" at bounding box center [466, 160] width 230 height 13
click at [385, 159] on input "ميلك شيك" at bounding box center [466, 160] width 230 height 13
type input "ميلك شيك"
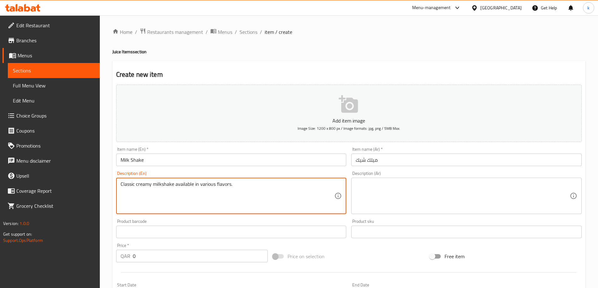
click at [203, 183] on textarea "Classic creamy milkshake available in various flavors." at bounding box center [227, 196] width 214 height 30
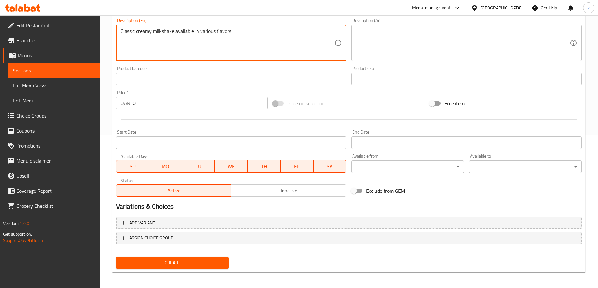
scroll to position [155, 0]
